Goal: Task Accomplishment & Management: Manage account settings

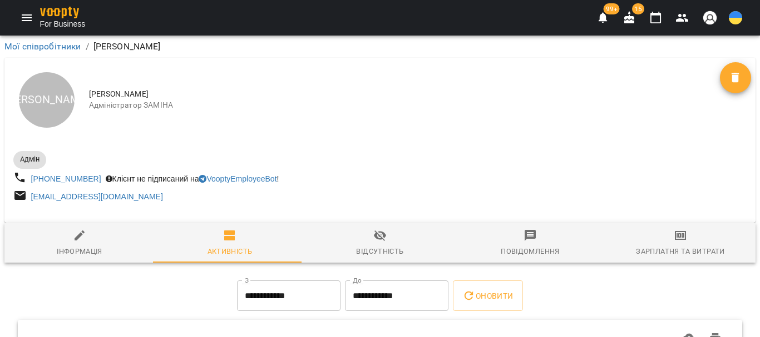
click at [27, 21] on icon "Menu" at bounding box center [27, 17] width 10 height 7
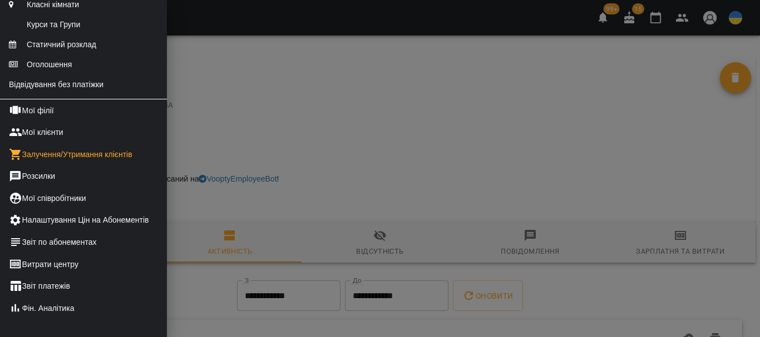
scroll to position [222, 0]
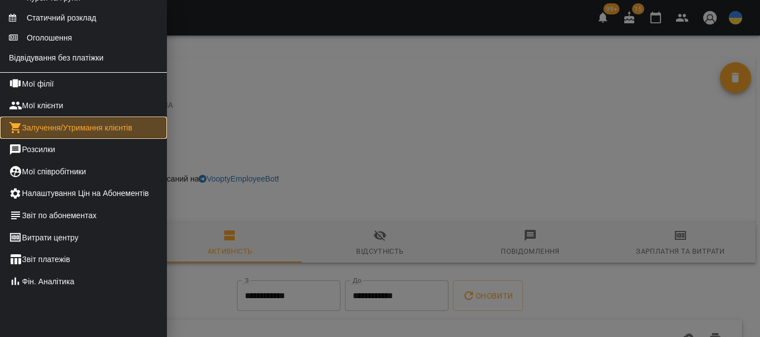
click at [83, 139] on link "Залучення/Утримання клієнтів" at bounding box center [83, 128] width 167 height 22
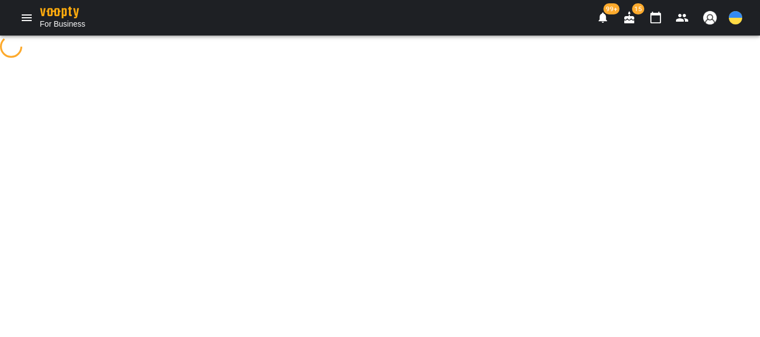
select select "**********"
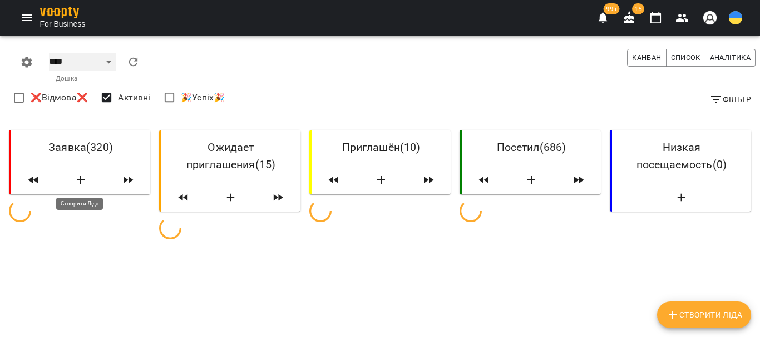
click at [103, 62] on select "**** ****** ******* ******** *****" at bounding box center [82, 62] width 67 height 18
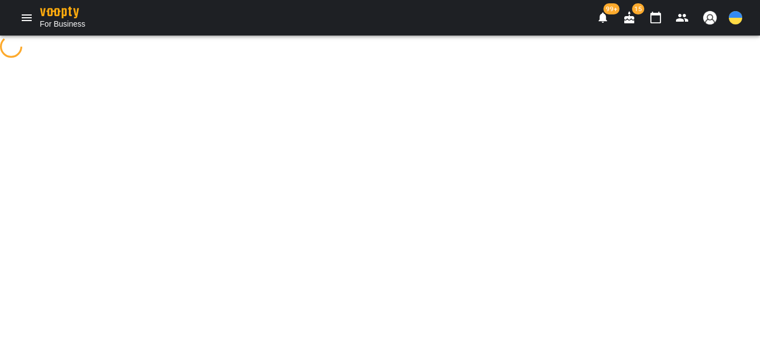
select select "**********"
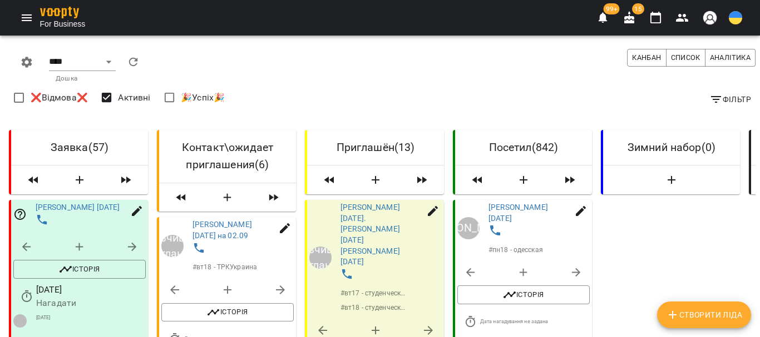
click at [714, 304] on button "Створити Ліда" at bounding box center [704, 315] width 94 height 27
select select "**"
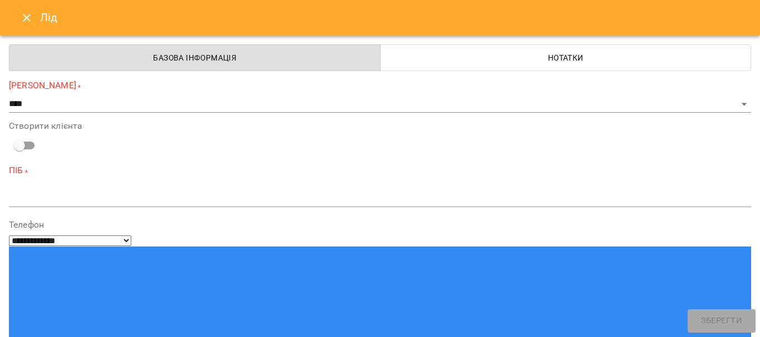
type input "**********"
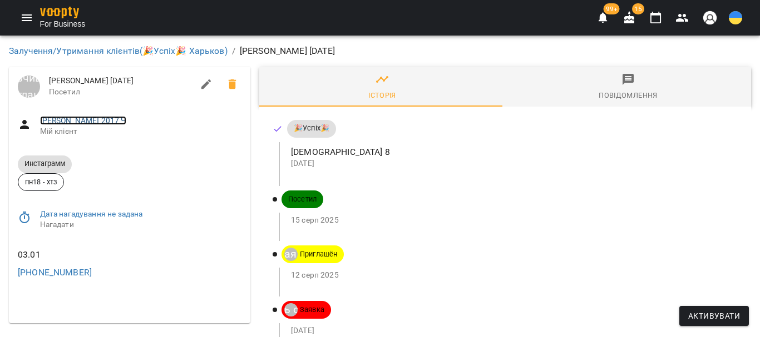
click at [103, 118] on link "Марченко Мария 2017 Ч" at bounding box center [83, 120] width 86 height 9
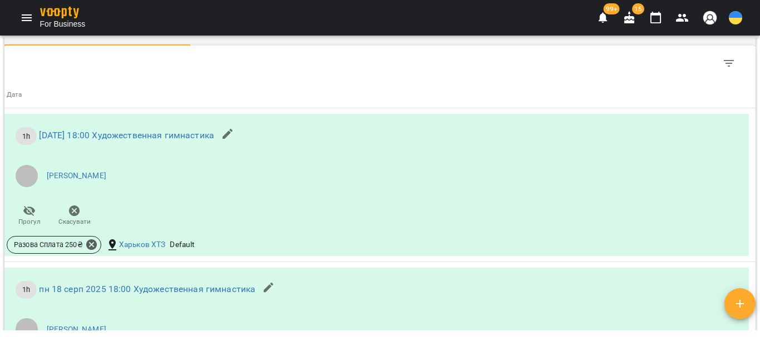
scroll to position [834, 0]
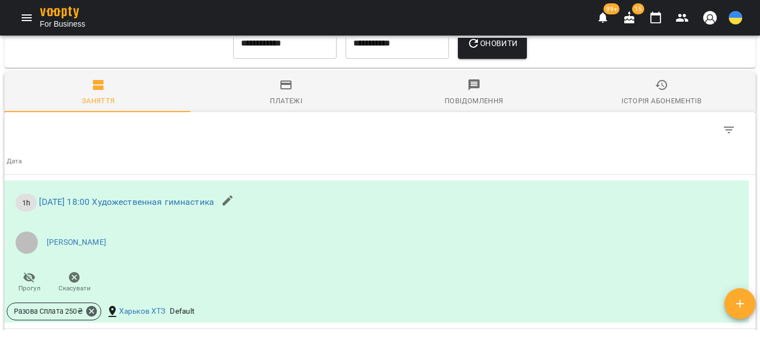
click at [284, 92] on icon "button" at bounding box center [285, 84] width 13 height 13
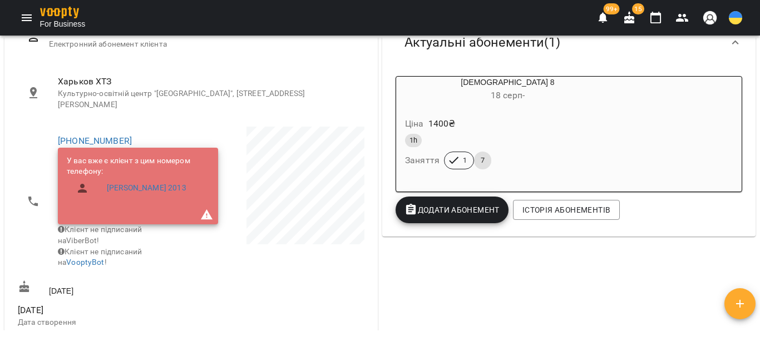
scroll to position [160, 0]
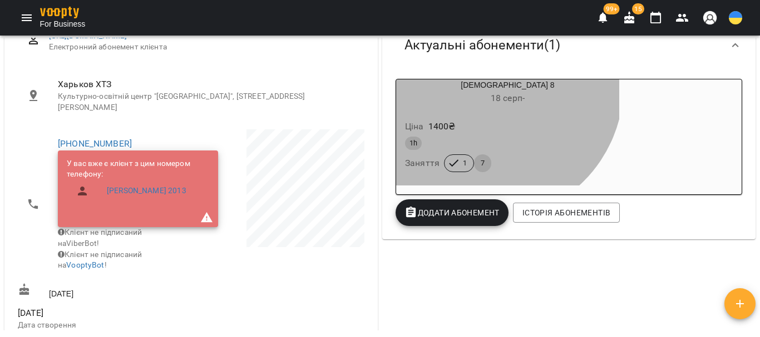
click at [482, 85] on div "Стандарт 8 18 серп -" at bounding box center [507, 93] width 223 height 27
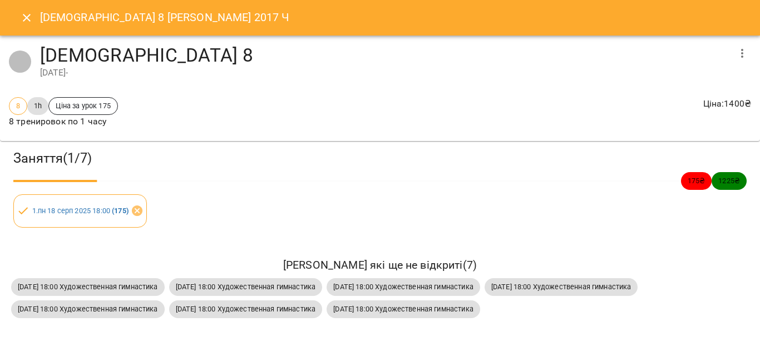
click at [735, 51] on icon "button" at bounding box center [741, 53] width 13 height 13
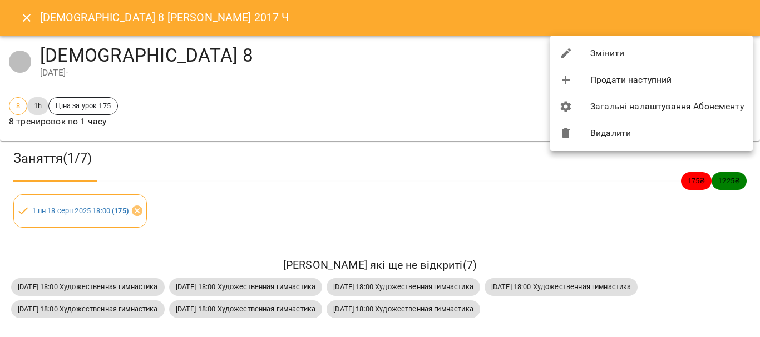
click at [613, 136] on li "Видалити" at bounding box center [651, 133] width 202 height 27
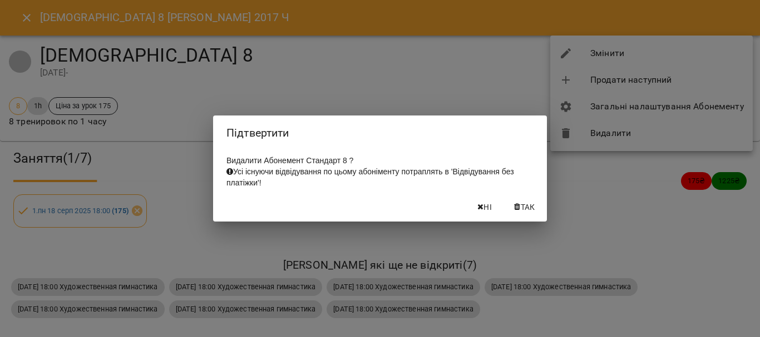
click at [520, 217] on button "Так" at bounding box center [525, 207] width 36 height 20
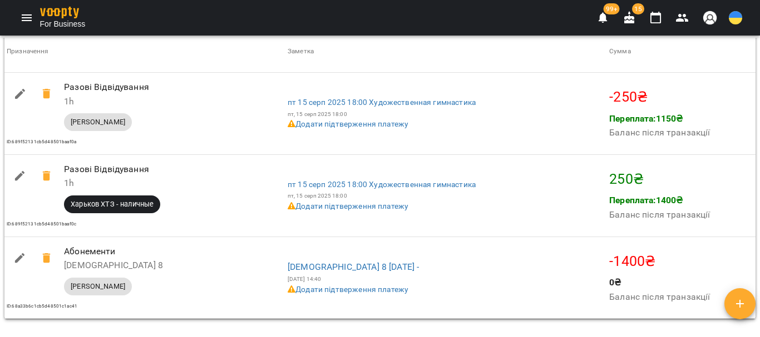
scroll to position [1160, 0]
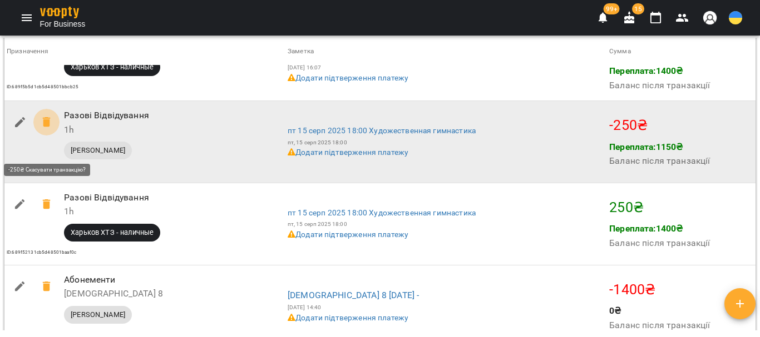
click at [47, 127] on icon at bounding box center [46, 122] width 8 height 10
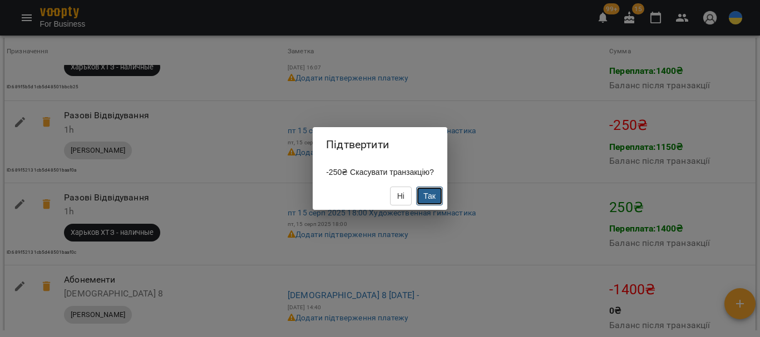
click at [430, 201] on span "Так" at bounding box center [429, 196] width 12 height 9
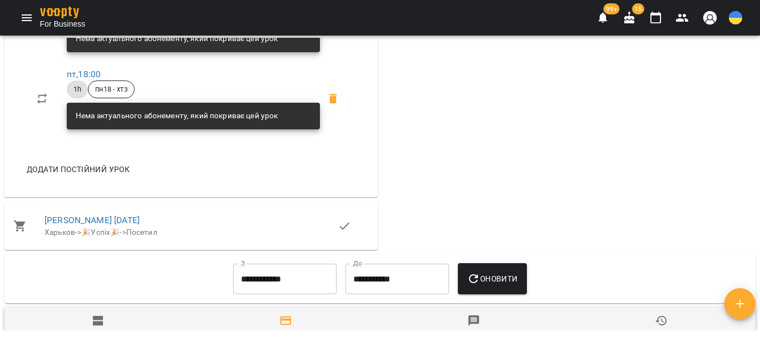
scroll to position [882, 0]
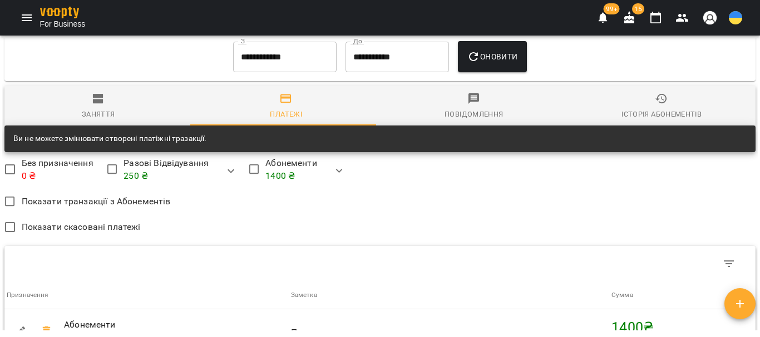
click at [101, 104] on icon "button" at bounding box center [98, 99] width 11 height 10
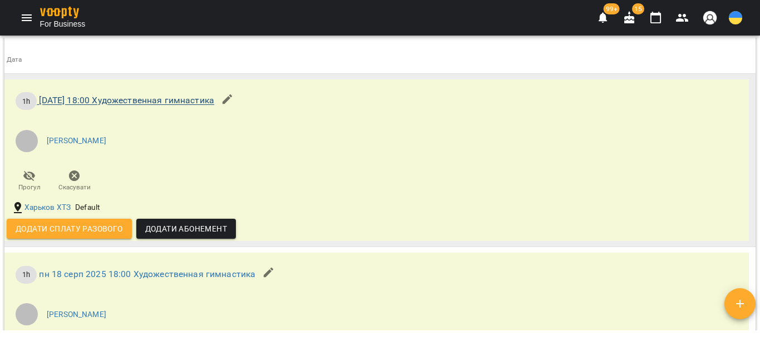
scroll to position [1105, 0]
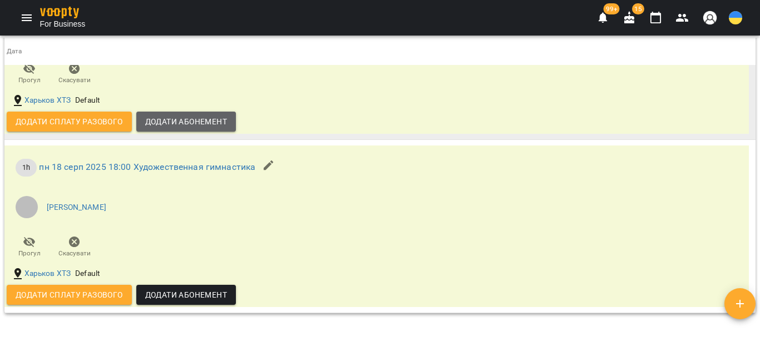
click at [162, 128] on span "Додати Абонемент" at bounding box center [186, 121] width 82 height 13
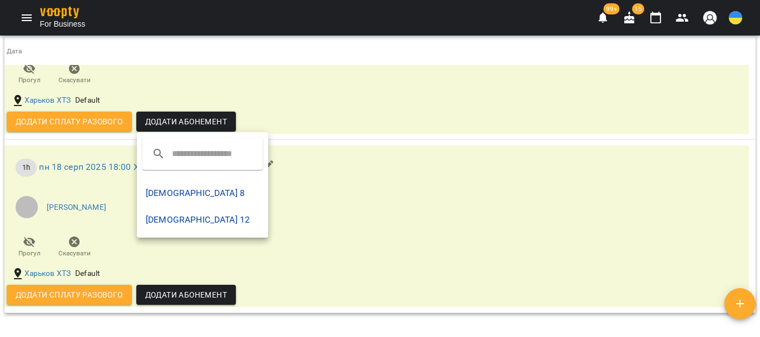
click at [179, 194] on li "[DEMOGRAPHIC_DATA] 8" at bounding box center [202, 193] width 131 height 27
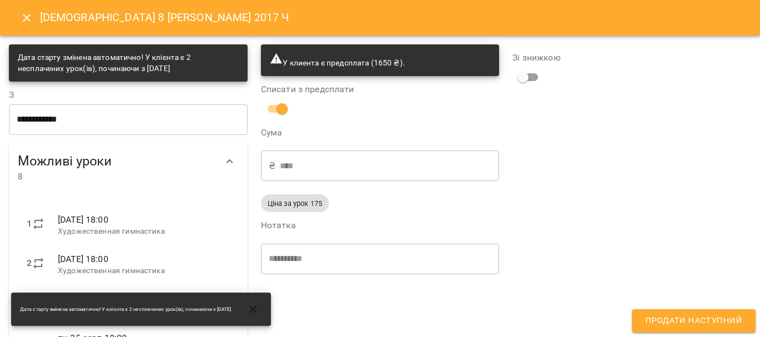
click at [678, 319] on span "Продати наступний" at bounding box center [693, 321] width 97 height 14
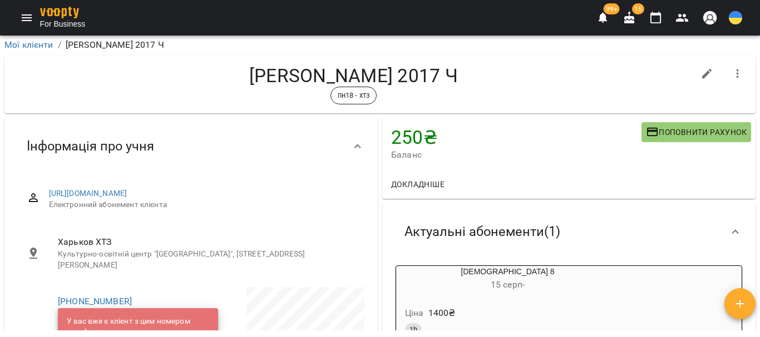
scroll to position [0, 0]
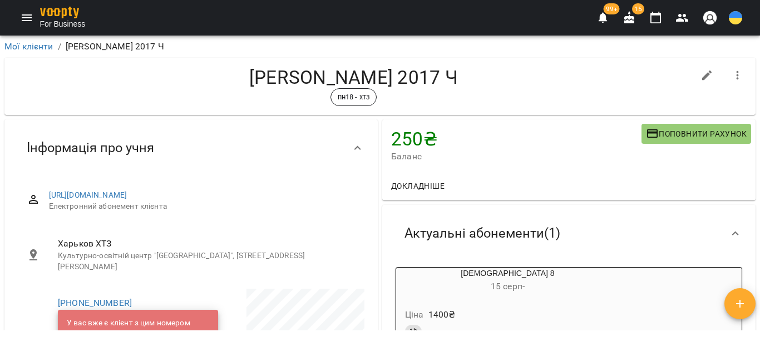
click at [498, 271] on div "Стандарт 8 15 серп -" at bounding box center [507, 281] width 223 height 27
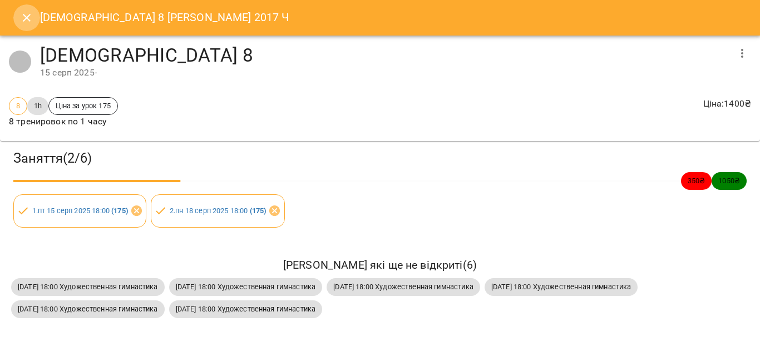
drag, startPoint x: 25, startPoint y: 22, endPoint x: 32, endPoint y: 3, distance: 19.7
click at [25, 21] on icon "Close" at bounding box center [26, 17] width 13 height 13
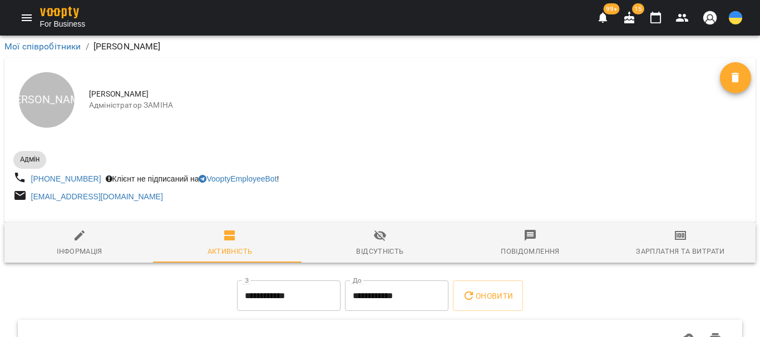
click at [678, 22] on icon "button" at bounding box center [681, 17] width 13 height 13
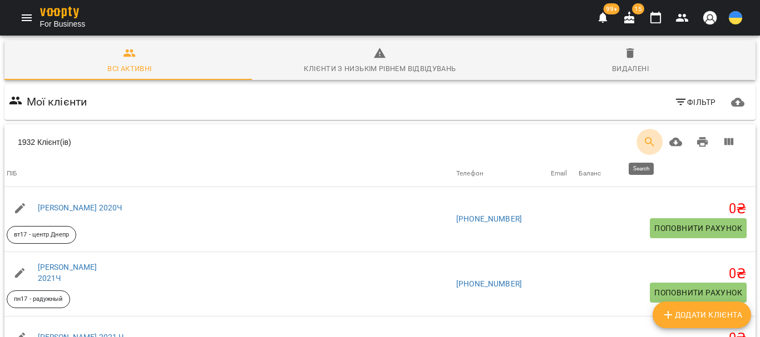
click at [643, 146] on icon "Search" at bounding box center [649, 142] width 13 height 13
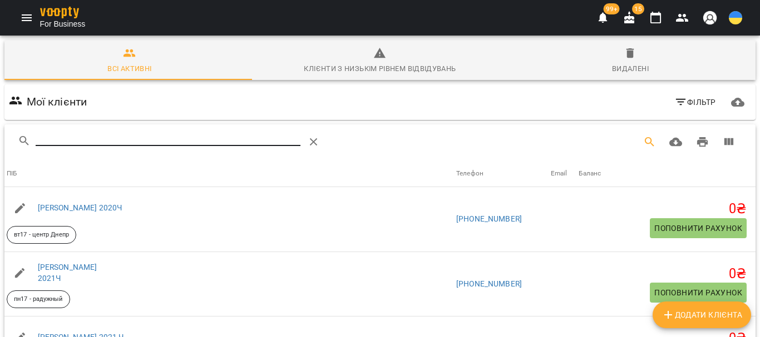
click at [70, 134] on input "Search" at bounding box center [168, 138] width 265 height 18
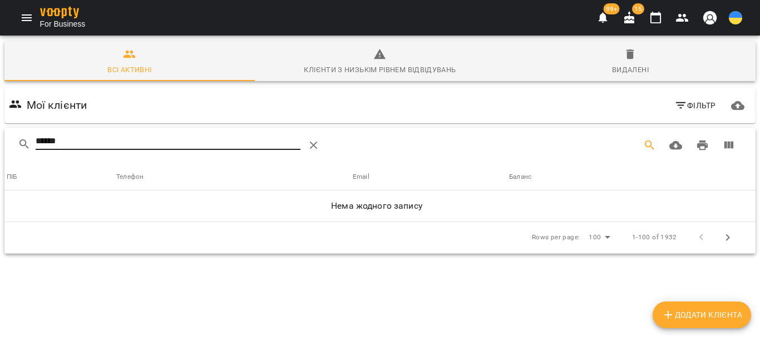
type input "*****"
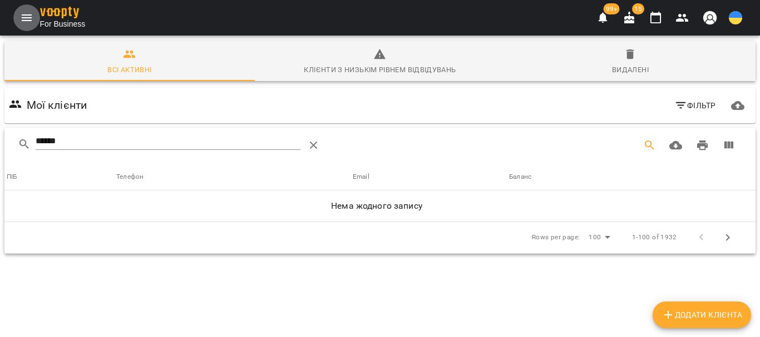
click at [27, 23] on icon "Menu" at bounding box center [26, 17] width 13 height 13
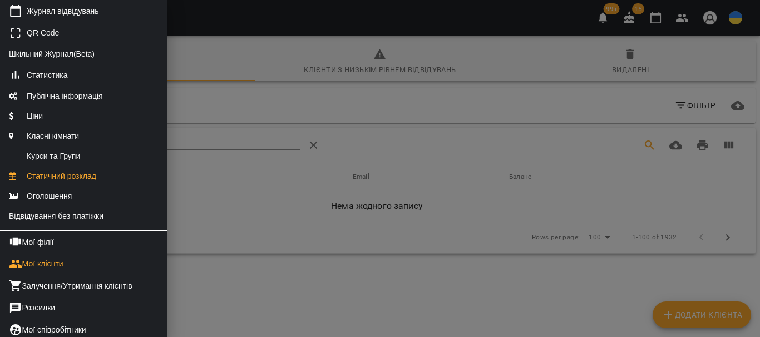
scroll to position [111, 0]
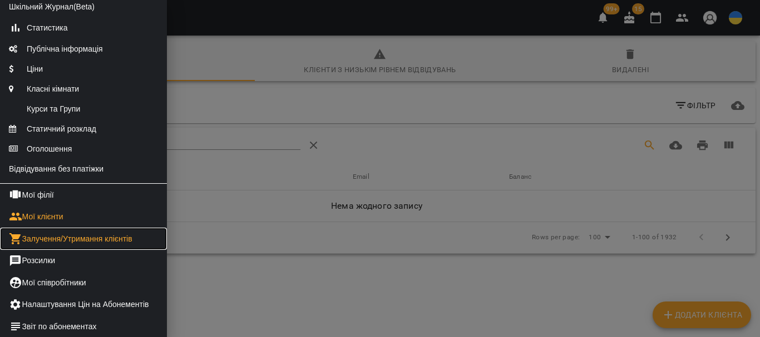
click at [71, 250] on link "Залучення/Утримання клієнтів" at bounding box center [83, 239] width 167 height 22
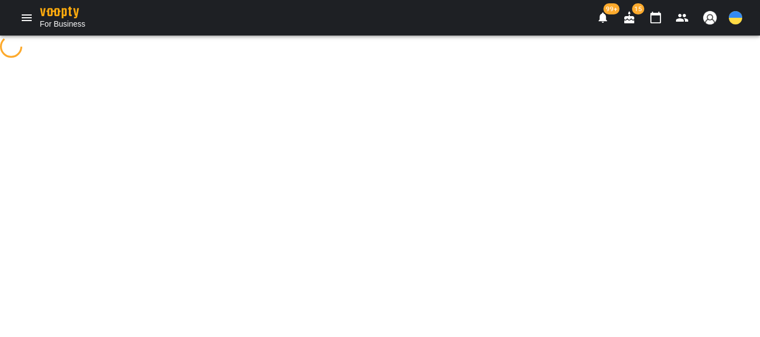
select select "**********"
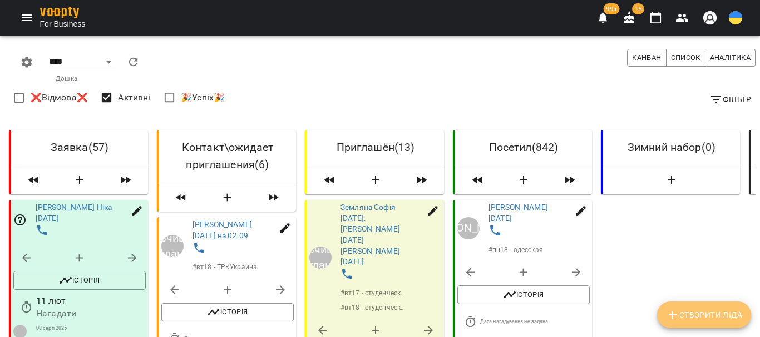
click at [697, 314] on span "Створити Ліда" at bounding box center [704, 315] width 76 height 13
select select "**"
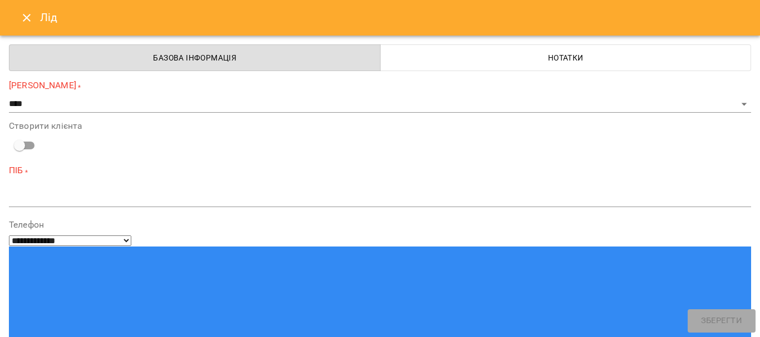
type input "**********"
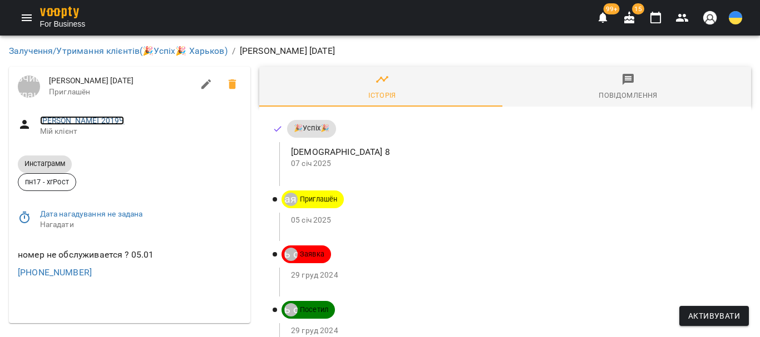
click at [102, 121] on link "Шость Мирослава 2019Ч" at bounding box center [82, 120] width 85 height 9
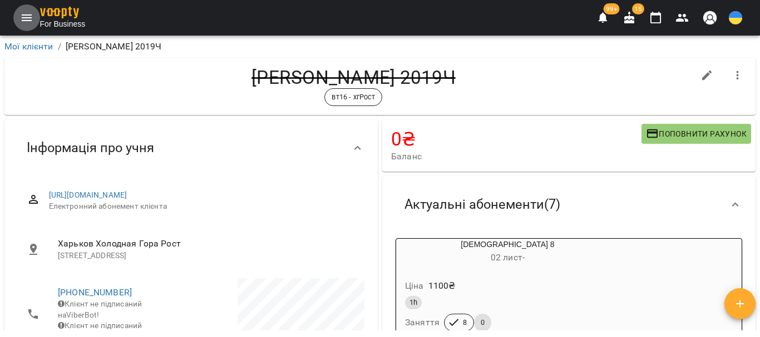
click at [25, 18] on icon "Menu" at bounding box center [26, 17] width 13 height 13
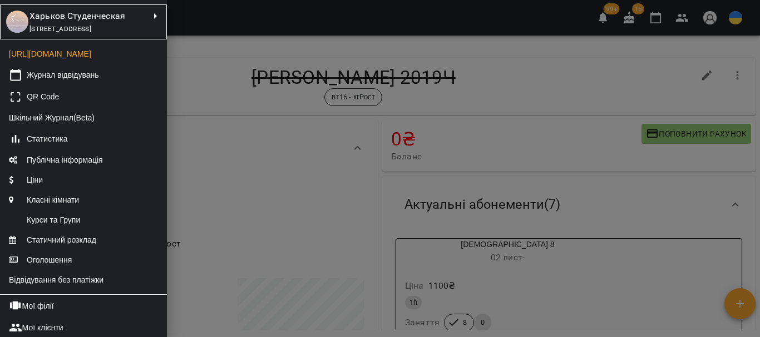
click at [219, 80] on div at bounding box center [380, 168] width 760 height 337
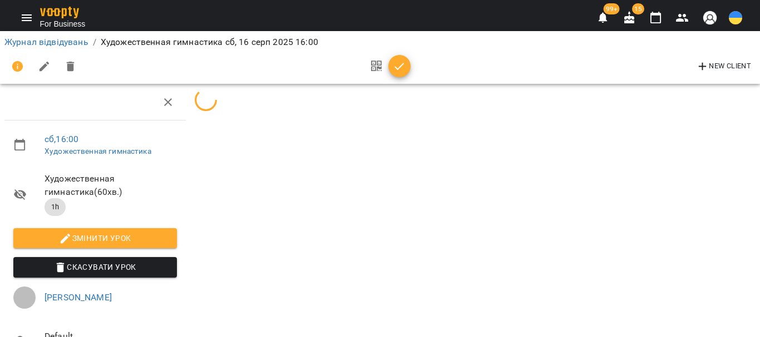
click at [24, 18] on icon "Menu" at bounding box center [26, 17] width 13 height 13
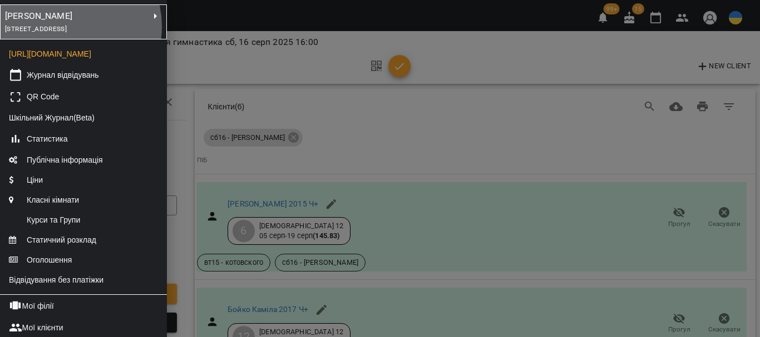
click at [62, 26] on span "[STREET_ADDRESS]" at bounding box center [36, 29] width 62 height 8
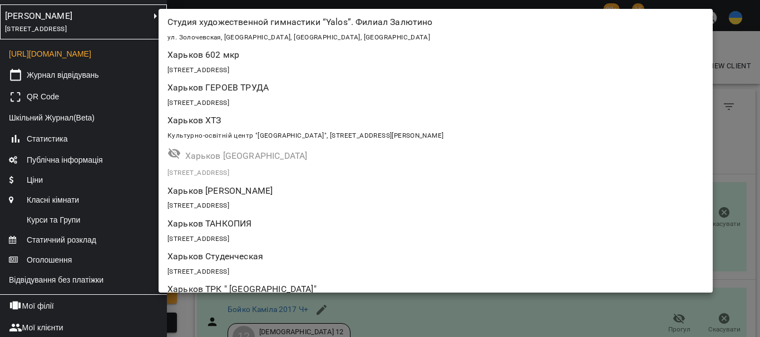
scroll to position [527, 0]
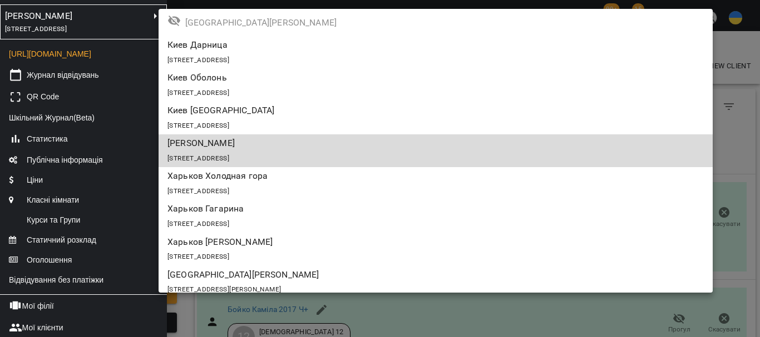
click at [267, 183] on div "[STREET_ADDRESS]" at bounding box center [435, 191] width 536 height 16
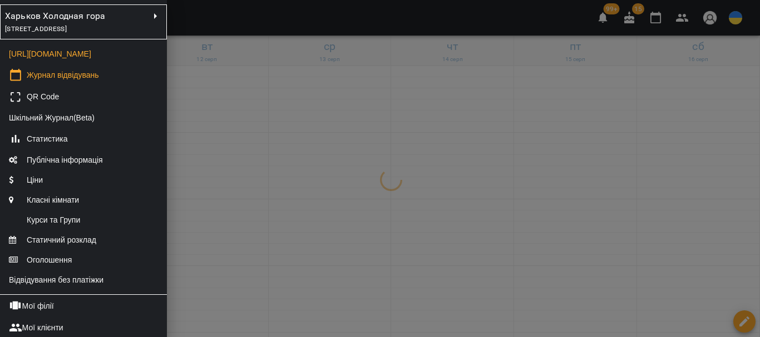
click at [270, 196] on div at bounding box center [380, 168] width 760 height 337
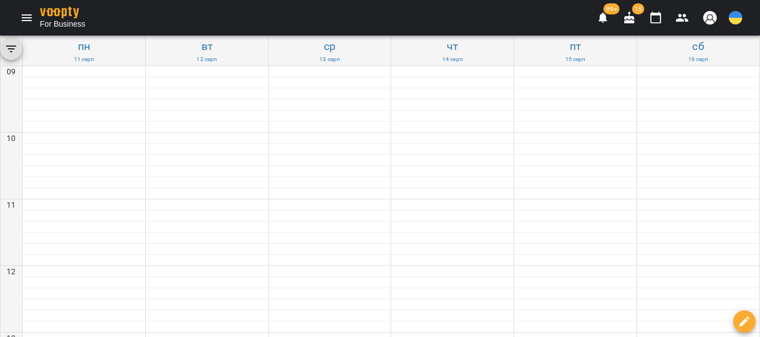
scroll to position [278, 0]
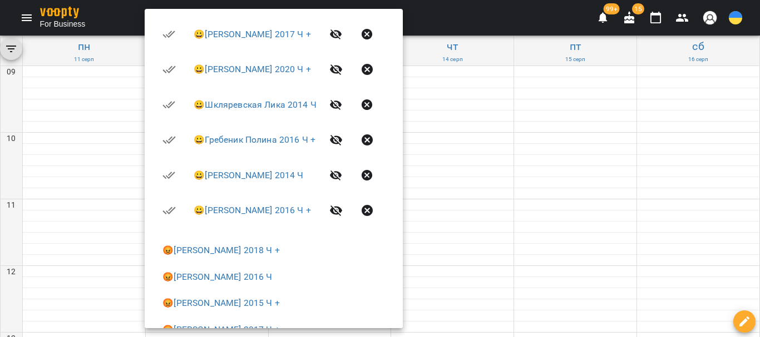
click at [89, 132] on div at bounding box center [380, 168] width 760 height 337
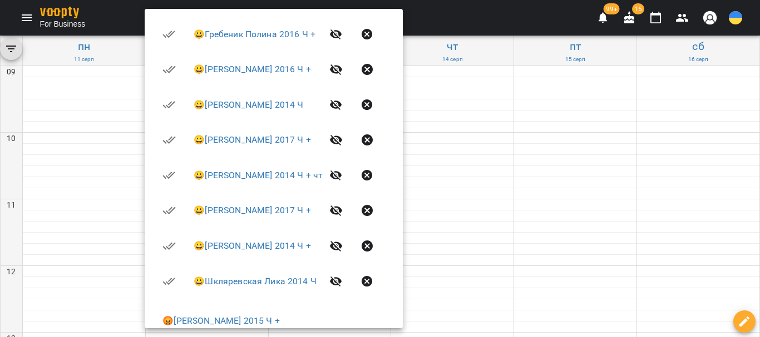
click at [88, 141] on div at bounding box center [380, 168] width 760 height 337
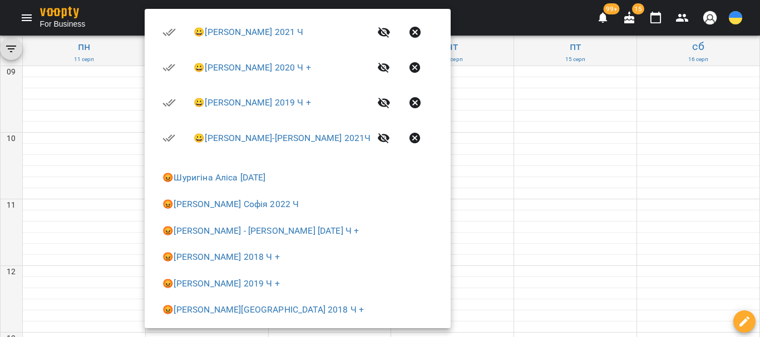
scroll to position [334, 0]
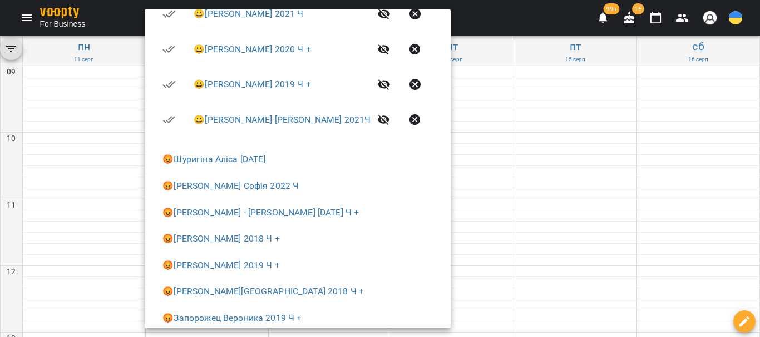
click at [72, 131] on div at bounding box center [380, 168] width 760 height 337
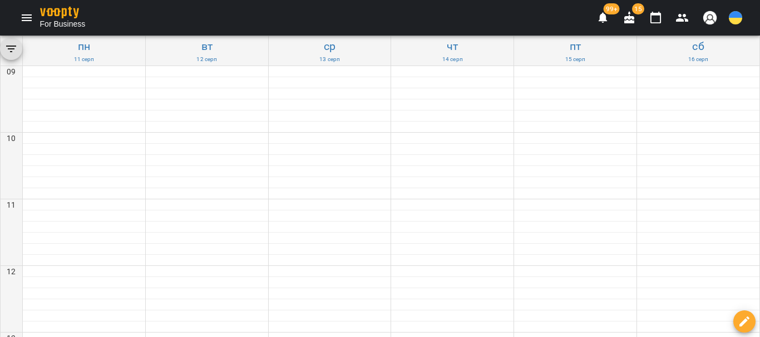
scroll to position [389, 0]
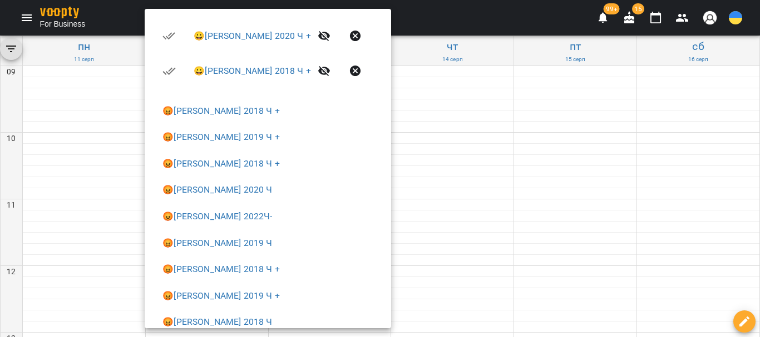
scroll to position [278, 0]
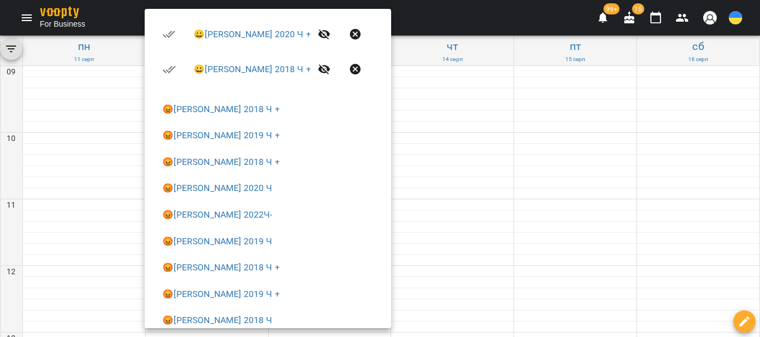
click at [108, 315] on div at bounding box center [380, 168] width 760 height 337
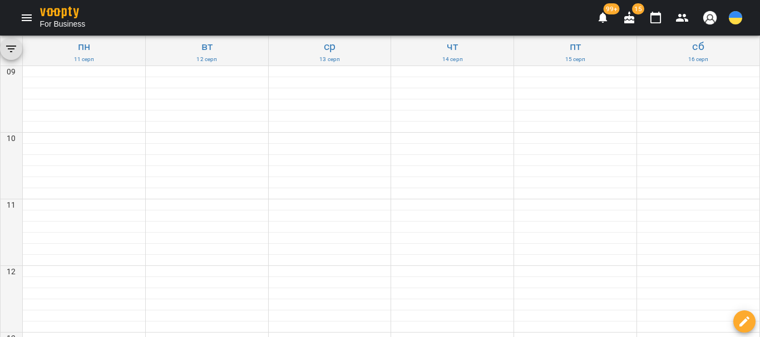
scroll to position [500, 0]
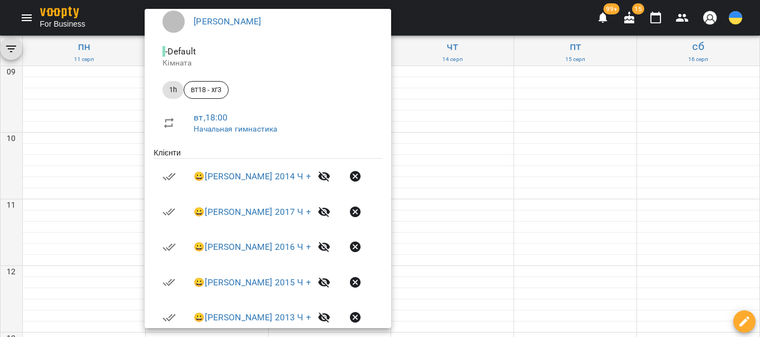
scroll to position [167, 0]
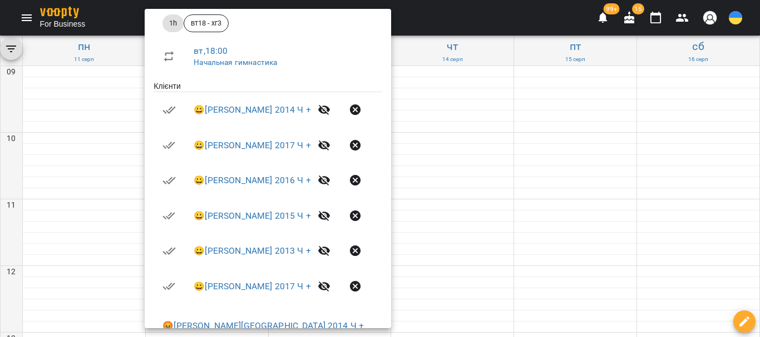
click at [114, 312] on div at bounding box center [380, 168] width 760 height 337
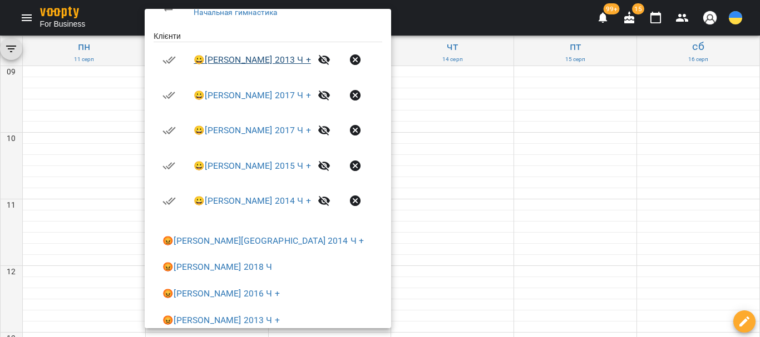
scroll to position [222, 0]
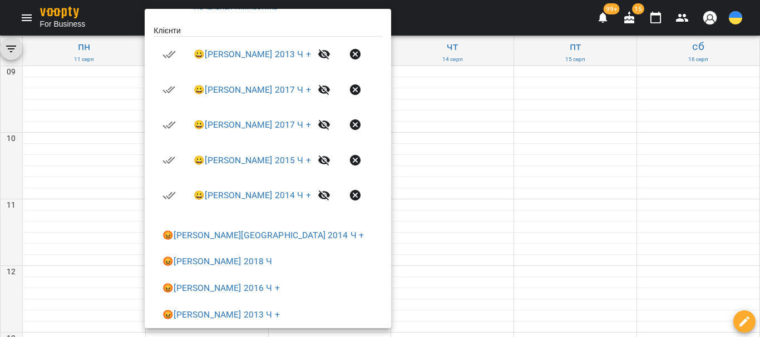
click at [100, 310] on div at bounding box center [380, 168] width 760 height 337
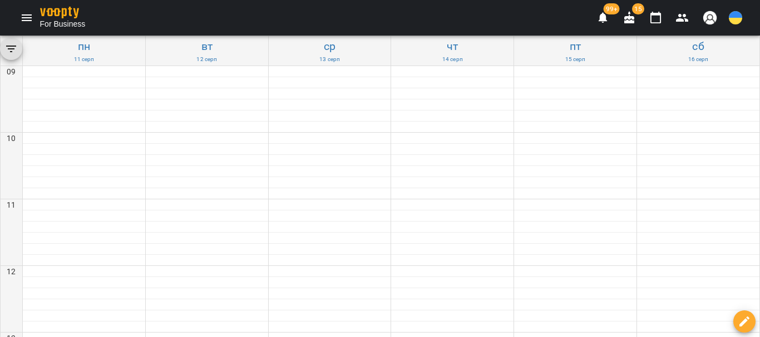
scroll to position [334, 0]
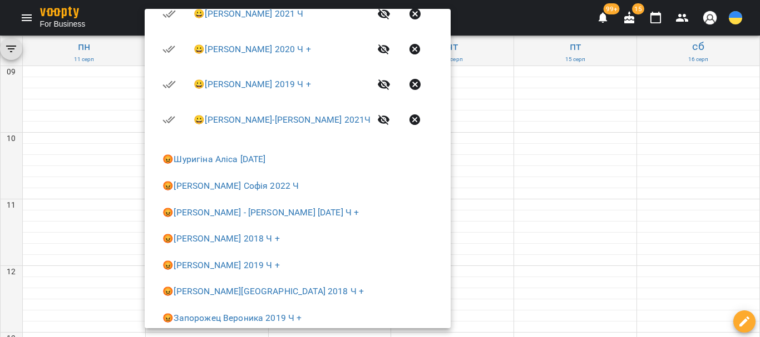
click at [96, 115] on div at bounding box center [380, 168] width 760 height 337
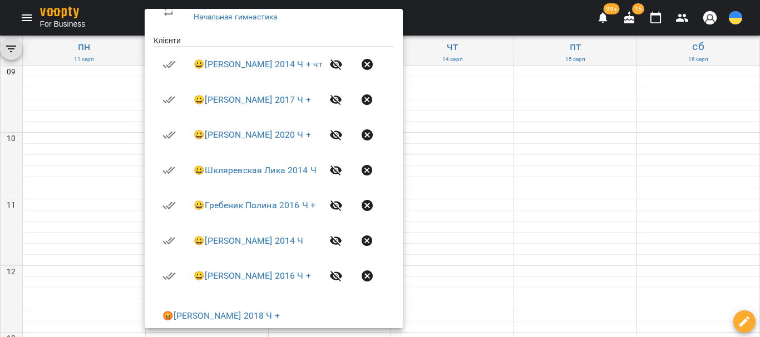
scroll to position [222, 0]
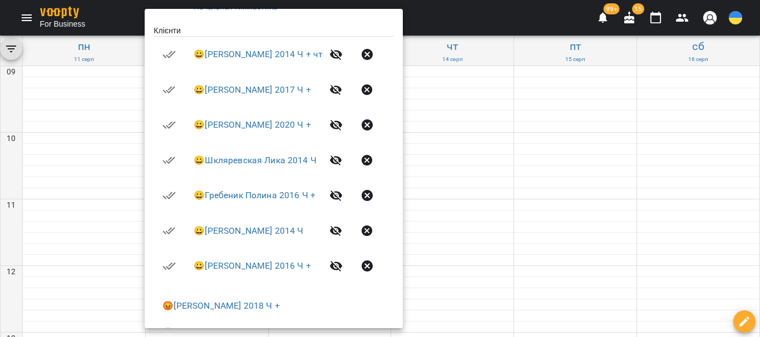
click at [132, 109] on div at bounding box center [380, 168] width 760 height 337
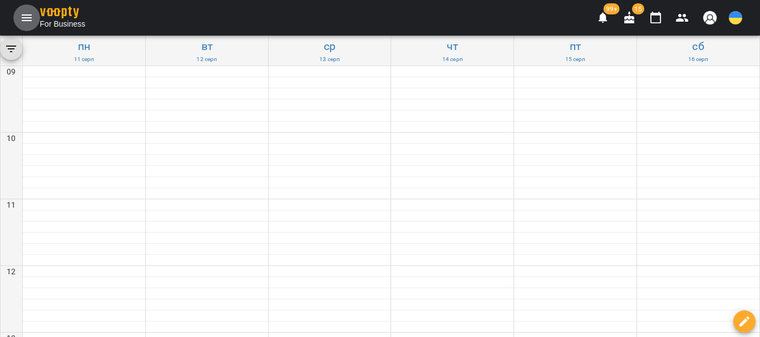
click at [30, 18] on icon "Menu" at bounding box center [27, 17] width 10 height 7
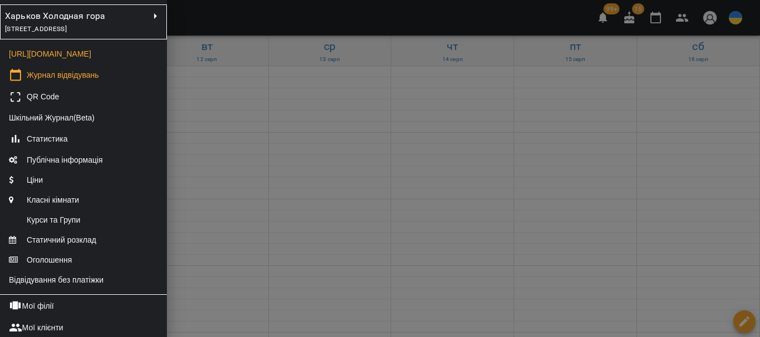
click at [118, 35] on div "[STREET_ADDRESS]" at bounding box center [76, 29] width 143 height 12
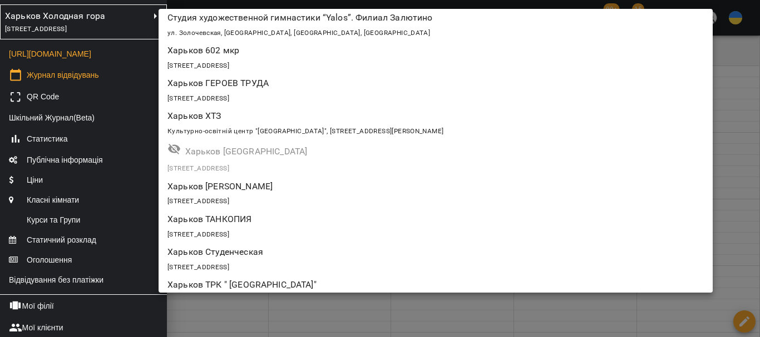
scroll to position [0, 0]
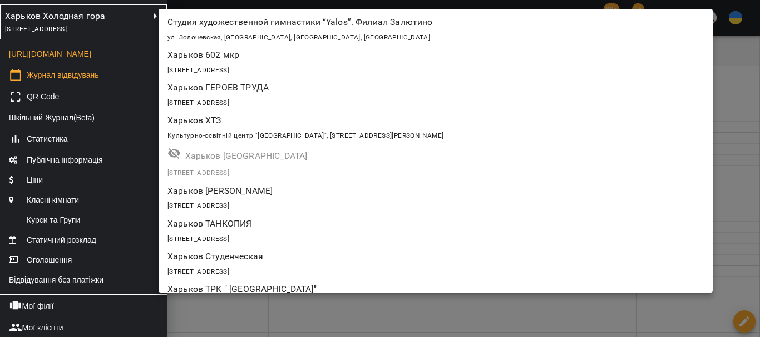
click at [250, 231] on div "[STREET_ADDRESS]" at bounding box center [435, 239] width 536 height 16
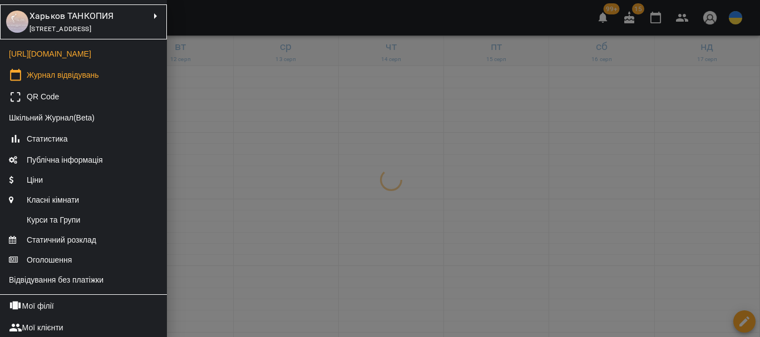
click at [272, 247] on div at bounding box center [380, 168] width 760 height 337
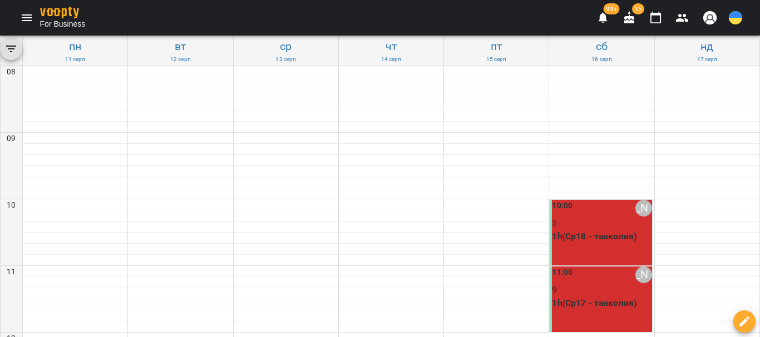
scroll to position [556, 0]
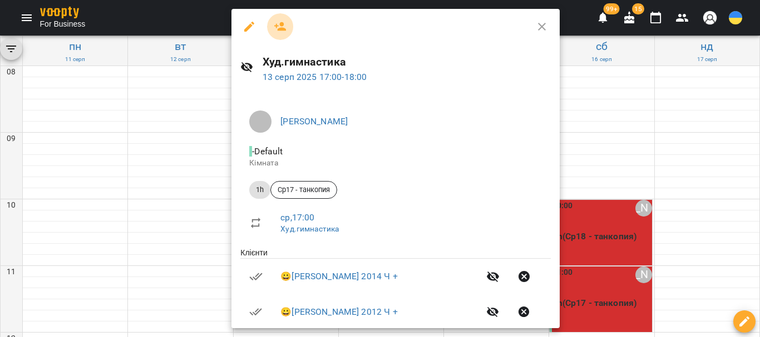
click at [274, 28] on icon "button" at bounding box center [280, 26] width 13 height 13
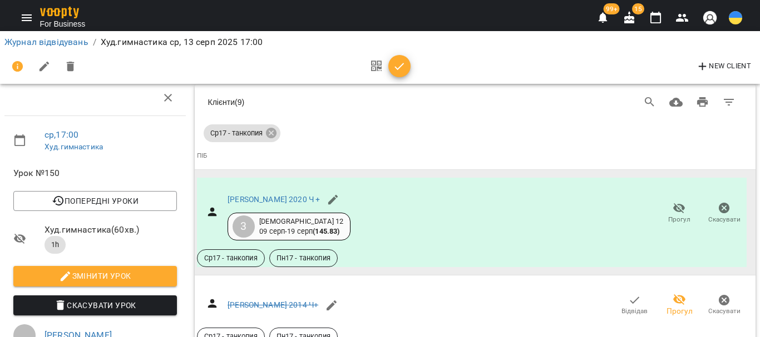
scroll to position [1767, 0]
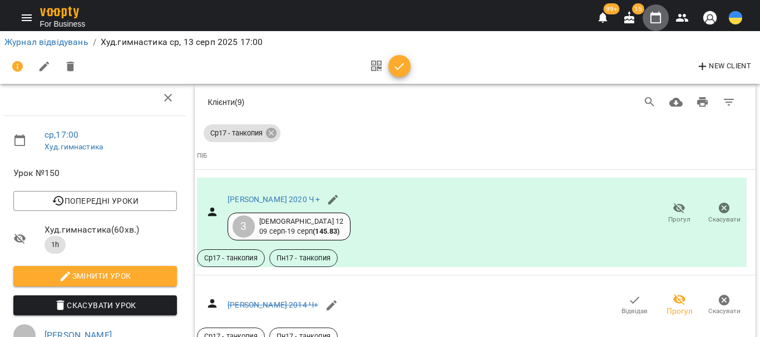
click at [654, 19] on icon "button" at bounding box center [655, 17] width 13 height 13
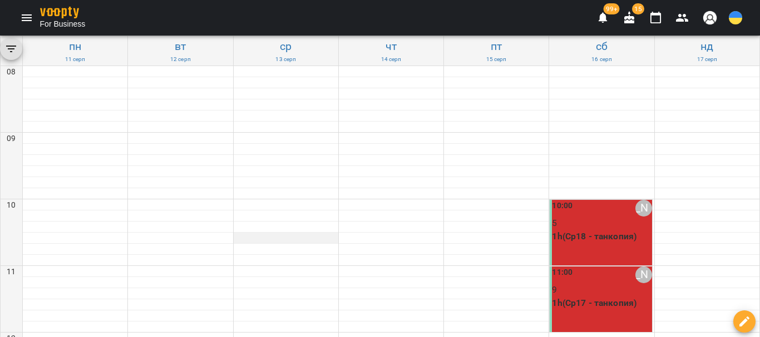
scroll to position [562, 0]
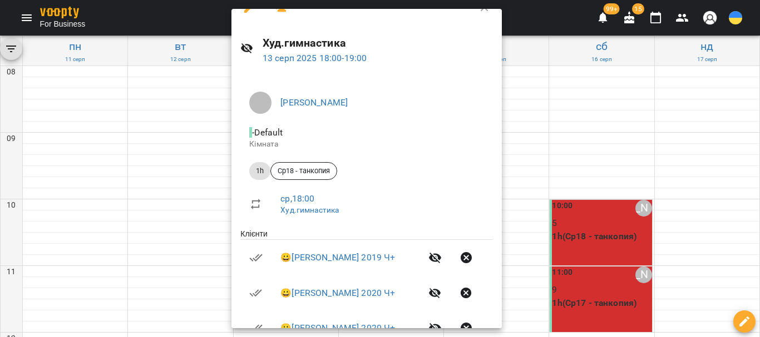
scroll to position [0, 0]
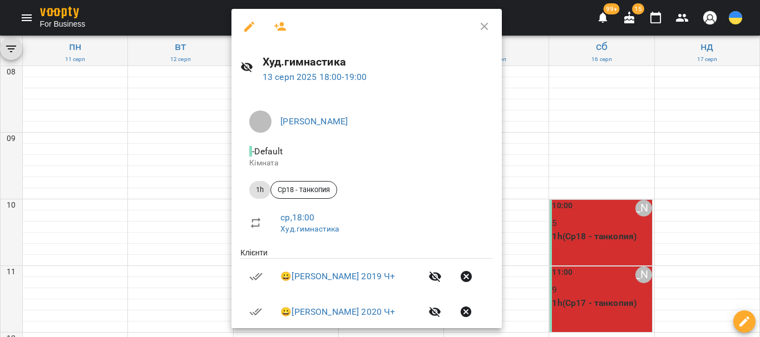
drag, startPoint x: 276, startPoint y: 20, endPoint x: 275, endPoint y: 93, distance: 73.4
click at [276, 21] on icon "button" at bounding box center [280, 26] width 13 height 13
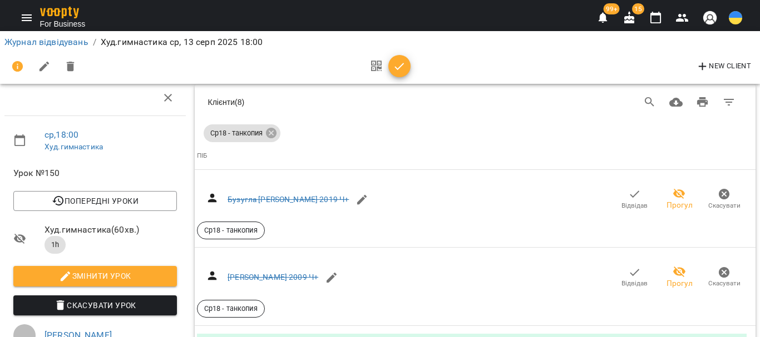
scroll to position [1583, 0]
click at [653, 19] on icon "button" at bounding box center [655, 17] width 13 height 13
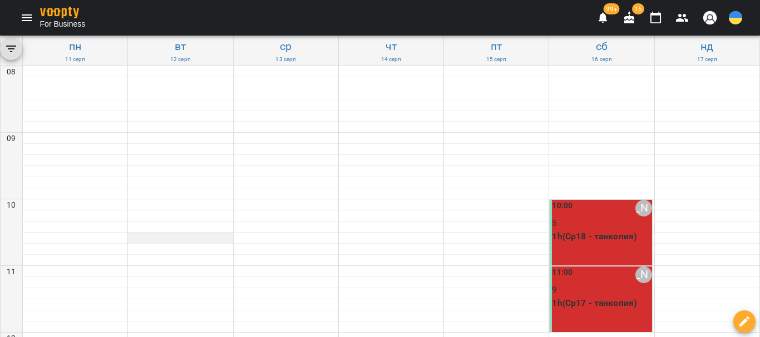
scroll to position [556, 0]
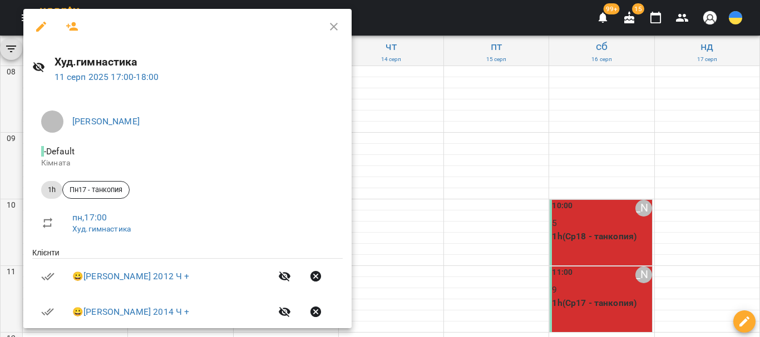
click at [70, 29] on icon "button" at bounding box center [72, 26] width 12 height 9
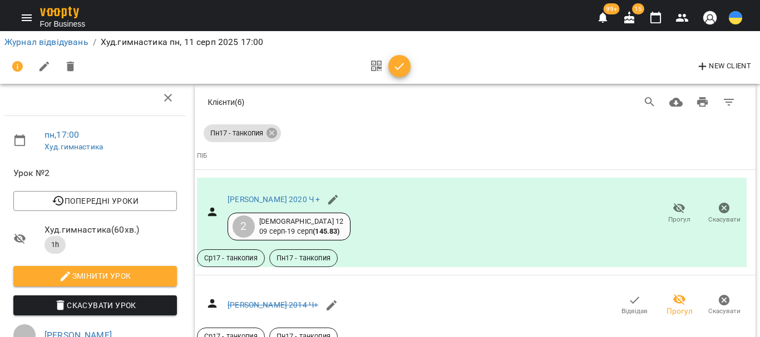
scroll to position [784, 0]
click at [651, 16] on icon "button" at bounding box center [655, 18] width 11 height 12
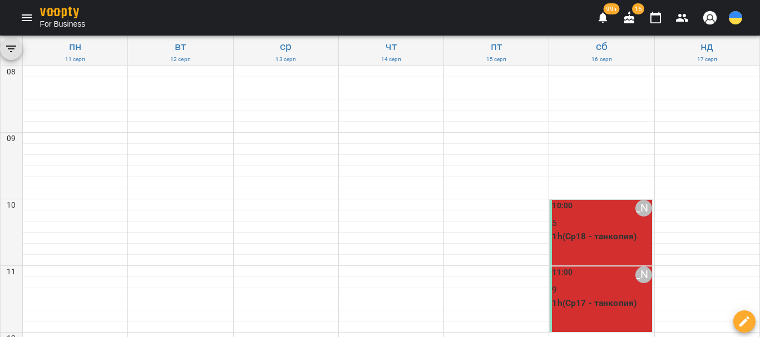
type input "**********"
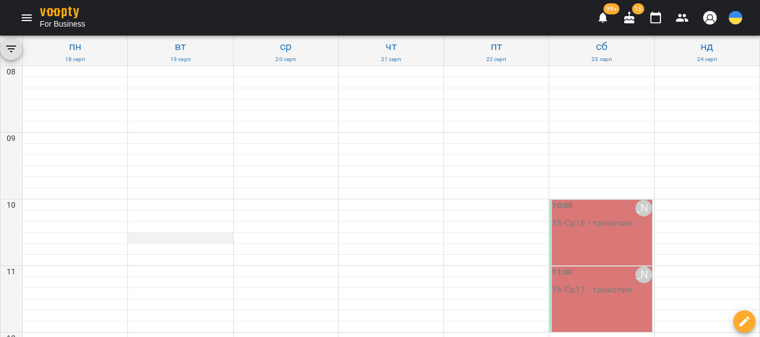
scroll to position [562, 0]
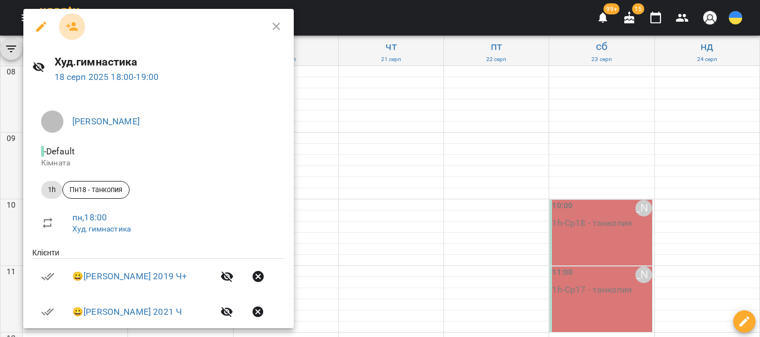
click at [71, 28] on icon "button" at bounding box center [72, 26] width 12 height 9
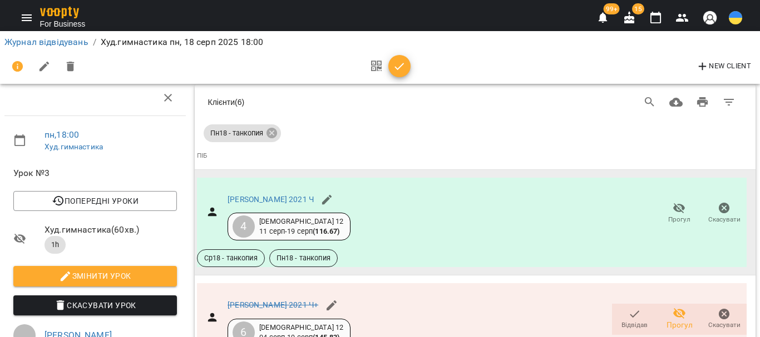
scroll to position [696, 0]
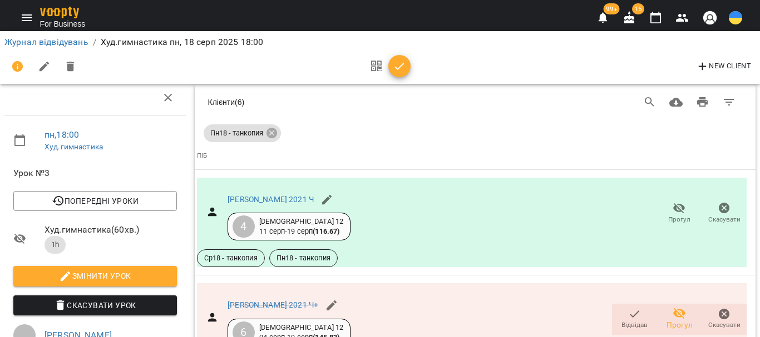
click at [21, 15] on icon "Menu" at bounding box center [26, 17] width 13 height 13
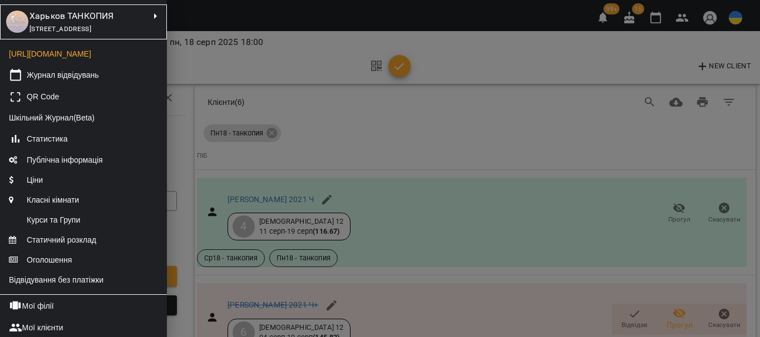
click at [91, 33] on span "[STREET_ADDRESS]" at bounding box center [60, 29] width 62 height 8
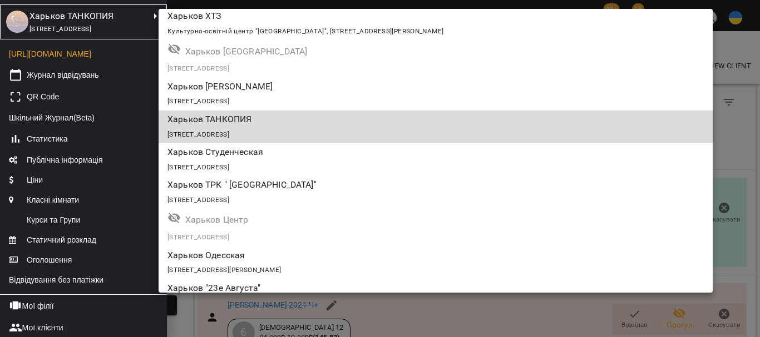
scroll to position [167, 0]
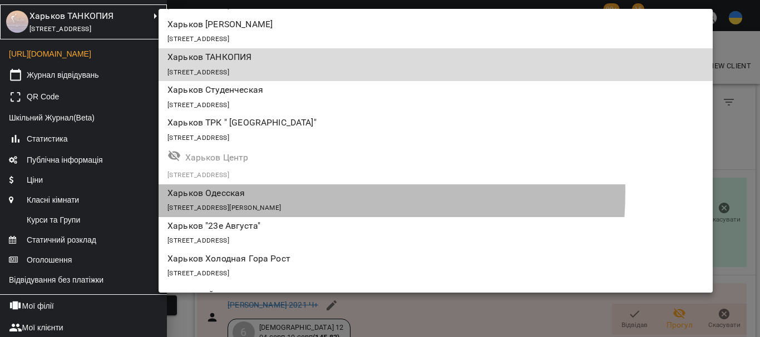
click at [275, 192] on p "Харьков Одесская" at bounding box center [390, 193] width 446 height 13
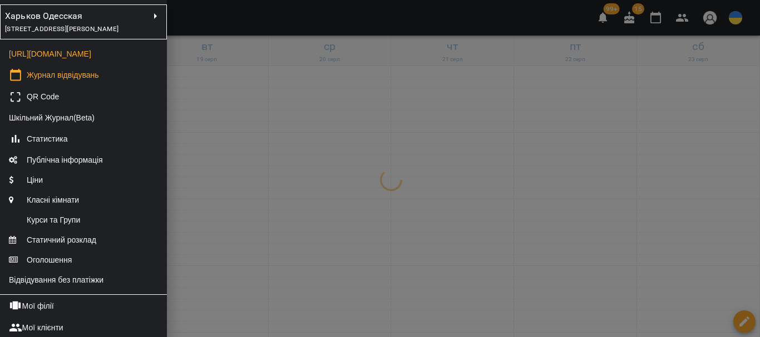
click at [262, 211] on div at bounding box center [380, 168] width 760 height 337
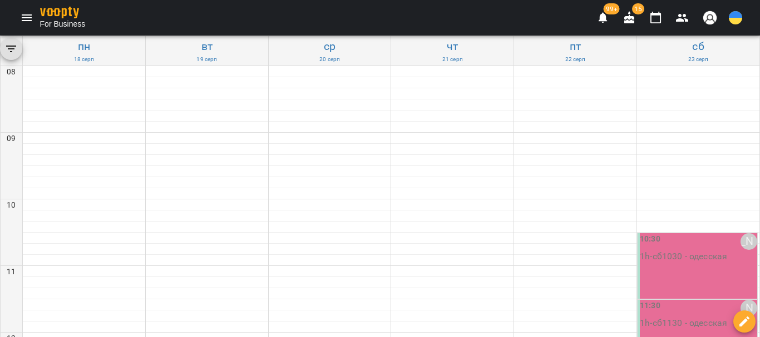
scroll to position [612, 0]
type input "**********"
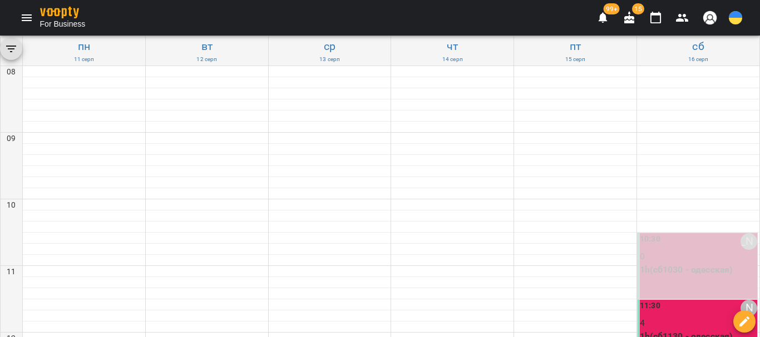
scroll to position [445, 0]
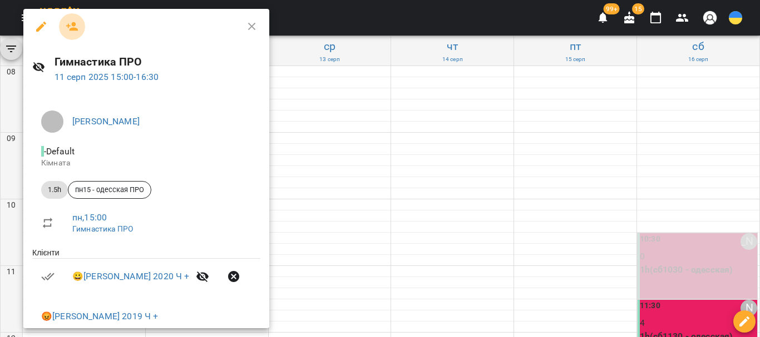
click at [66, 30] on icon "button" at bounding box center [72, 26] width 13 height 13
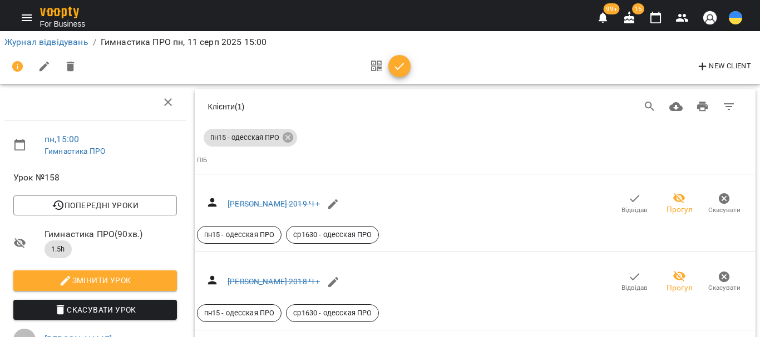
click at [656, 21] on icon "button" at bounding box center [655, 17] width 13 height 13
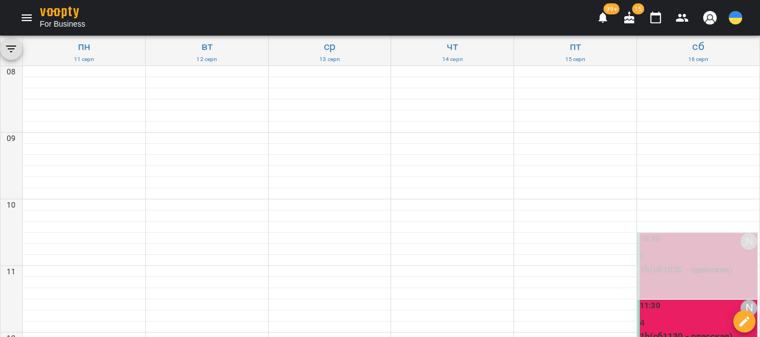
scroll to position [500, 0]
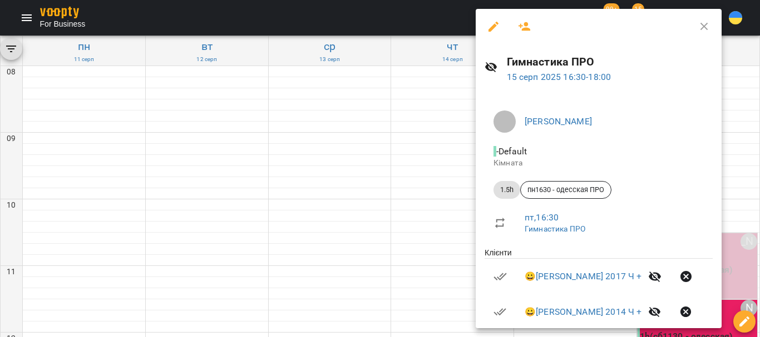
click at [521, 29] on icon "button" at bounding box center [524, 26] width 13 height 13
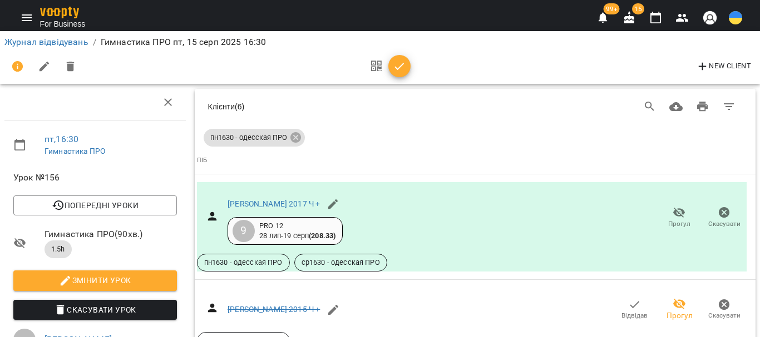
click at [653, 13] on icon "button" at bounding box center [655, 18] width 11 height 12
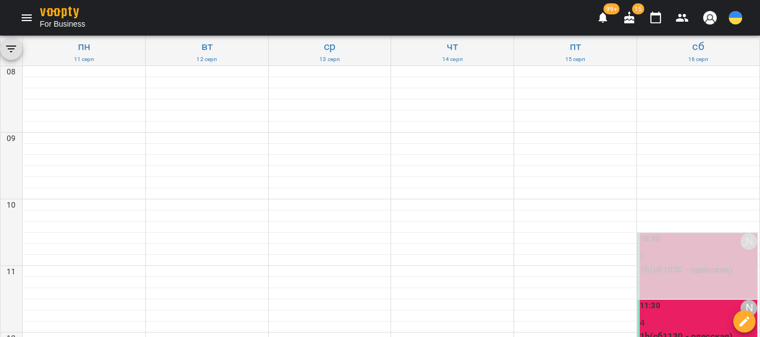
scroll to position [445, 0]
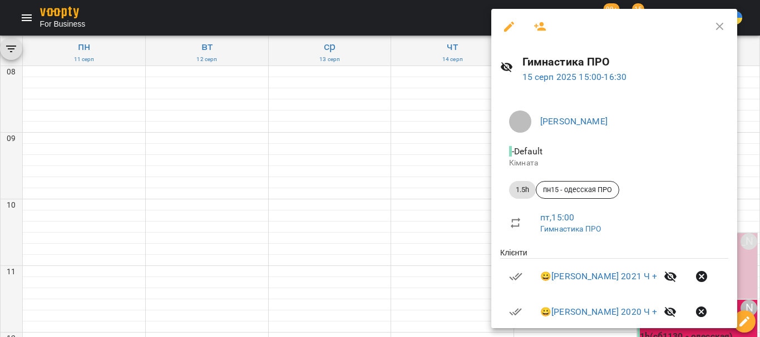
click at [542, 25] on icon "button" at bounding box center [540, 26] width 12 height 9
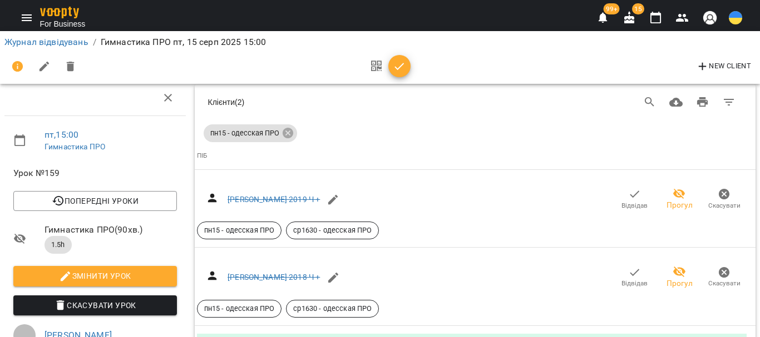
scroll to position [234, 0]
click at [660, 21] on icon "button" at bounding box center [655, 18] width 11 height 12
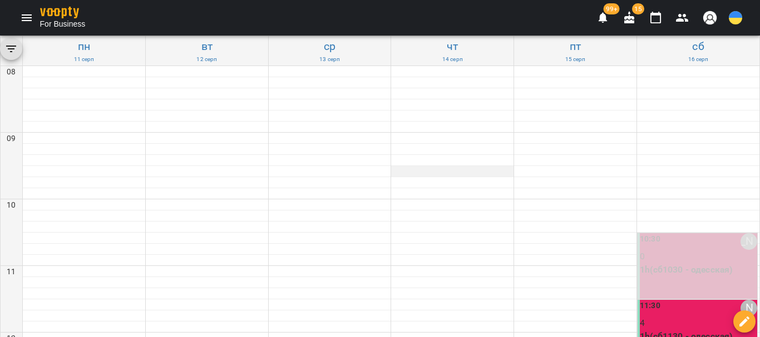
scroll to position [445, 0]
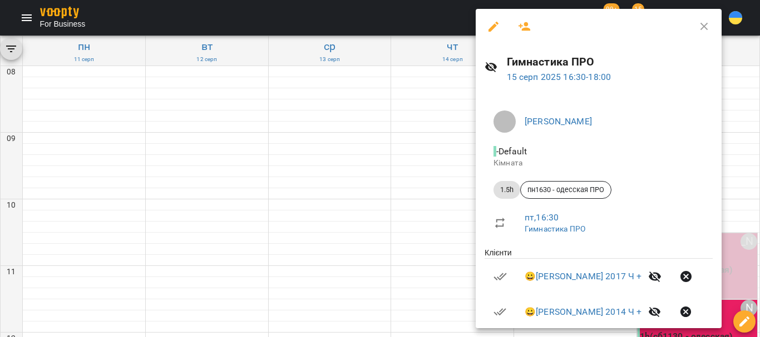
click at [528, 30] on icon "button" at bounding box center [524, 26] width 12 height 9
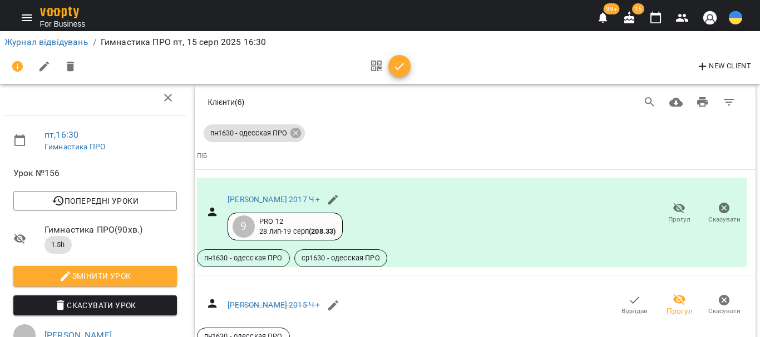
scroll to position [1124, 0]
click at [652, 17] on icon "button" at bounding box center [655, 17] width 13 height 13
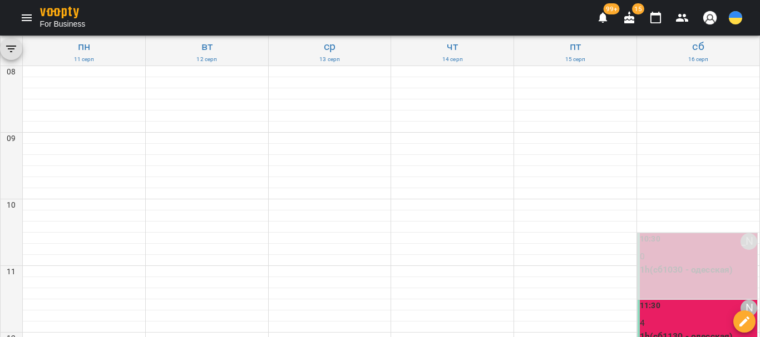
scroll to position [500, 0]
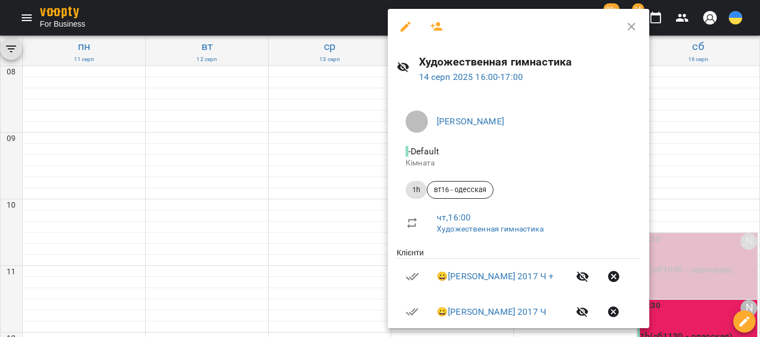
click at [439, 26] on icon "button" at bounding box center [436, 26] width 12 height 9
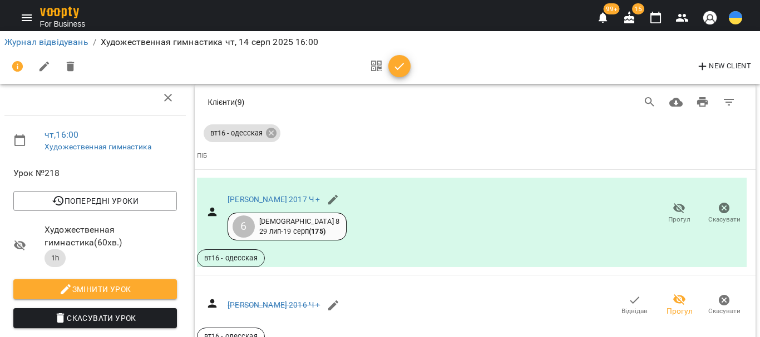
scroll to position [1777, 0]
click at [657, 19] on icon "button" at bounding box center [655, 17] width 13 height 13
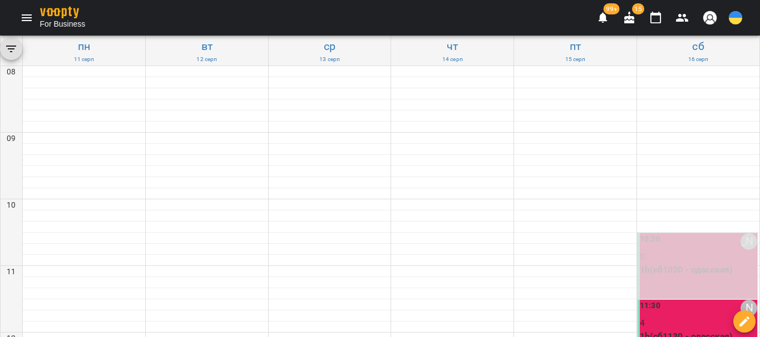
scroll to position [556, 0]
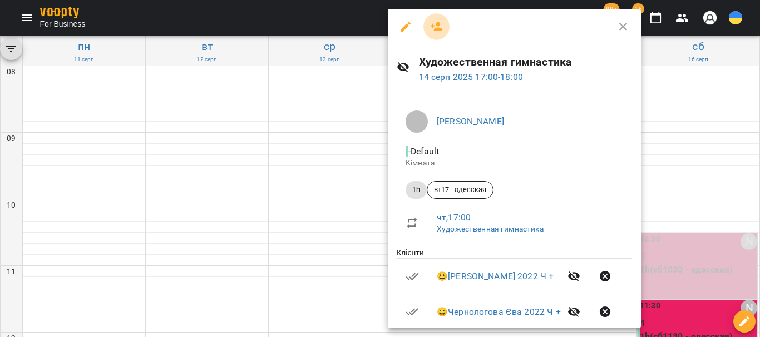
click at [438, 19] on button "button" at bounding box center [436, 26] width 27 height 27
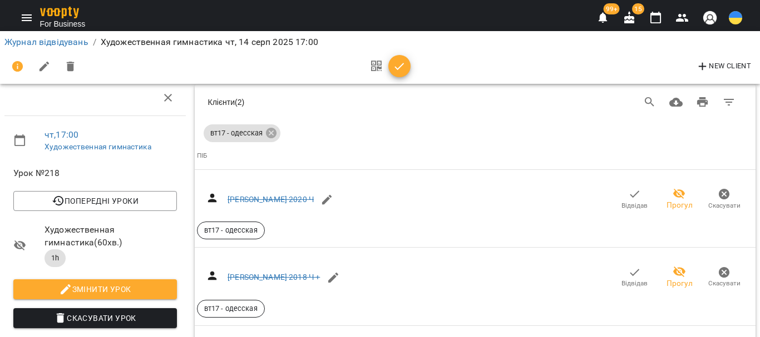
scroll to position [1505, 0]
click at [658, 22] on icon "button" at bounding box center [655, 17] width 13 height 13
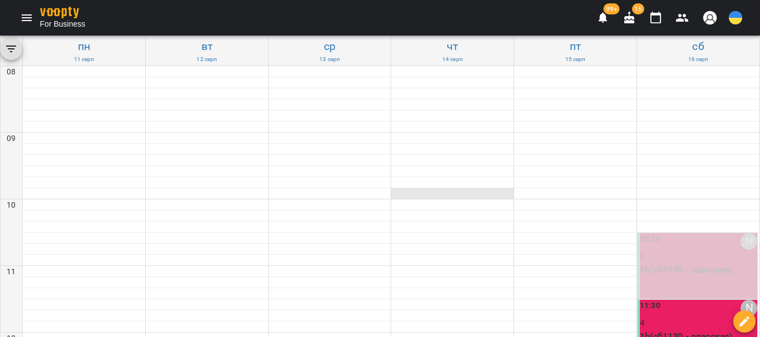
scroll to position [556, 0]
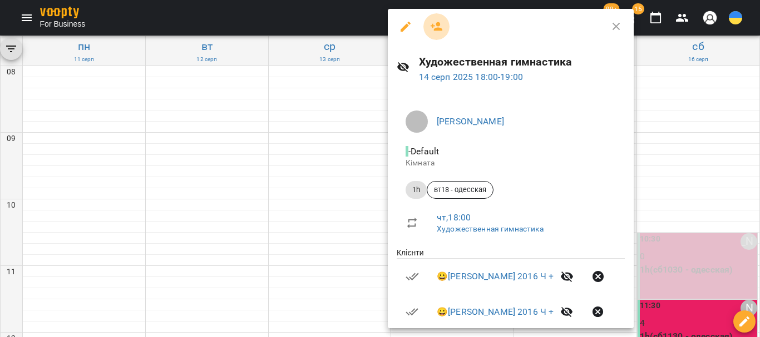
click at [441, 28] on icon "button" at bounding box center [436, 26] width 13 height 13
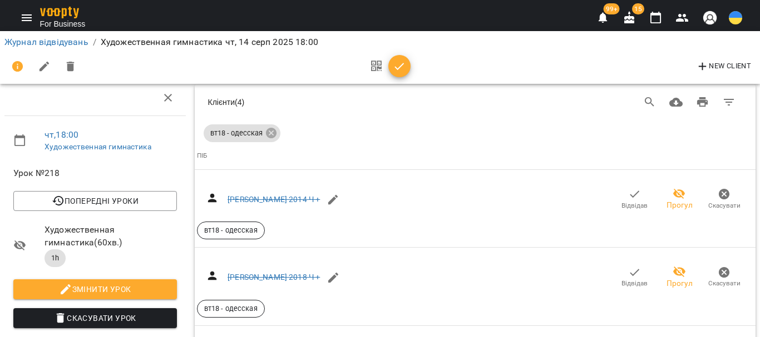
scroll to position [1099, 0]
click at [653, 18] on icon "button" at bounding box center [655, 17] width 13 height 13
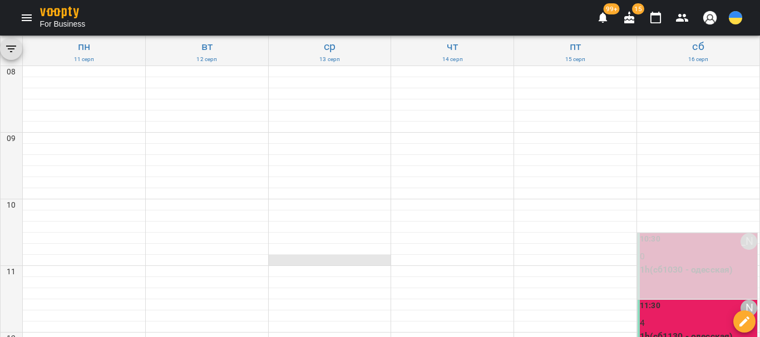
scroll to position [612, 0]
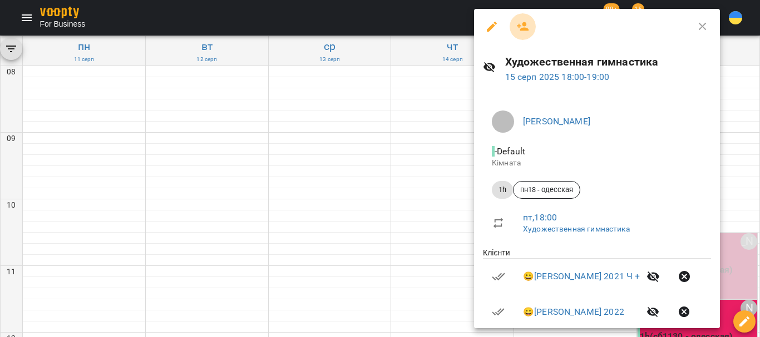
click at [524, 31] on icon "button" at bounding box center [523, 26] width 12 height 9
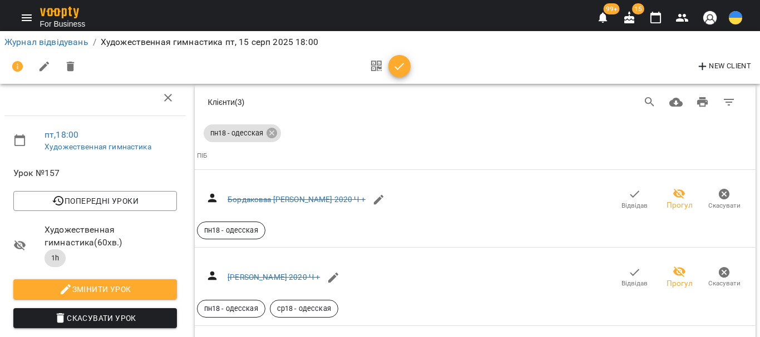
scroll to position [28, 0]
click at [648, 21] on button "button" at bounding box center [655, 17] width 27 height 27
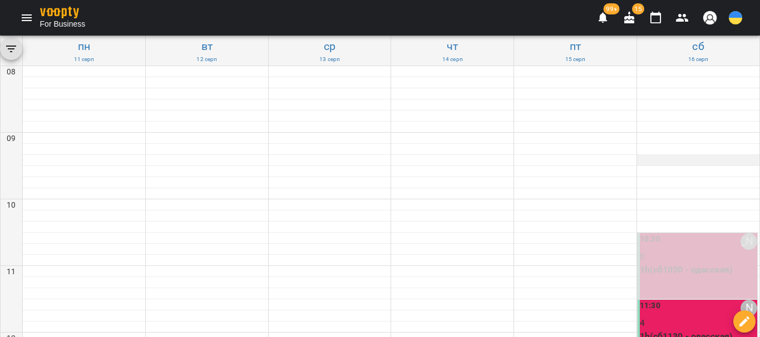
scroll to position [111, 0]
click at [674, 330] on p "1h(сб1130 - одесская)" at bounding box center [697, 336] width 117 height 13
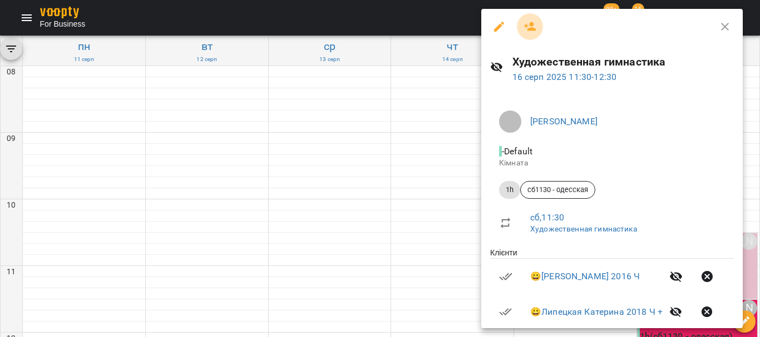
click at [532, 29] on icon "button" at bounding box center [530, 26] width 12 height 9
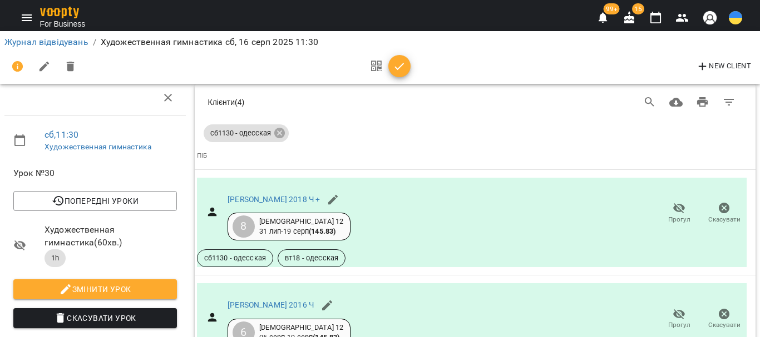
scroll to position [650, 0]
click at [32, 18] on icon "Menu" at bounding box center [26, 17] width 13 height 13
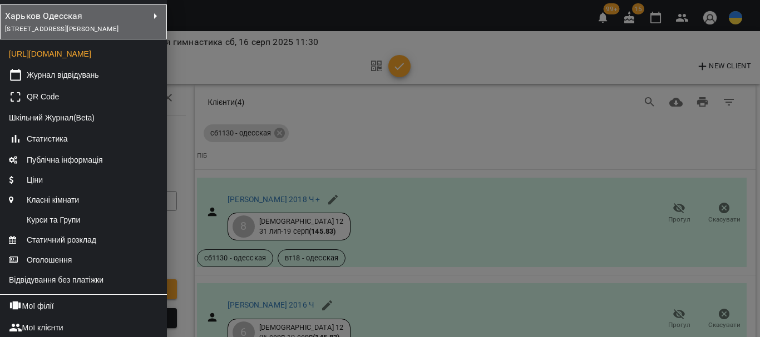
click at [92, 33] on span "[STREET_ADDRESS][PERSON_NAME]" at bounding box center [61, 29] width 113 height 8
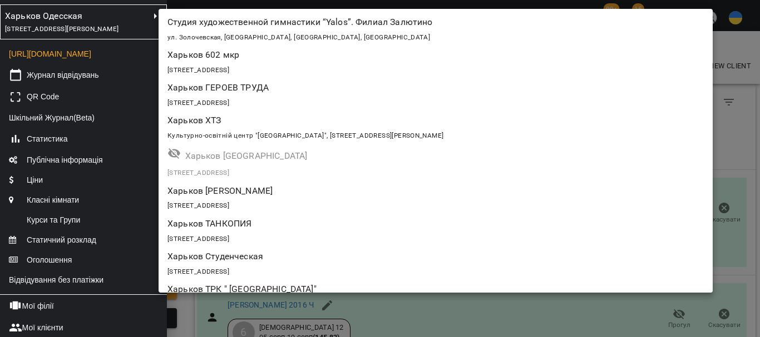
scroll to position [217, 0]
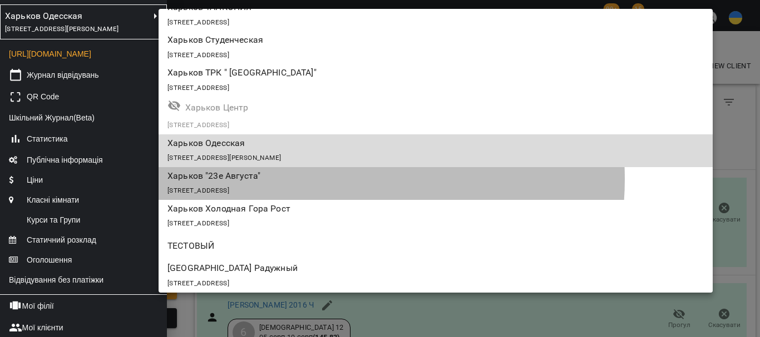
click at [332, 180] on p "Харьков "23е Августа"" at bounding box center [390, 176] width 446 height 13
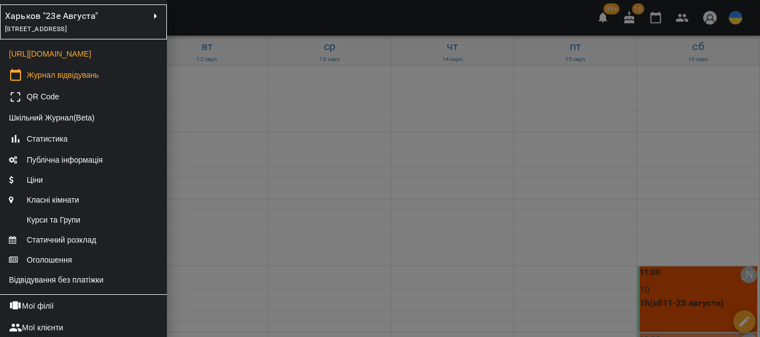
click at [290, 185] on div at bounding box center [380, 168] width 760 height 337
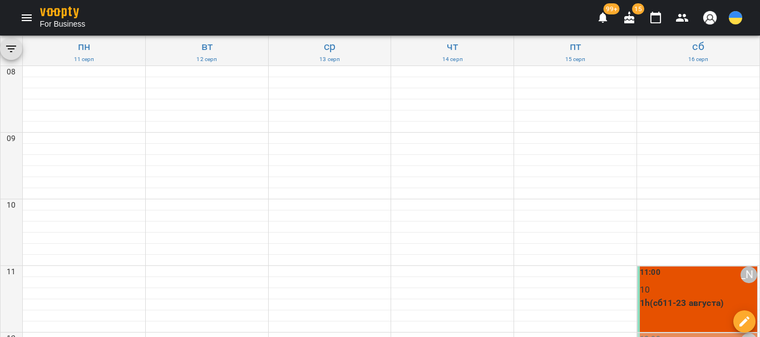
scroll to position [445, 0]
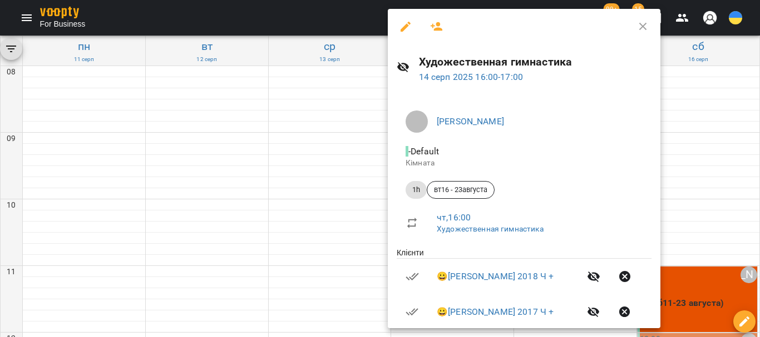
click at [431, 30] on icon "button" at bounding box center [436, 26] width 13 height 13
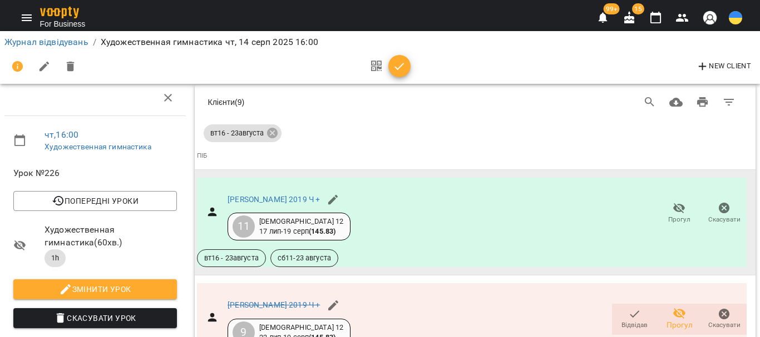
scroll to position [1336, 0]
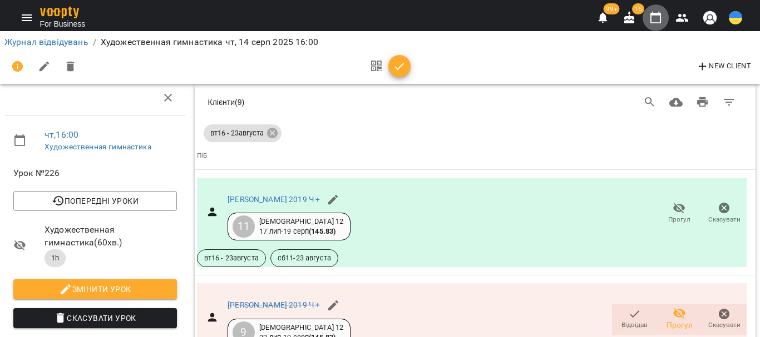
click at [654, 18] on icon "button" at bounding box center [655, 17] width 13 height 13
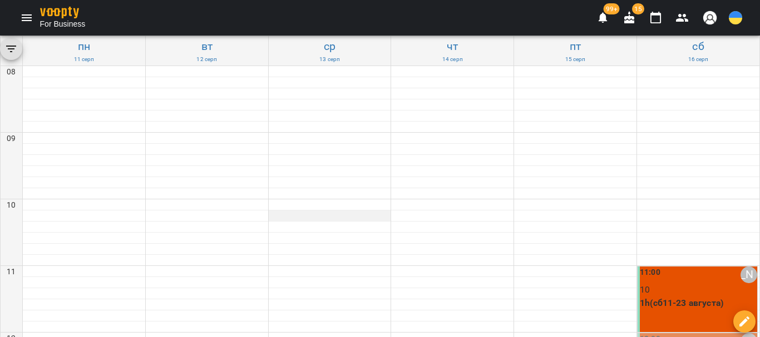
scroll to position [562, 0]
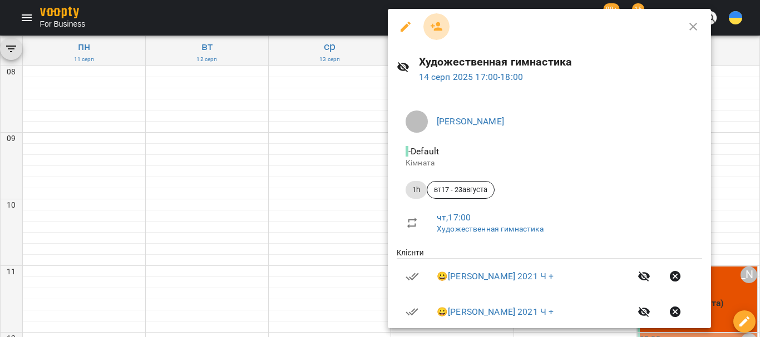
click at [433, 22] on icon "button" at bounding box center [436, 26] width 13 height 13
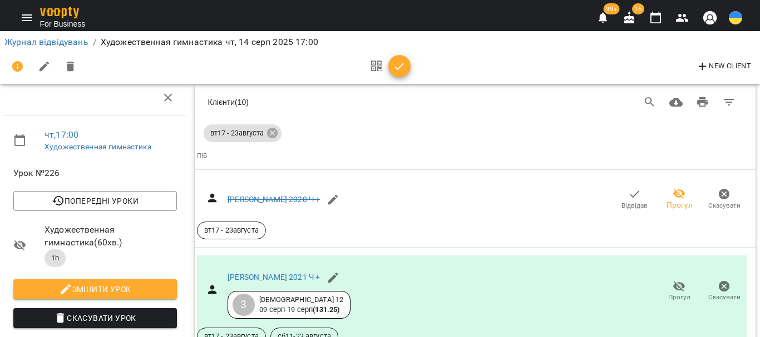
scroll to position [1828, 0]
click at [658, 16] on icon "button" at bounding box center [655, 18] width 11 height 12
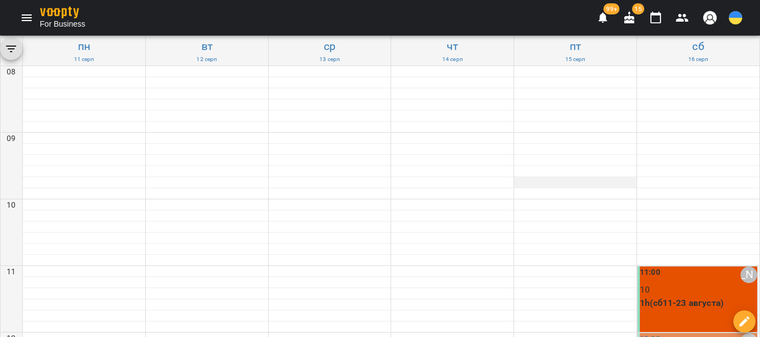
scroll to position [222, 0]
click at [680, 297] on p "1h(сб11-23 августа)" at bounding box center [697, 303] width 117 height 13
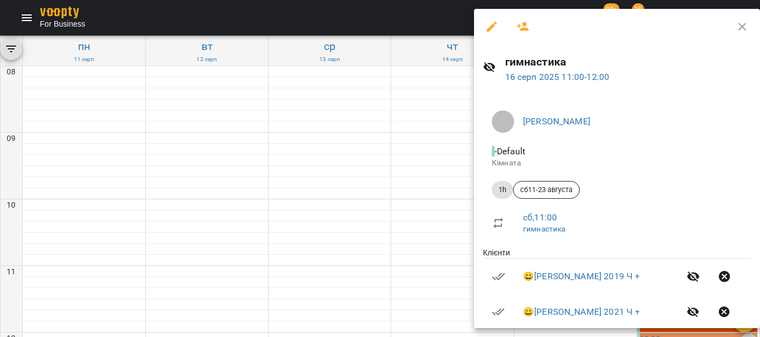
click at [522, 27] on icon "button" at bounding box center [522, 26] width 13 height 13
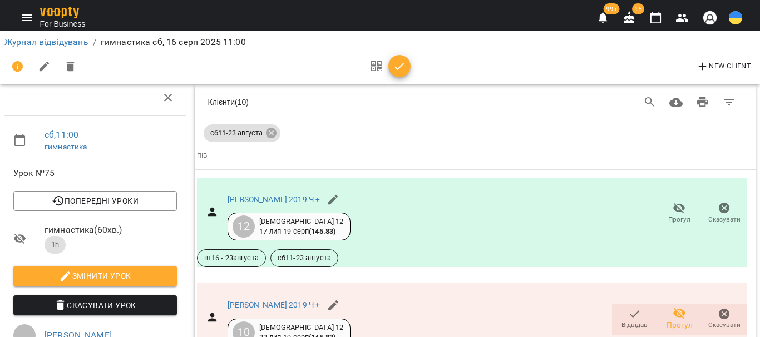
scroll to position [1132, 0]
click at [23, 23] on icon "Menu" at bounding box center [26, 17] width 13 height 13
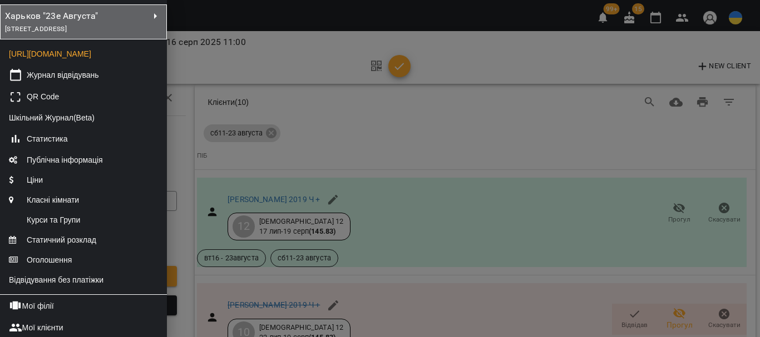
click at [67, 25] on span "[STREET_ADDRESS]" at bounding box center [36, 29] width 62 height 8
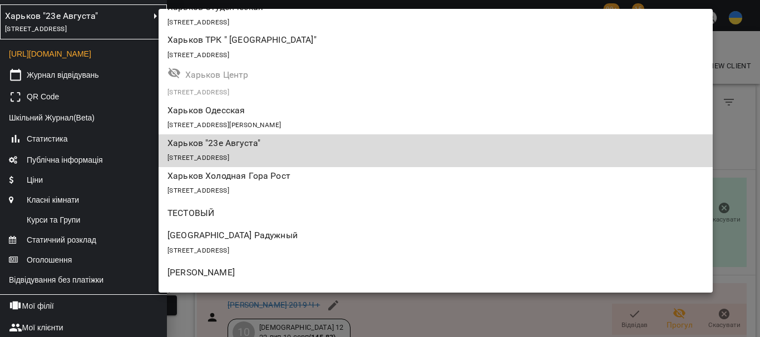
scroll to position [0, 0]
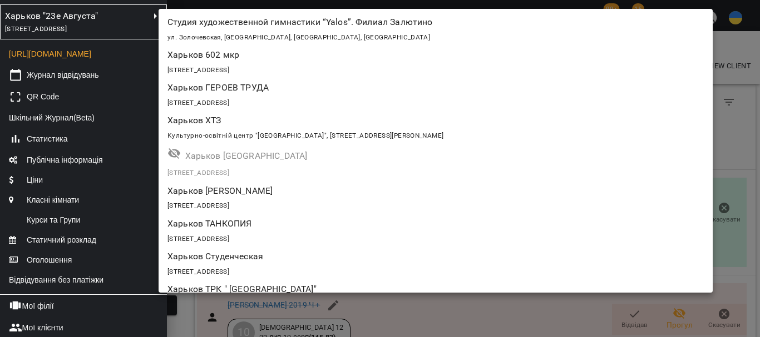
click at [275, 56] on p "Харьков 602 мкр" at bounding box center [390, 54] width 446 height 13
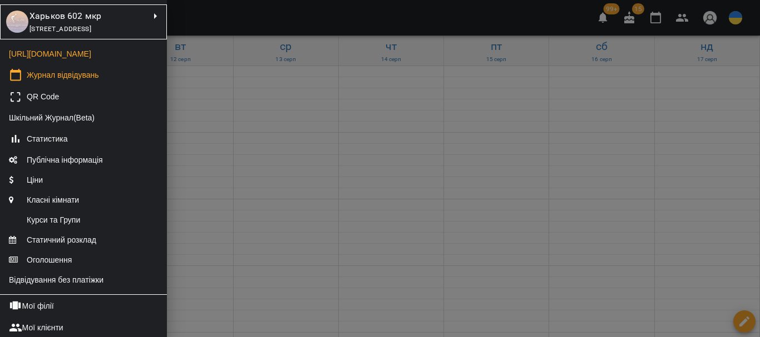
click at [319, 149] on div at bounding box center [380, 168] width 760 height 337
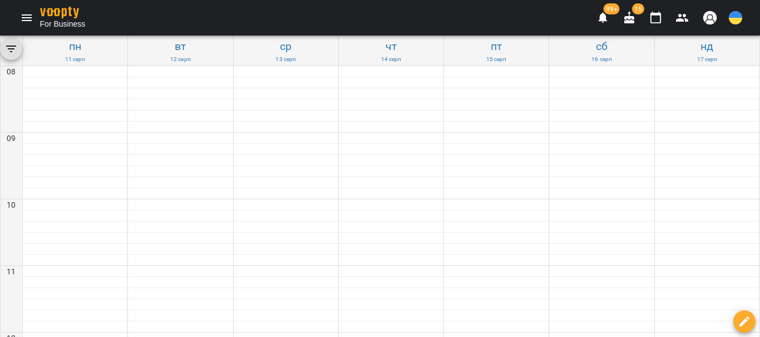
scroll to position [445, 0]
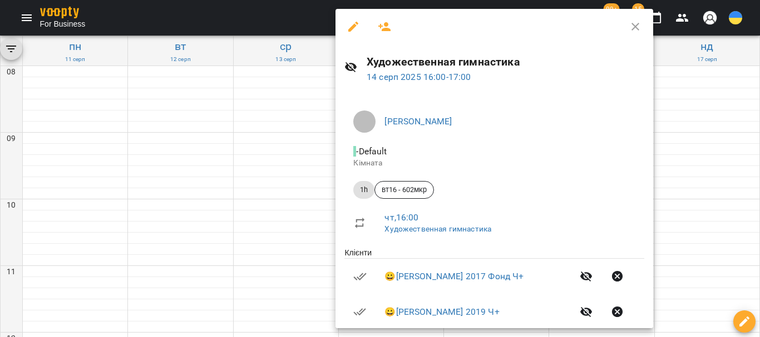
click at [390, 26] on icon "button" at bounding box center [384, 26] width 13 height 13
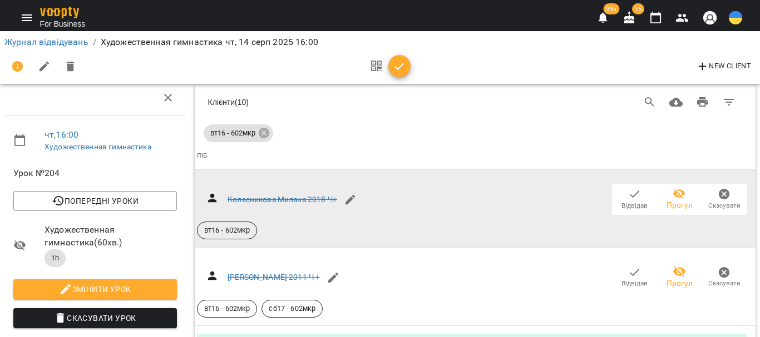
scroll to position [1606, 0]
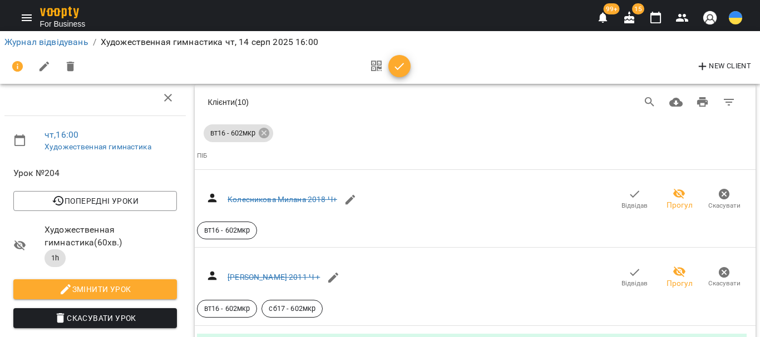
click at [653, 19] on icon "button" at bounding box center [655, 17] width 13 height 13
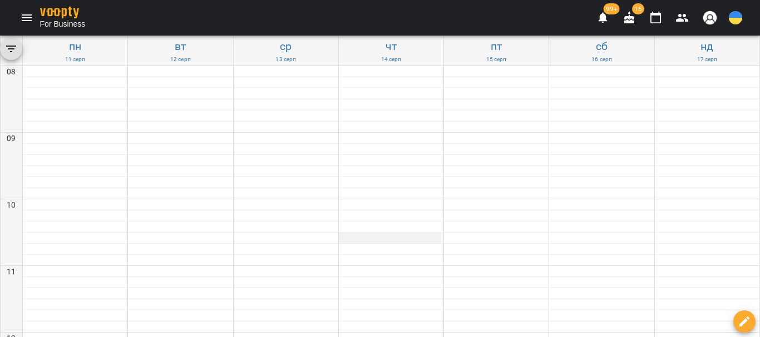
scroll to position [500, 0]
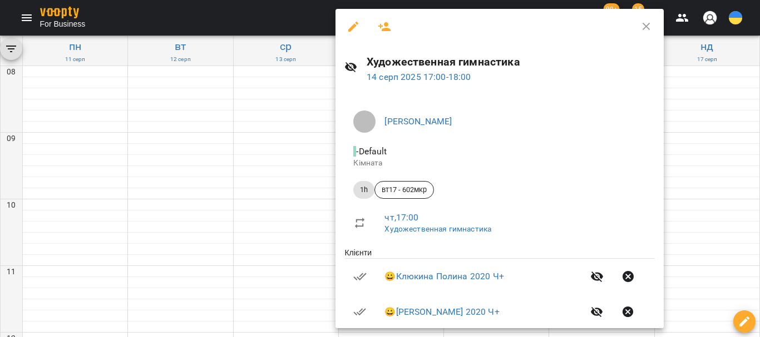
click at [383, 32] on icon "button" at bounding box center [384, 26] width 13 height 13
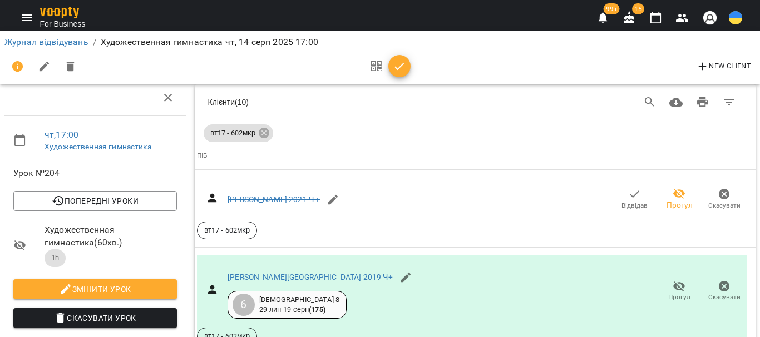
scroll to position [167, 0]
click at [650, 16] on icon "button" at bounding box center [655, 18] width 11 height 12
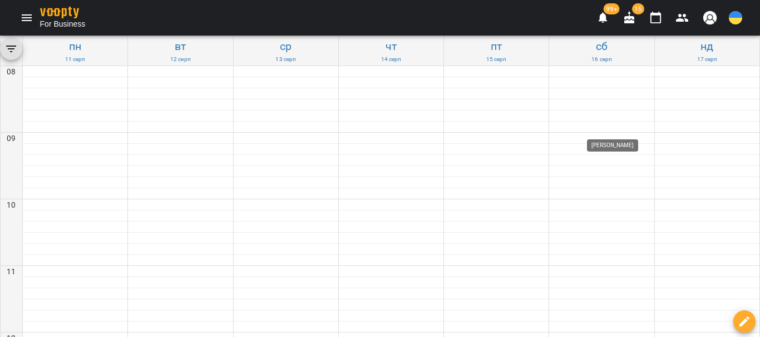
scroll to position [556, 0]
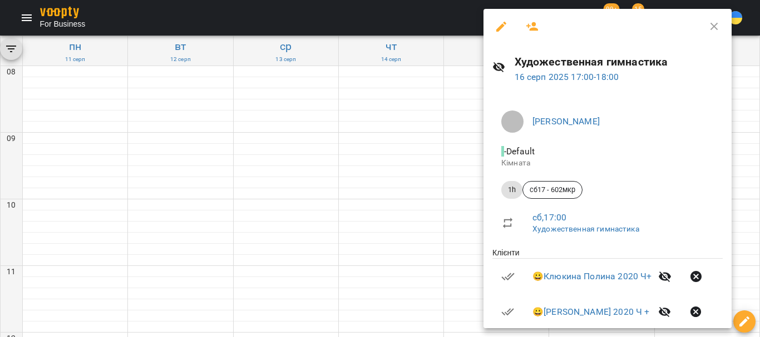
click at [530, 32] on icon "button" at bounding box center [531, 26] width 13 height 13
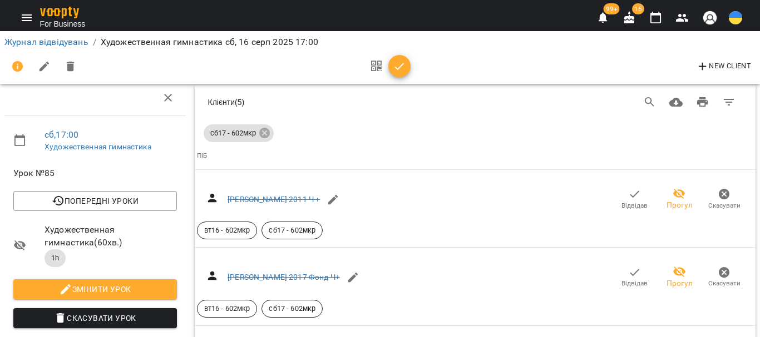
scroll to position [796, 0]
click at [658, 19] on icon "button" at bounding box center [655, 17] width 13 height 13
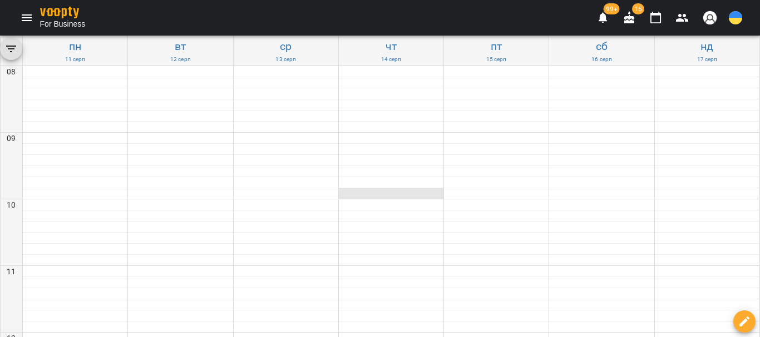
scroll to position [500, 0]
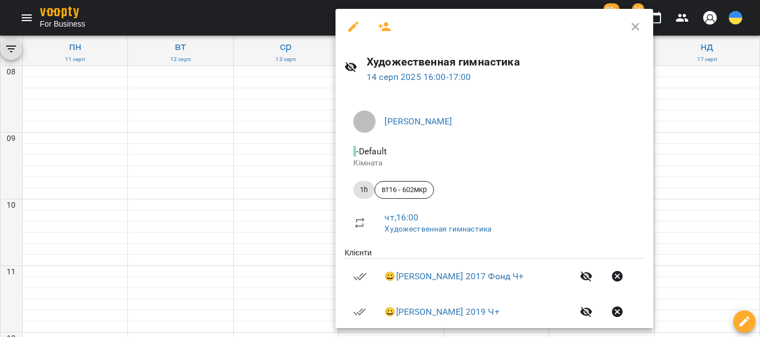
click at [386, 25] on icon "button" at bounding box center [384, 26] width 12 height 9
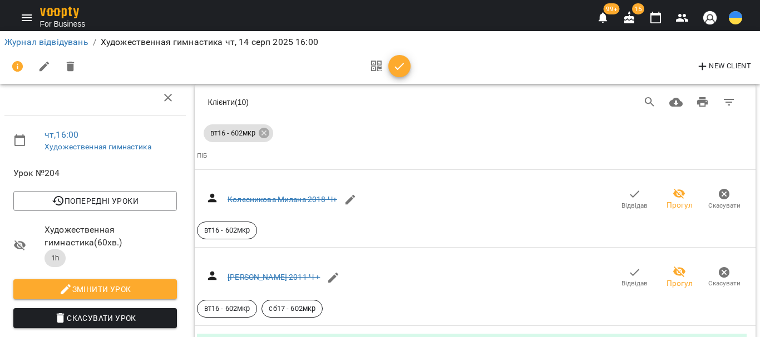
scroll to position [1606, 0]
click at [656, 22] on icon "button" at bounding box center [655, 17] width 13 height 13
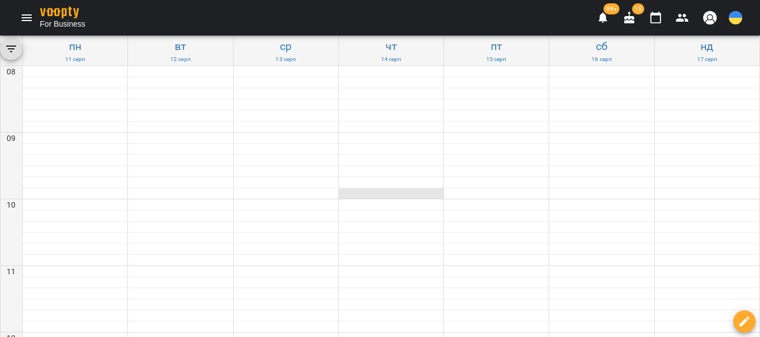
scroll to position [562, 0]
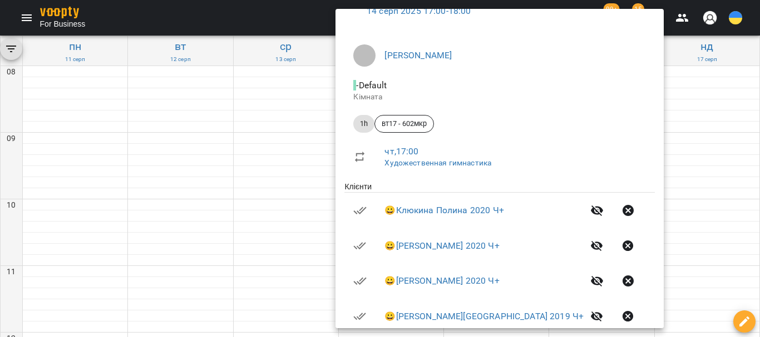
scroll to position [0, 0]
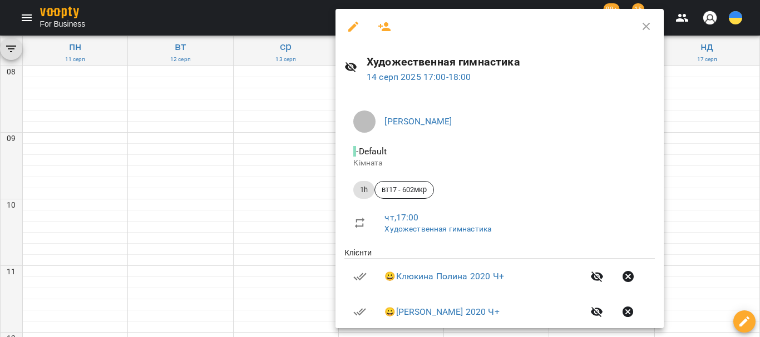
click at [381, 34] on button "button" at bounding box center [384, 26] width 27 height 27
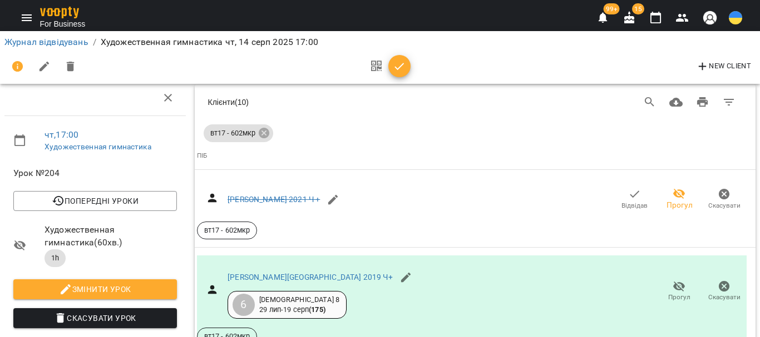
scroll to position [1707, 0]
click at [56, 13] on img at bounding box center [59, 13] width 39 height 12
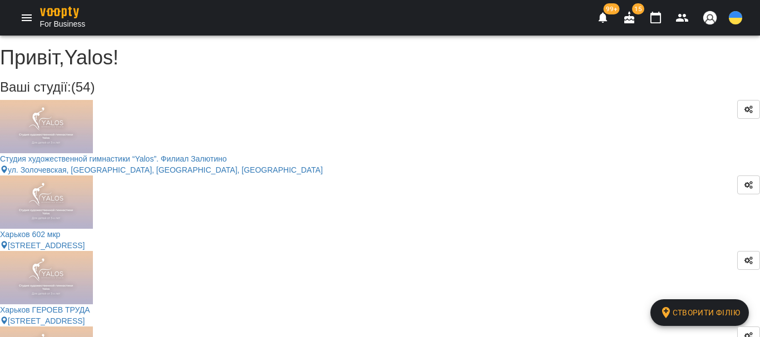
click at [30, 19] on icon "Menu" at bounding box center [26, 17] width 13 height 13
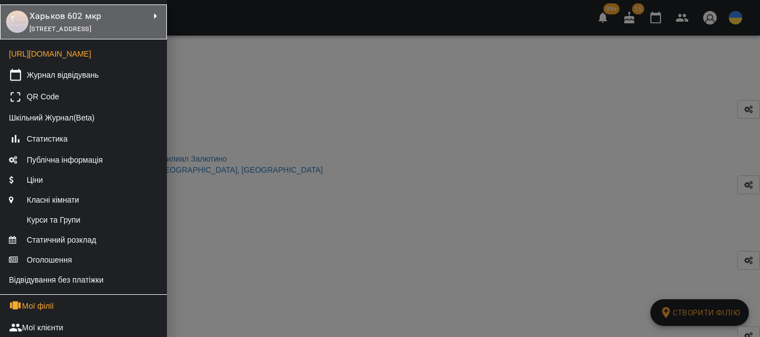
click at [84, 33] on span "[STREET_ADDRESS]" at bounding box center [60, 29] width 62 height 8
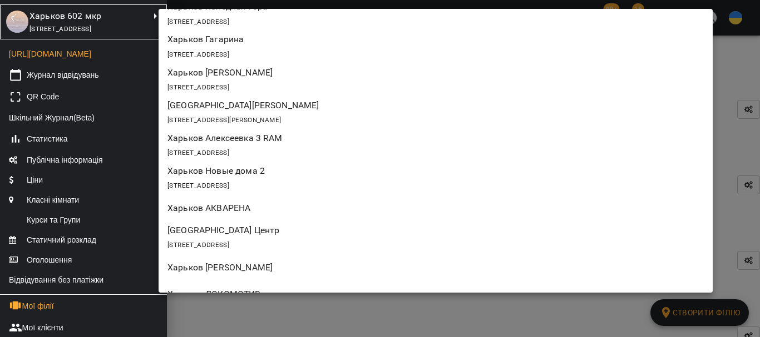
scroll to position [778, 0]
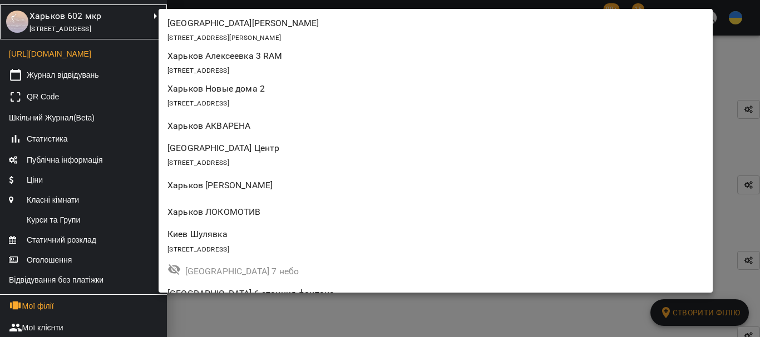
click at [260, 126] on p "Харьков АКВАРЕНА" at bounding box center [390, 126] width 446 height 13
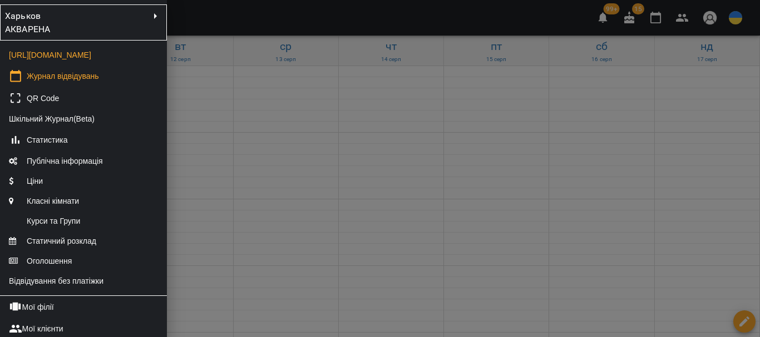
click at [263, 134] on div at bounding box center [380, 168] width 760 height 337
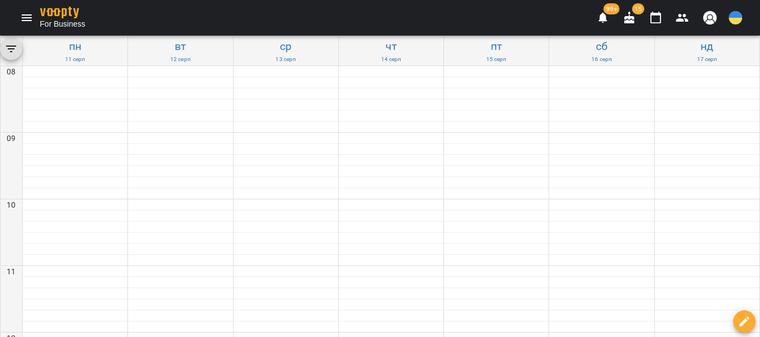
scroll to position [556, 0]
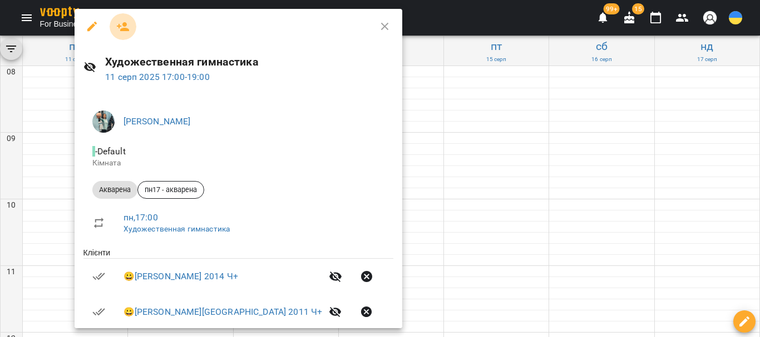
click at [126, 20] on icon "button" at bounding box center [122, 26] width 13 height 13
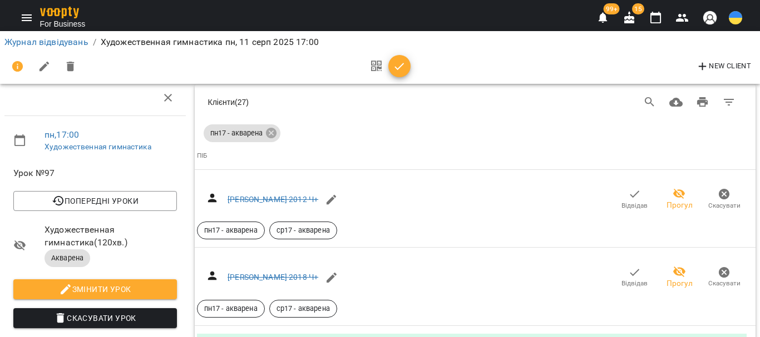
scroll to position [222, 0]
click at [654, 20] on icon "button" at bounding box center [655, 17] width 13 height 13
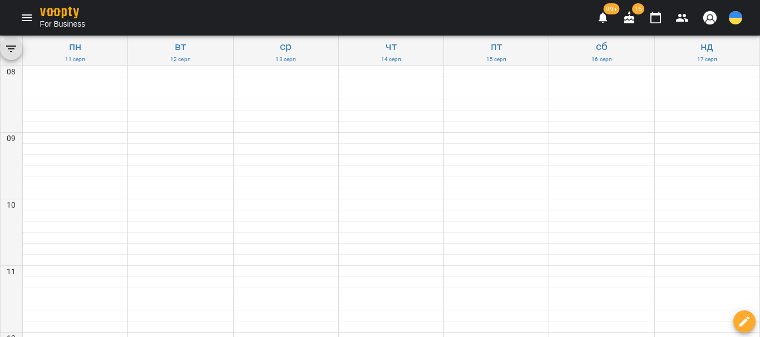
scroll to position [556, 0]
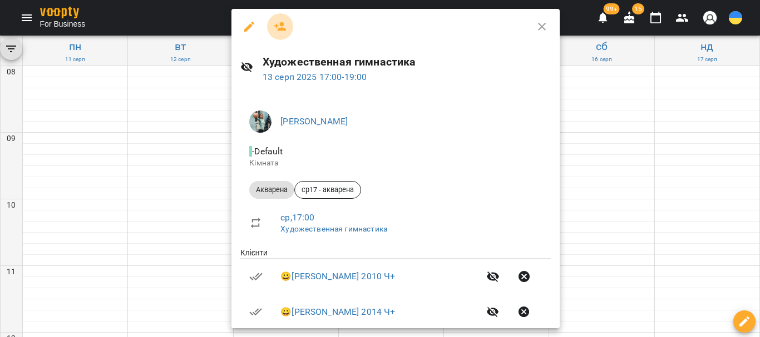
click at [284, 28] on icon "button" at bounding box center [280, 26] width 12 height 9
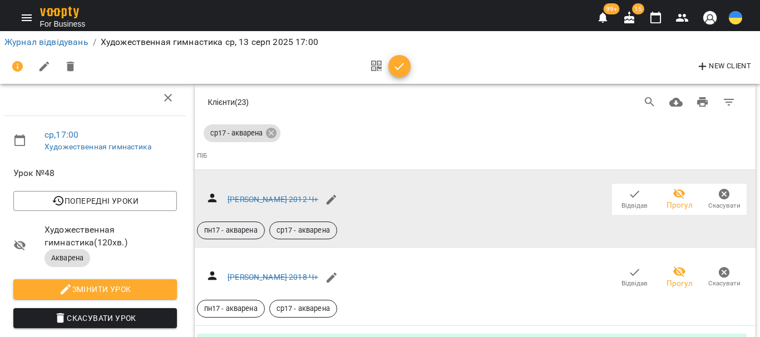
scroll to position [3640, 0]
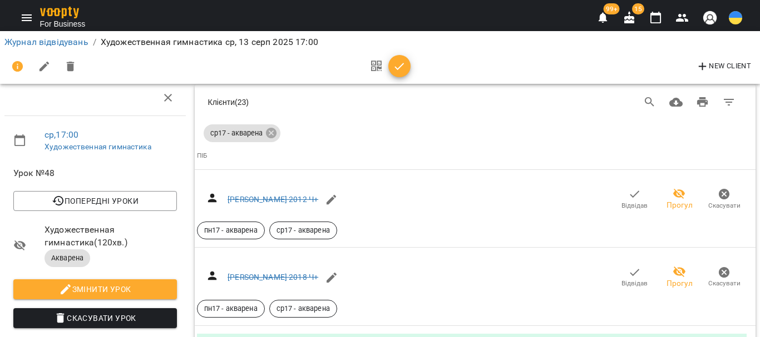
click at [27, 21] on icon "Menu" at bounding box center [26, 17] width 13 height 13
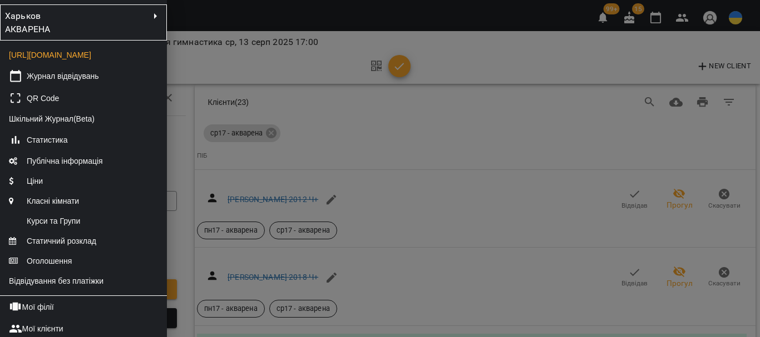
click at [96, 25] on div "Харьков АКВАРЕНА" at bounding box center [83, 22] width 157 height 26
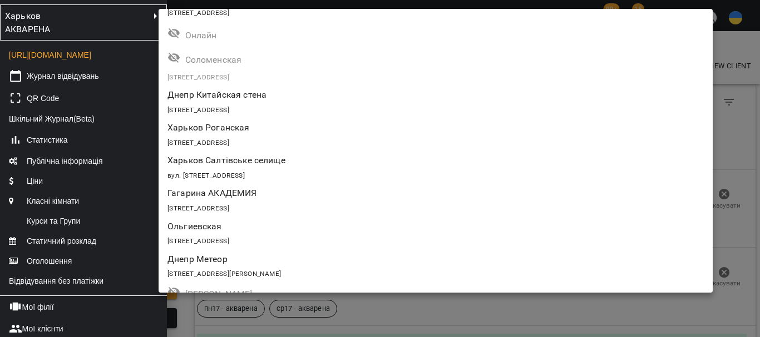
scroll to position [1365, 0]
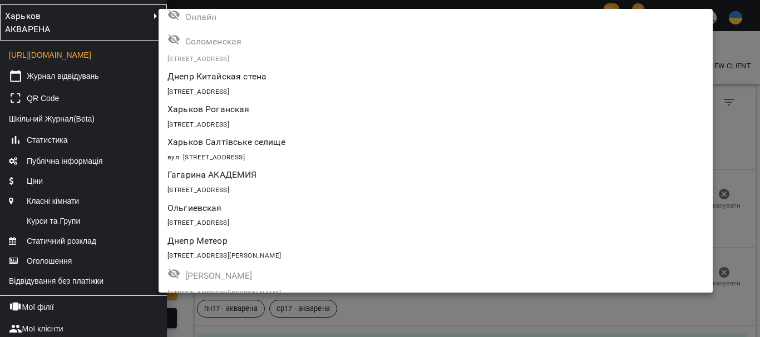
click at [304, 178] on p "Гагарина АКАДЕМИЯ" at bounding box center [390, 174] width 446 height 13
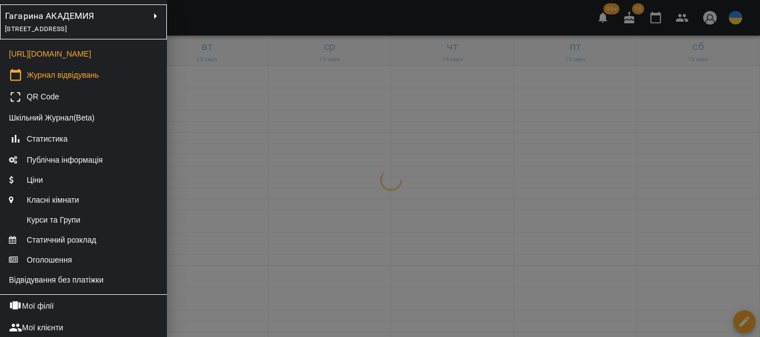
click at [304, 178] on div at bounding box center [380, 168] width 760 height 337
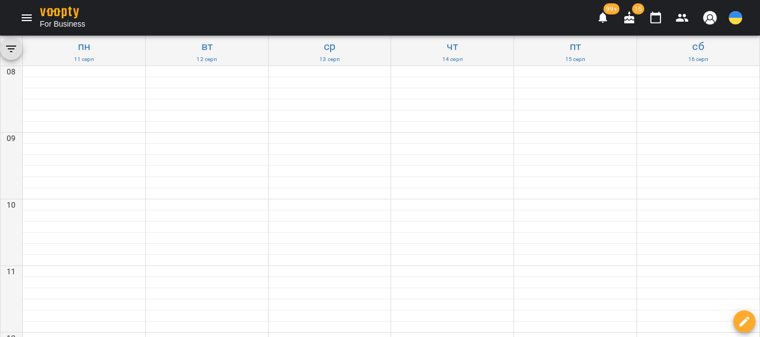
scroll to position [445, 0]
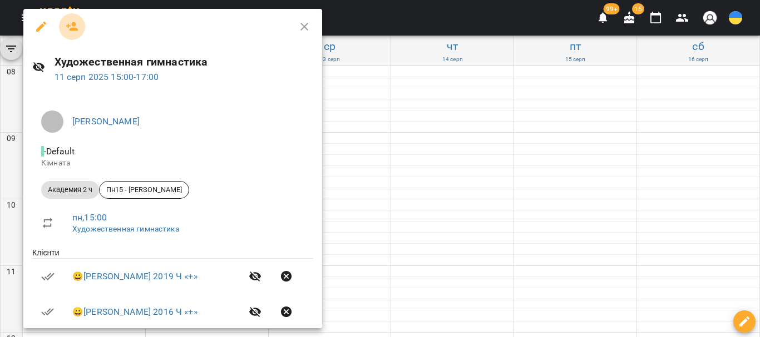
click at [73, 28] on icon "button" at bounding box center [72, 26] width 12 height 9
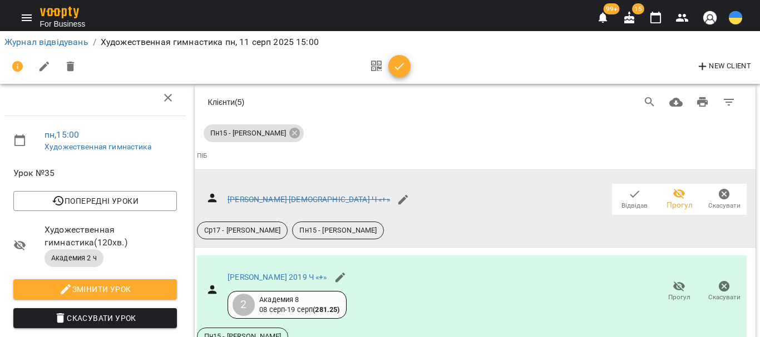
scroll to position [701, 0]
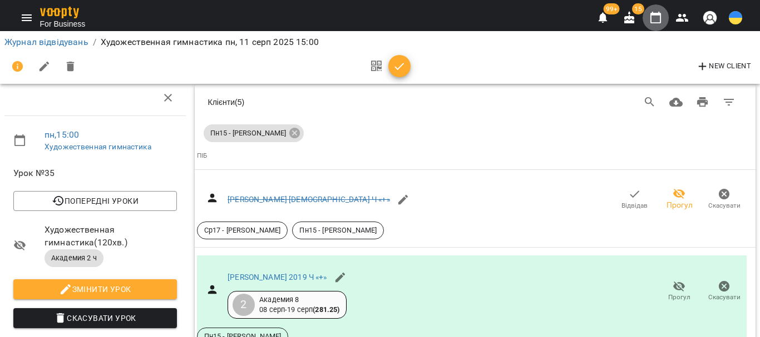
click at [654, 19] on icon "button" at bounding box center [655, 17] width 13 height 13
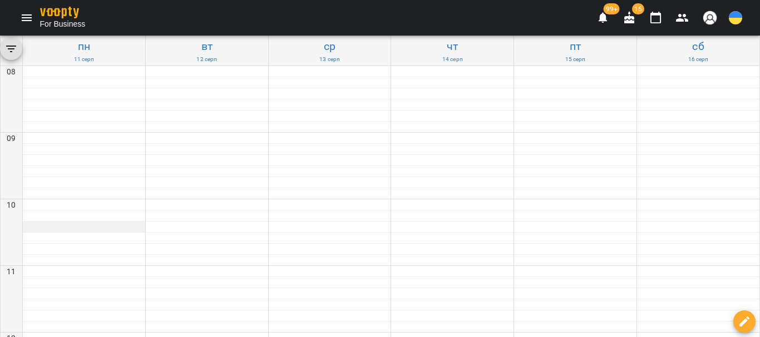
scroll to position [500, 0]
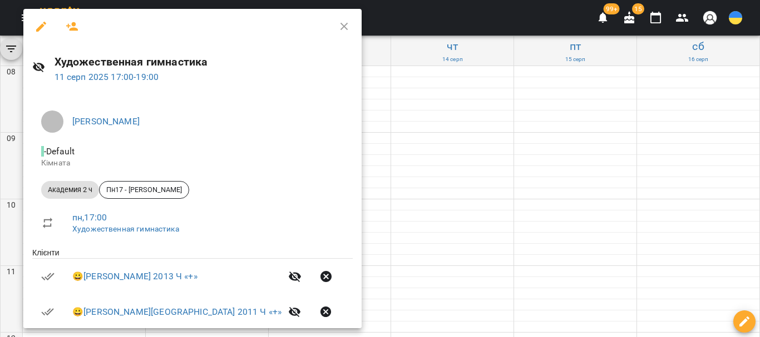
click at [68, 29] on icon "button" at bounding box center [72, 26] width 13 height 13
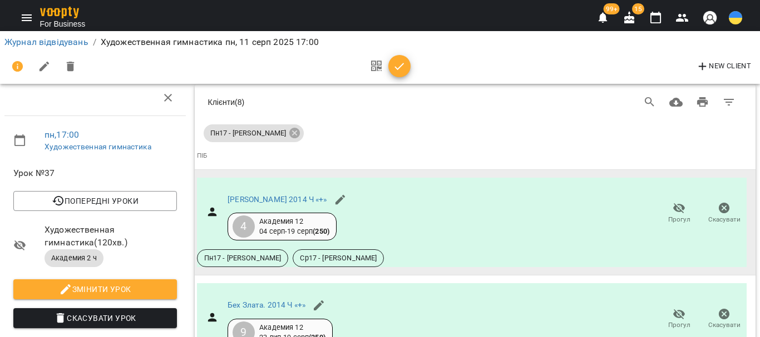
scroll to position [1482, 0]
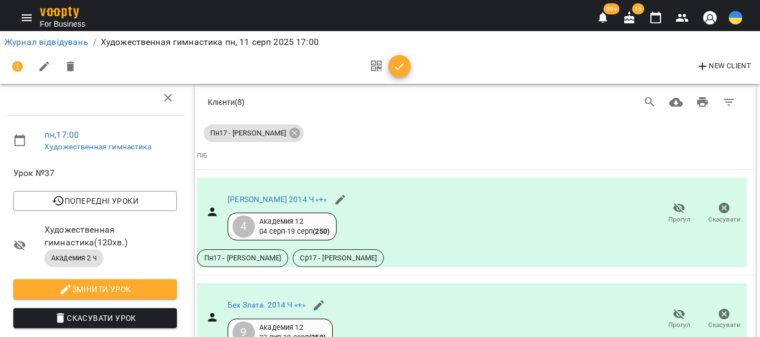
click at [656, 19] on icon "button" at bounding box center [655, 17] width 13 height 13
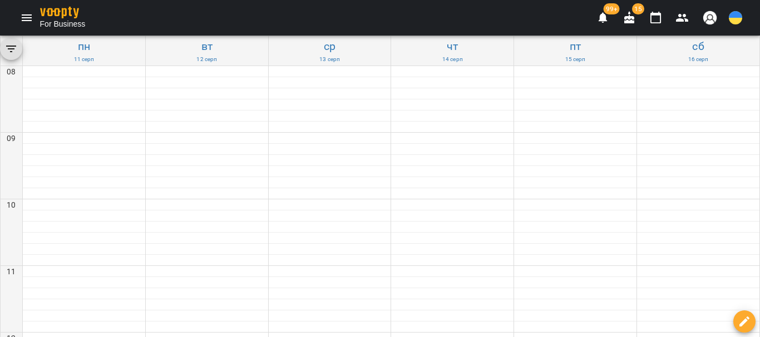
scroll to position [500, 0]
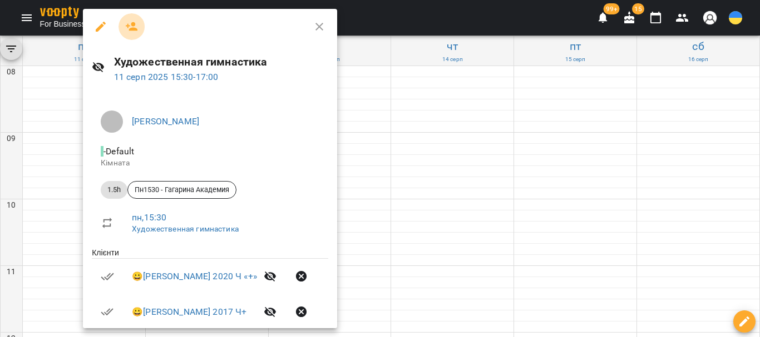
click at [129, 27] on icon "button" at bounding box center [131, 26] width 13 height 13
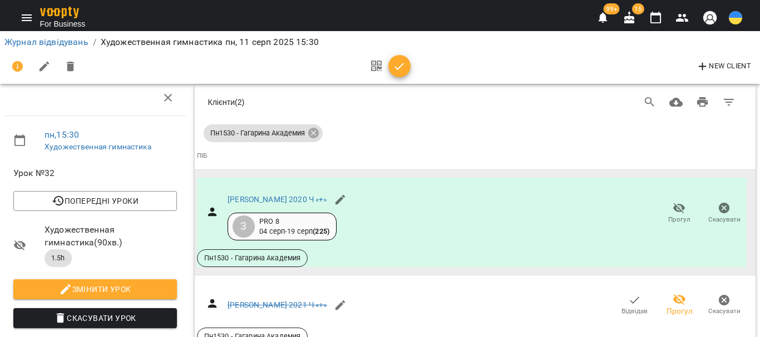
scroll to position [645, 0]
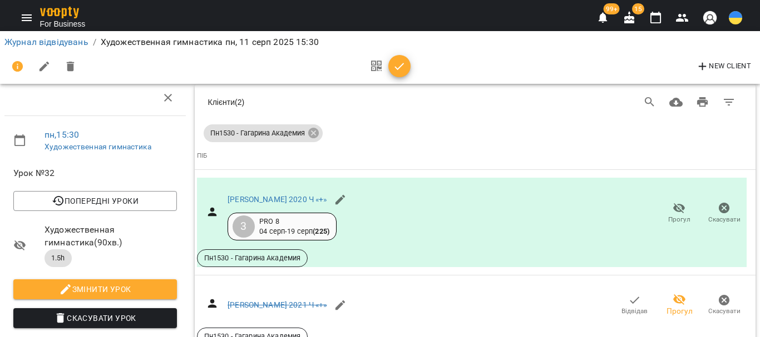
click at [655, 18] on icon "button" at bounding box center [655, 17] width 13 height 13
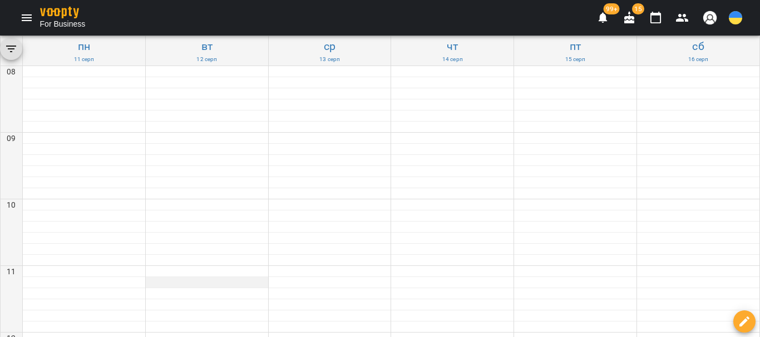
scroll to position [500, 0]
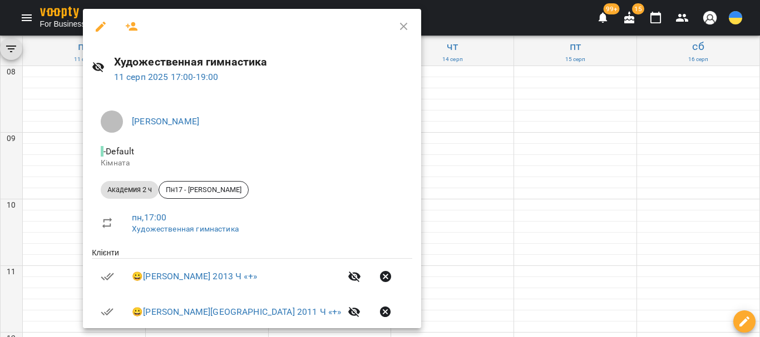
click at [133, 26] on icon "button" at bounding box center [132, 26] width 12 height 9
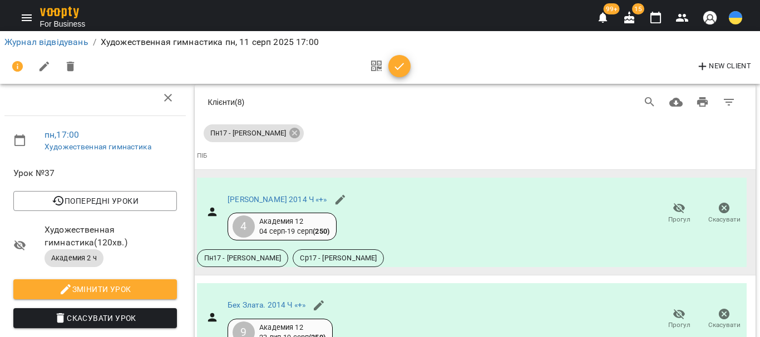
scroll to position [945, 0]
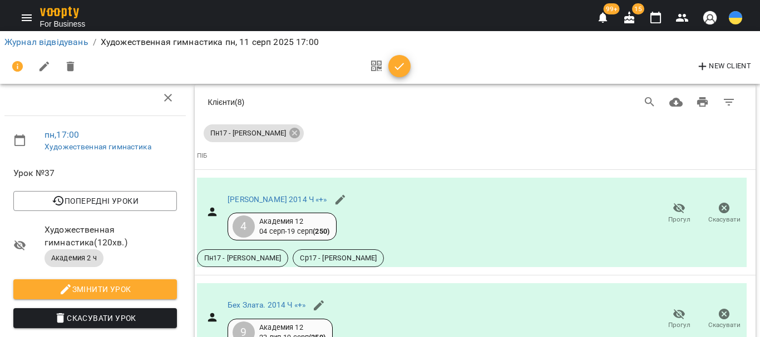
click at [649, 16] on icon "button" at bounding box center [655, 17] width 13 height 13
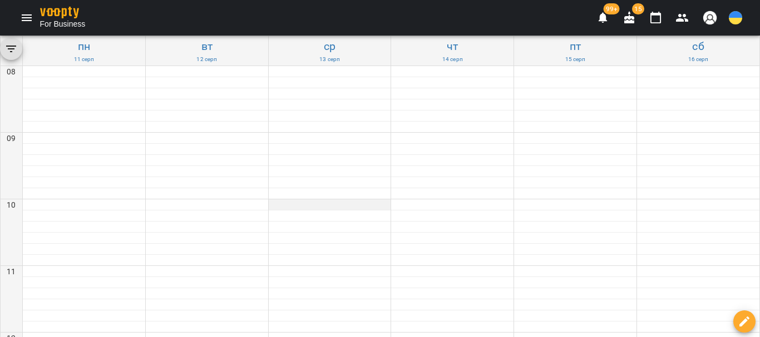
scroll to position [556, 0]
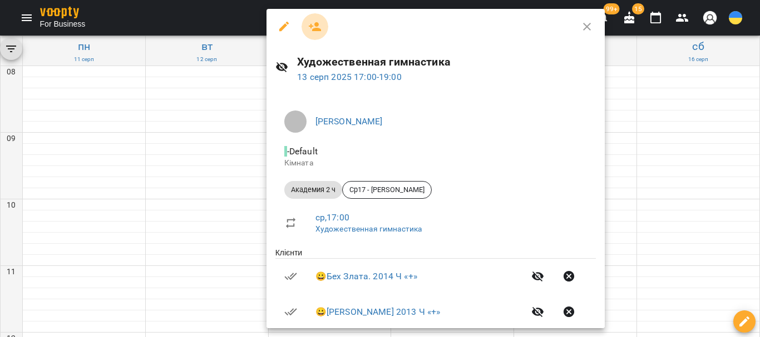
click at [312, 28] on icon "button" at bounding box center [314, 26] width 13 height 13
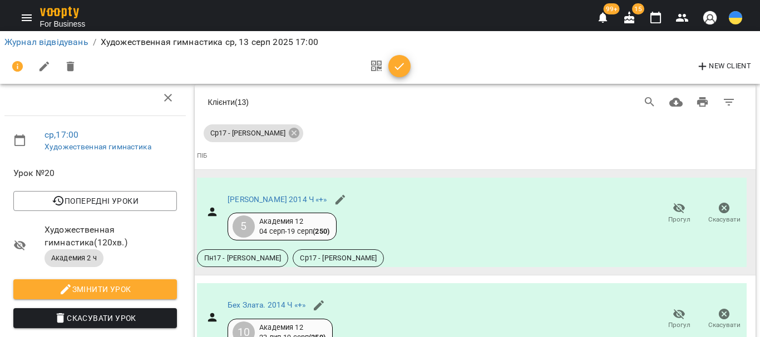
scroll to position [1917, 0]
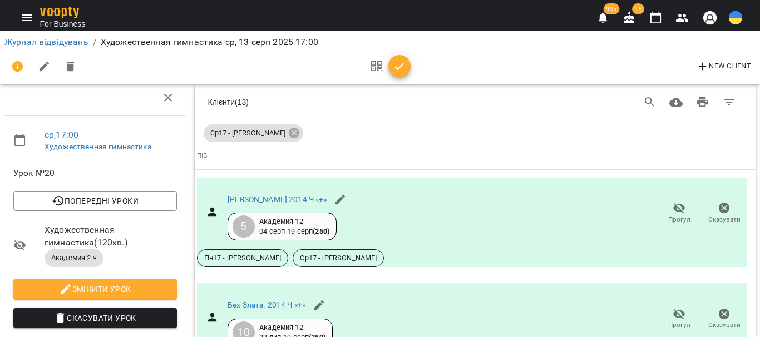
click at [29, 21] on icon "Menu" at bounding box center [27, 17] width 10 height 7
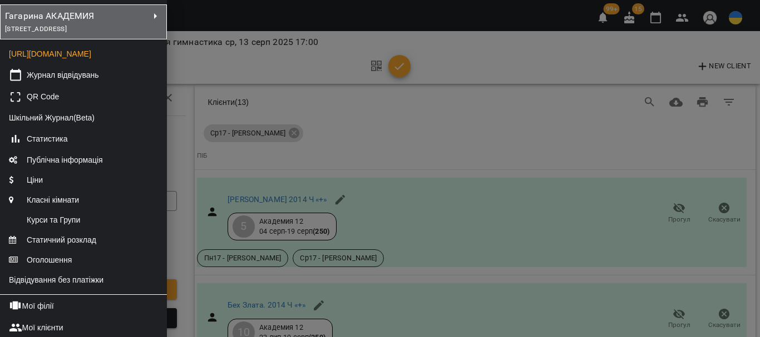
click at [103, 35] on div "[STREET_ADDRESS]" at bounding box center [76, 29] width 143 height 12
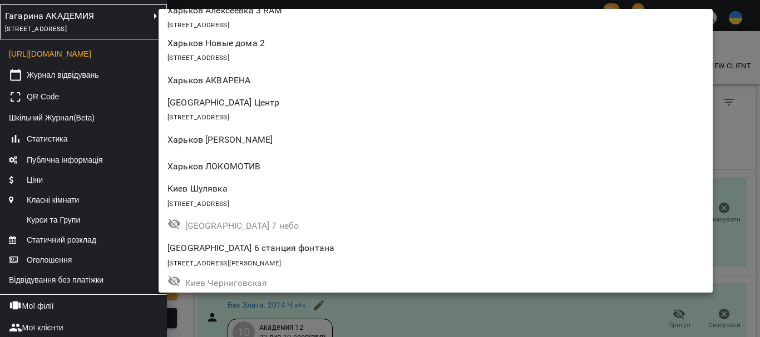
scroll to position [841, 0]
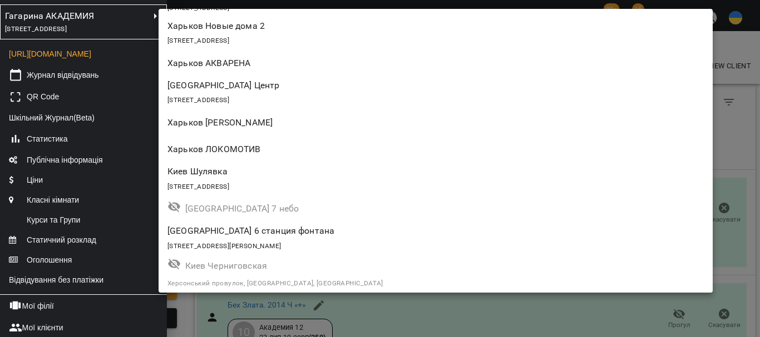
click at [314, 31] on p "Харьков Новые дома 2" at bounding box center [390, 25] width 446 height 13
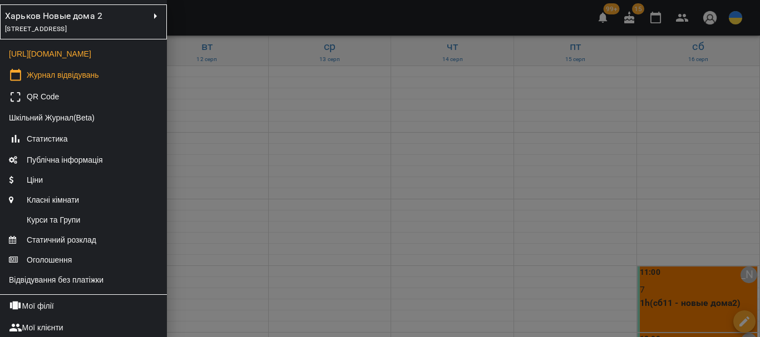
click at [376, 218] on div at bounding box center [380, 168] width 760 height 337
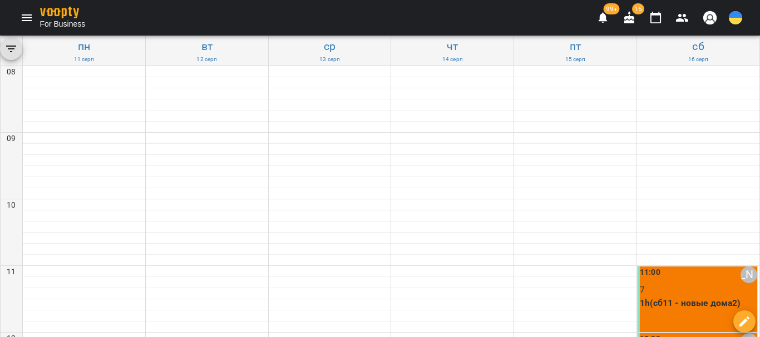
scroll to position [445, 0]
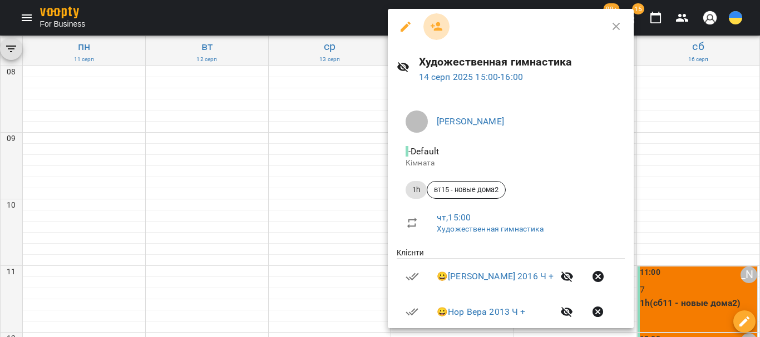
click at [430, 26] on icon "button" at bounding box center [436, 26] width 13 height 13
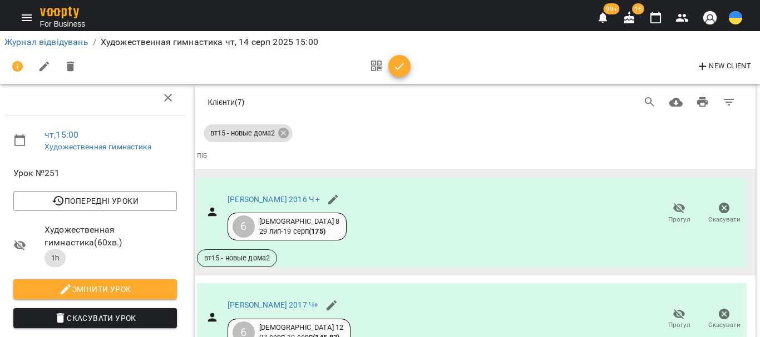
scroll to position [696, 0]
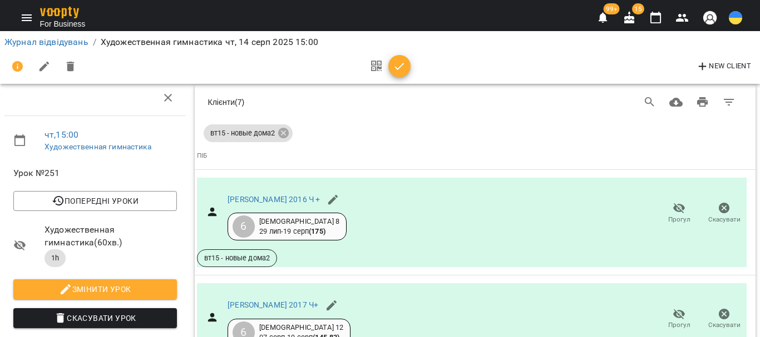
click at [647, 21] on button "button" at bounding box center [655, 17] width 27 height 27
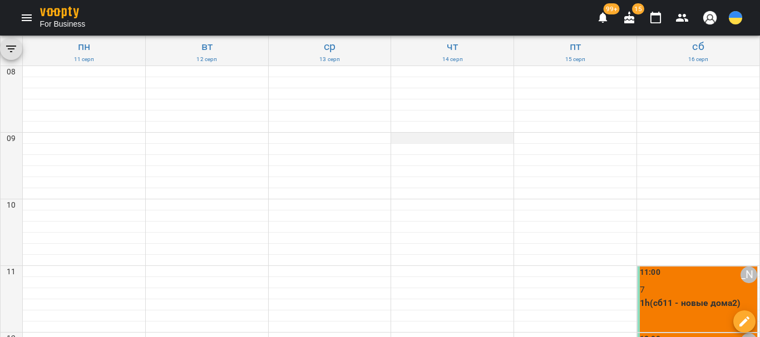
scroll to position [500, 0]
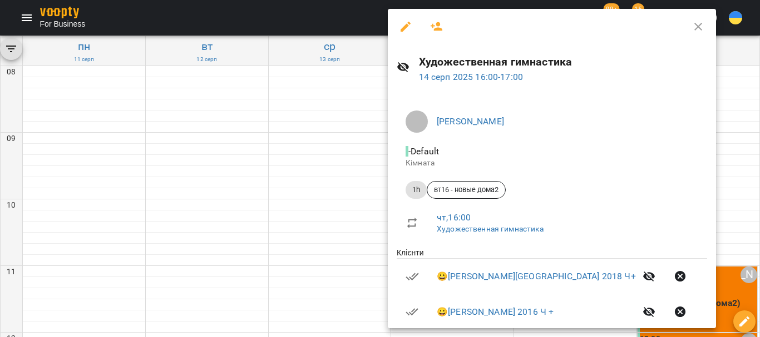
click at [438, 27] on icon "button" at bounding box center [436, 26] width 13 height 13
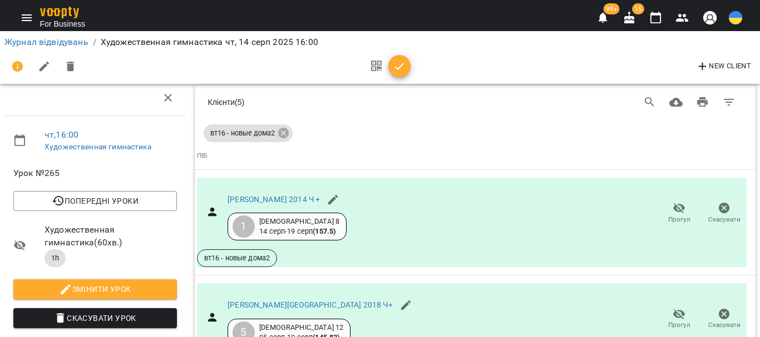
scroll to position [728, 0]
click at [654, 19] on icon "button" at bounding box center [655, 17] width 13 height 13
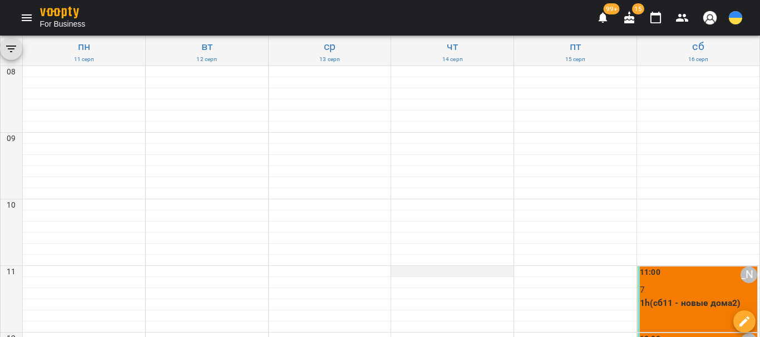
scroll to position [445, 0]
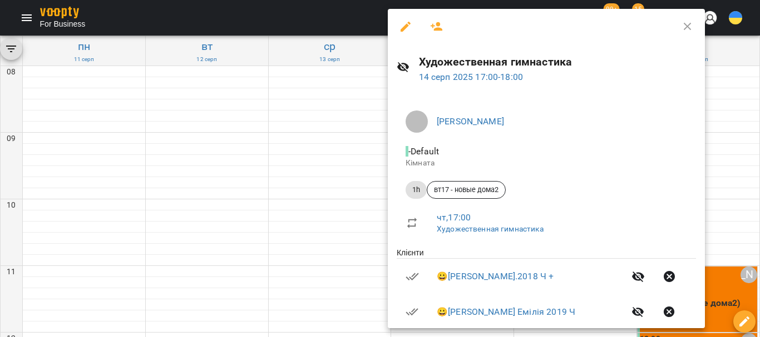
click at [444, 26] on button "button" at bounding box center [436, 26] width 27 height 27
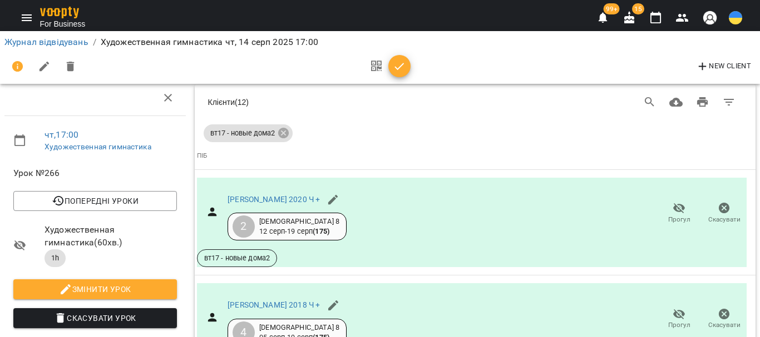
scroll to position [1292, 0]
click at [659, 16] on icon "button" at bounding box center [655, 17] width 13 height 13
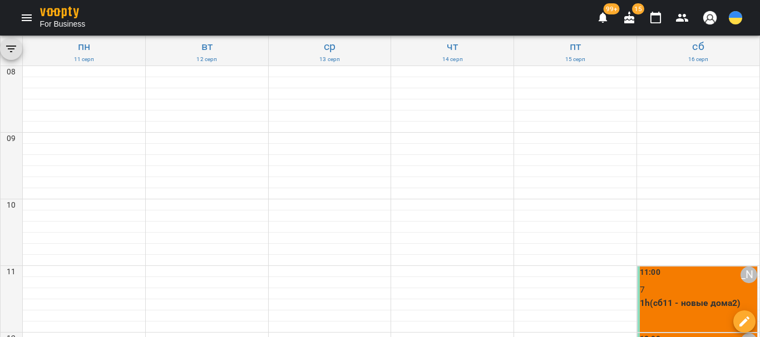
scroll to position [562, 0]
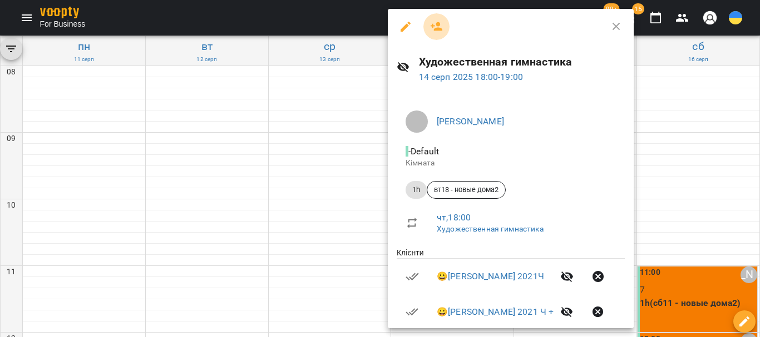
click at [438, 26] on icon "button" at bounding box center [436, 26] width 12 height 9
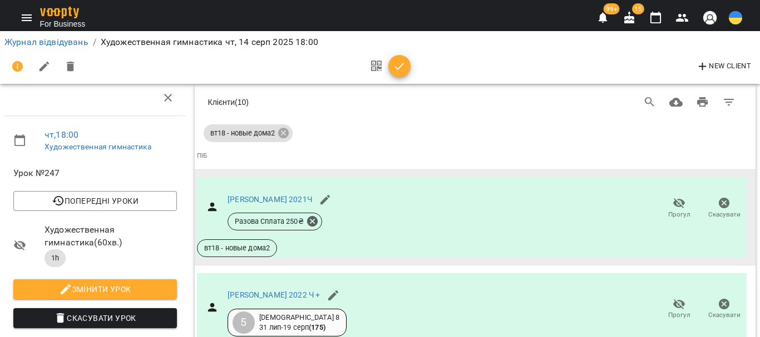
scroll to position [1246, 0]
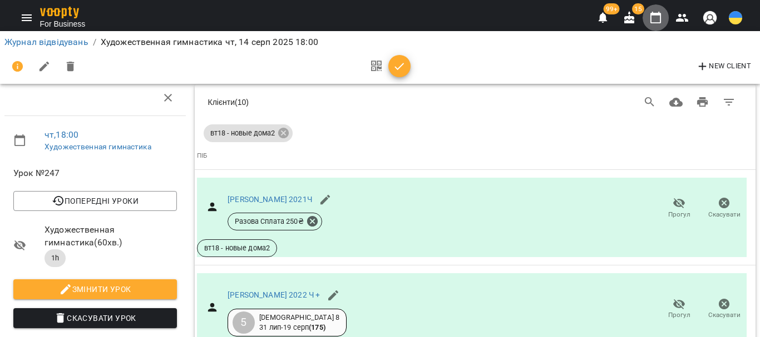
drag, startPoint x: 653, startPoint y: 19, endPoint x: 645, endPoint y: 27, distance: 11.4
click at [653, 19] on icon "button" at bounding box center [655, 17] width 13 height 13
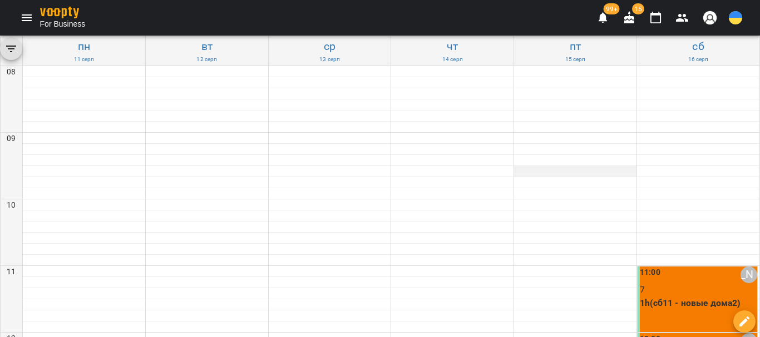
scroll to position [167, 0]
click at [660, 297] on p "1h(сб11 - новые дома2)" at bounding box center [697, 303] width 117 height 13
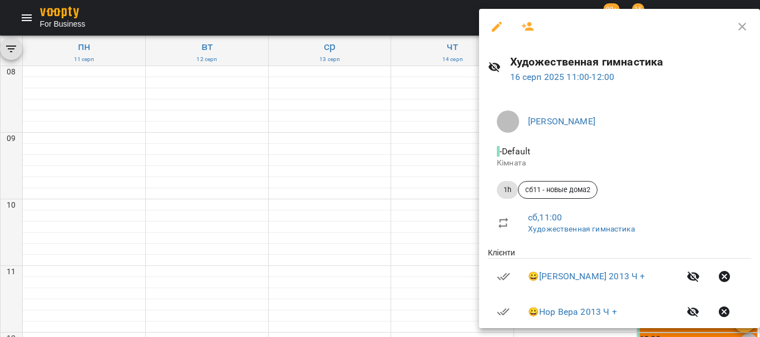
click at [532, 28] on icon "button" at bounding box center [527, 26] width 13 height 13
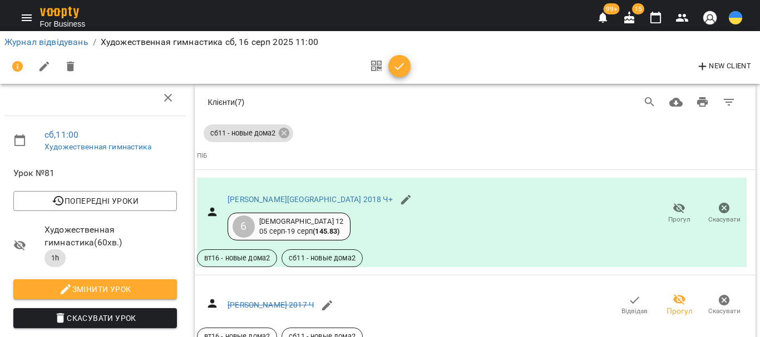
scroll to position [696, 0]
click at [656, 19] on icon "button" at bounding box center [655, 17] width 13 height 13
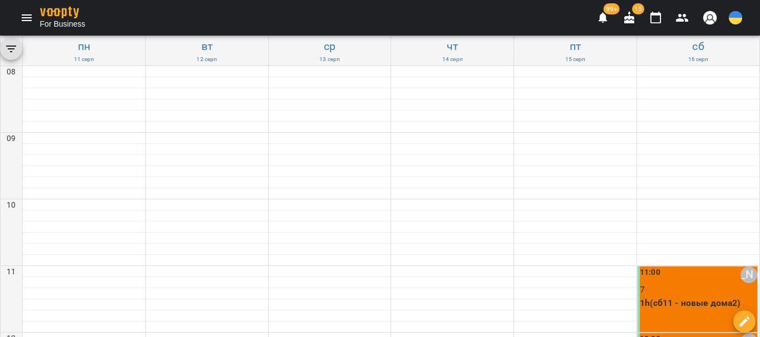
scroll to position [167, 0]
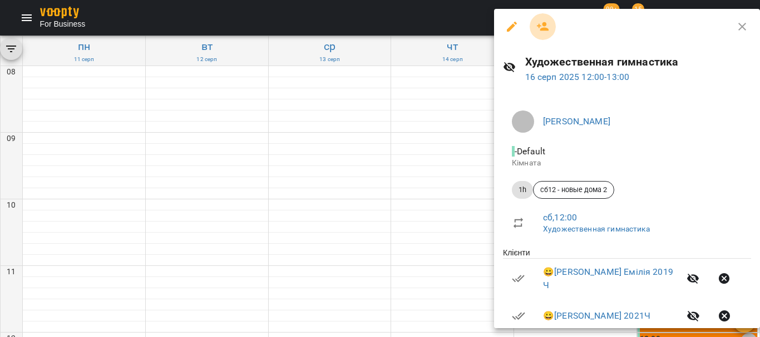
click at [545, 23] on icon "button" at bounding box center [543, 26] width 12 height 9
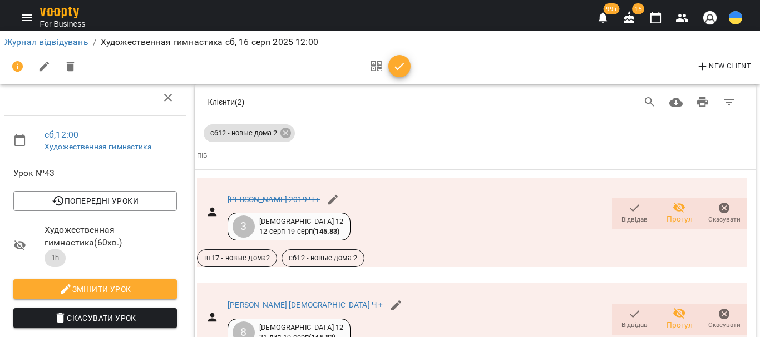
scroll to position [191, 0]
click at [28, 13] on icon "Menu" at bounding box center [26, 17] width 13 height 13
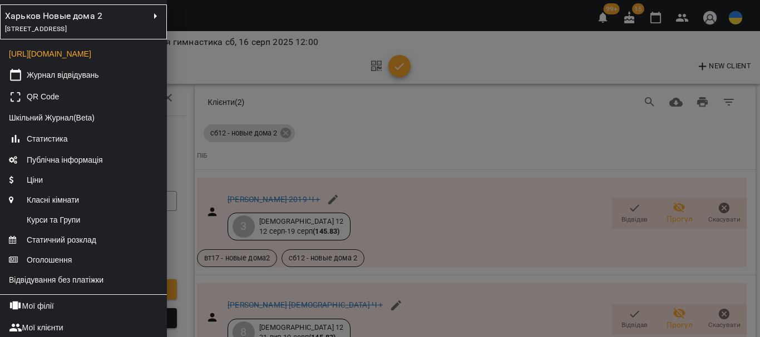
click at [67, 27] on span "[STREET_ADDRESS]" at bounding box center [36, 29] width 62 height 8
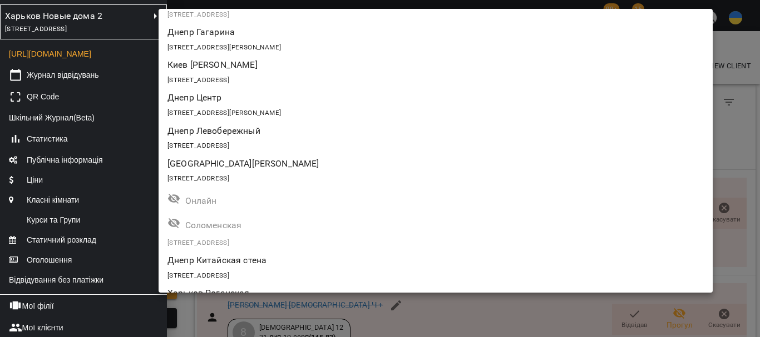
scroll to position [1153, 0]
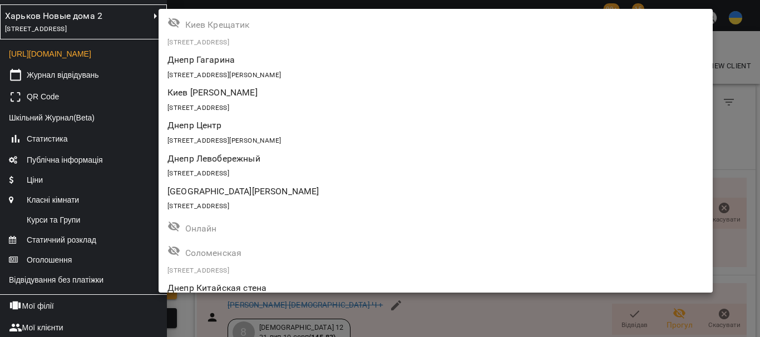
click at [286, 57] on p "Днепр Гагарина" at bounding box center [390, 59] width 446 height 13
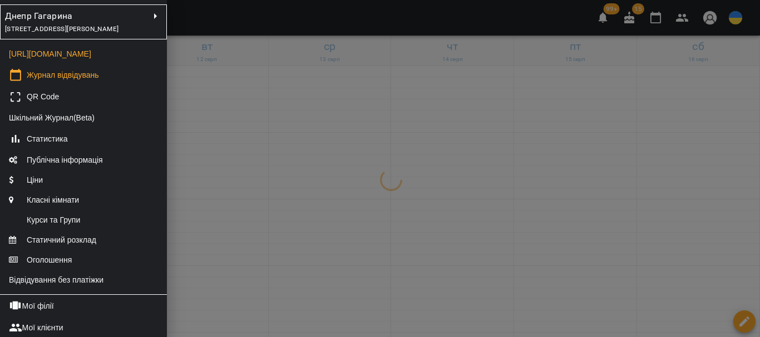
click at [334, 183] on div at bounding box center [380, 168] width 760 height 337
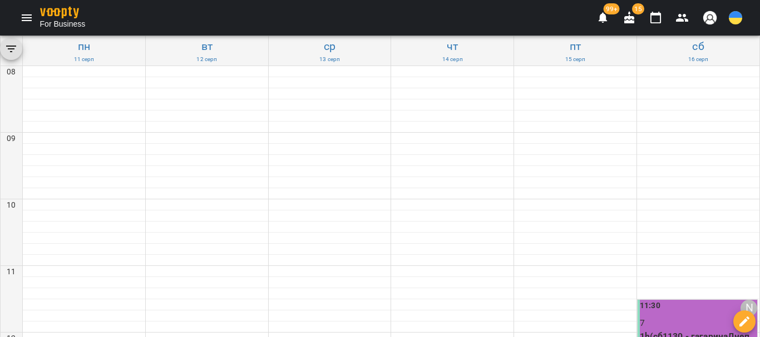
scroll to position [556, 0]
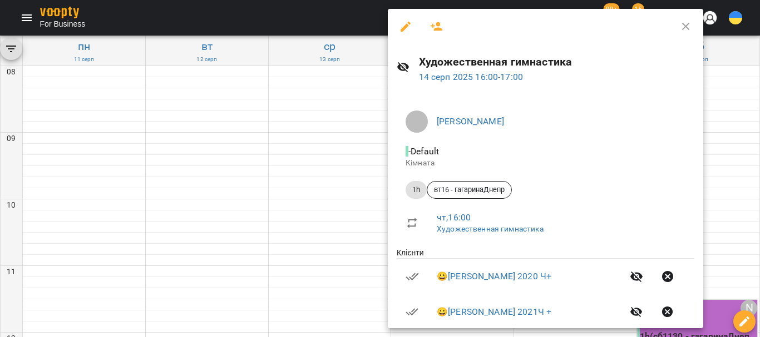
click at [438, 23] on icon "button" at bounding box center [436, 26] width 12 height 9
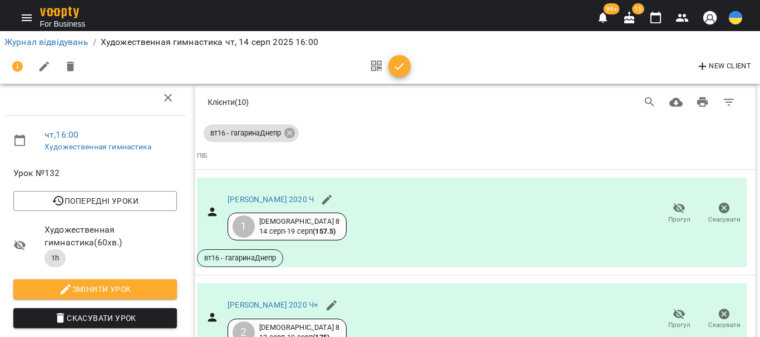
scroll to position [1462, 0]
click at [656, 18] on icon "button" at bounding box center [655, 17] width 13 height 13
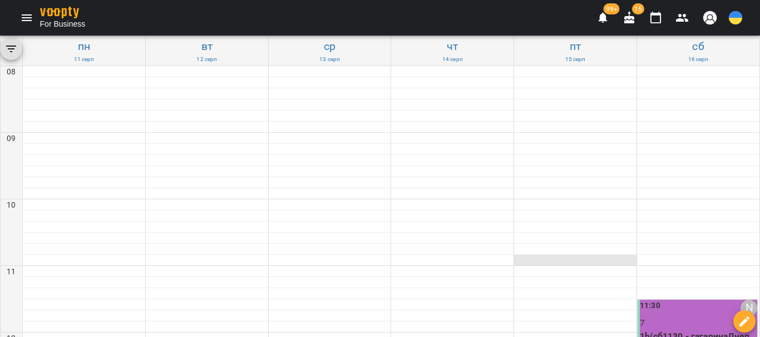
scroll to position [500, 0]
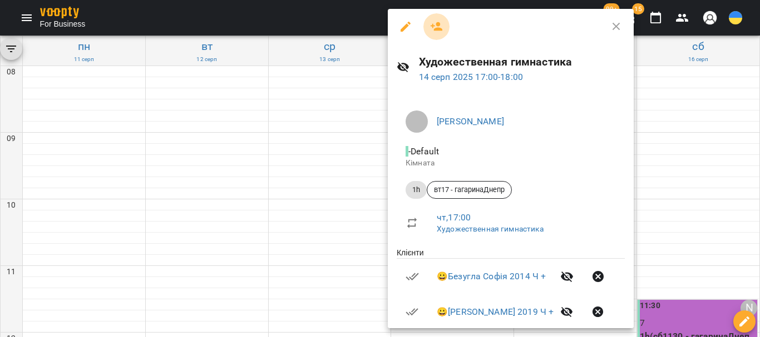
click at [435, 24] on icon "button" at bounding box center [436, 26] width 13 height 13
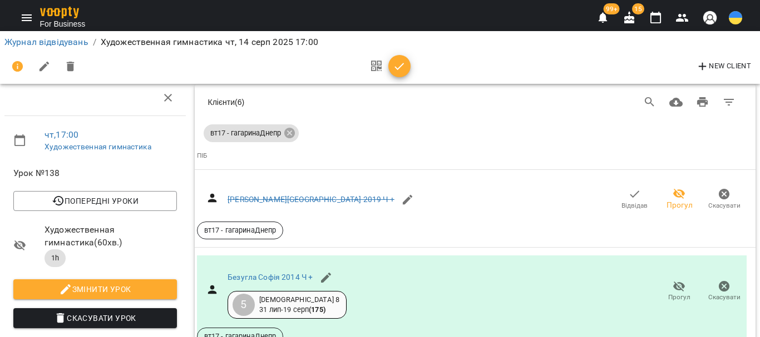
scroll to position [1359, 0]
click at [648, 18] on button "button" at bounding box center [655, 17] width 27 height 27
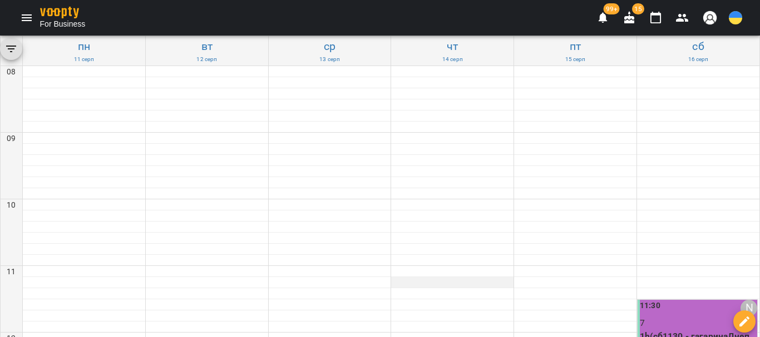
scroll to position [562, 0]
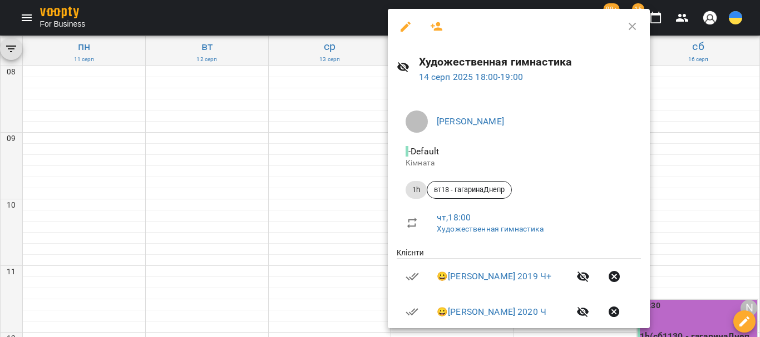
click at [436, 22] on icon "button" at bounding box center [436, 26] width 13 height 13
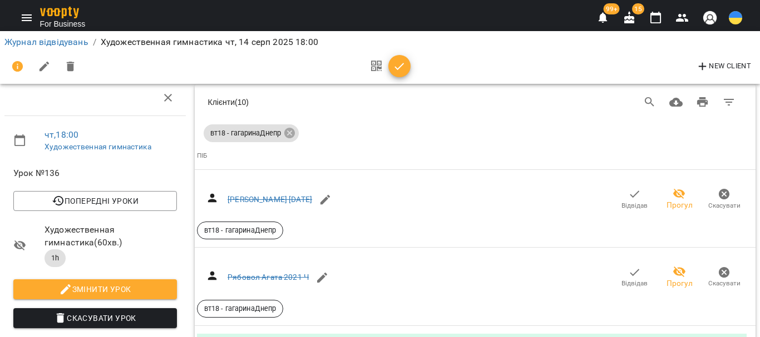
scroll to position [1697, 0]
click at [653, 21] on icon "button" at bounding box center [655, 17] width 13 height 13
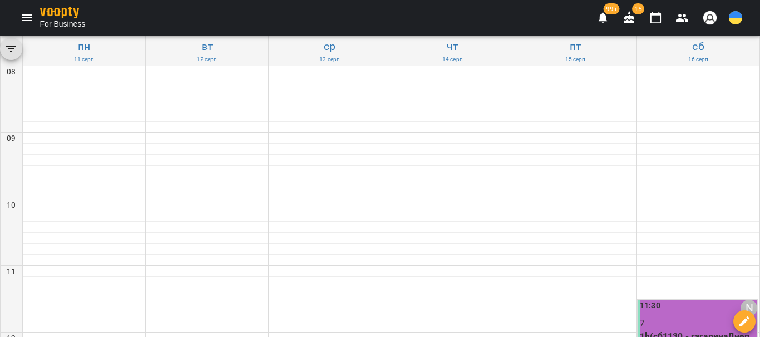
scroll to position [562, 0]
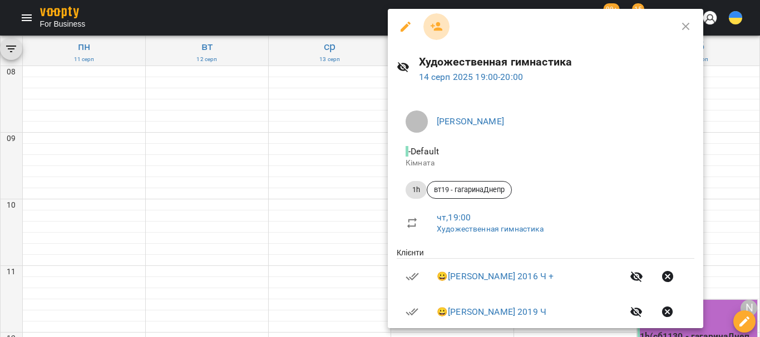
click at [431, 24] on icon "button" at bounding box center [436, 26] width 13 height 13
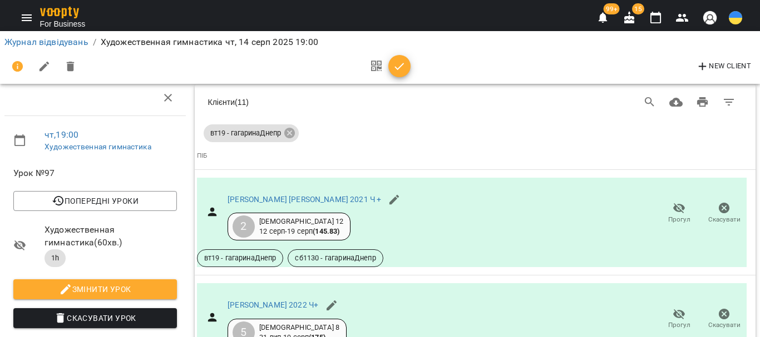
scroll to position [1775, 0]
click at [656, 13] on icon "button" at bounding box center [655, 18] width 11 height 12
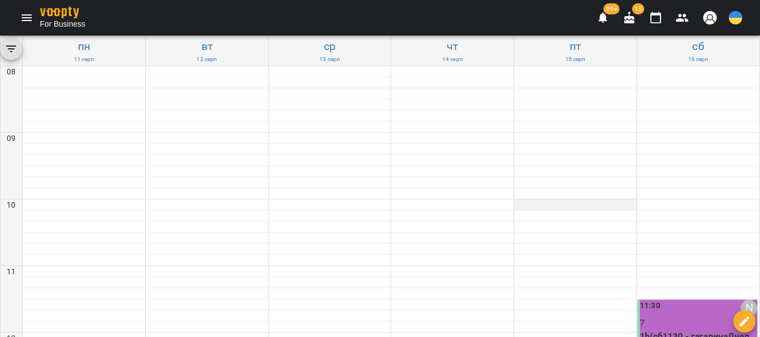
scroll to position [56, 0]
click at [651, 317] on p "7" at bounding box center [697, 323] width 117 height 13
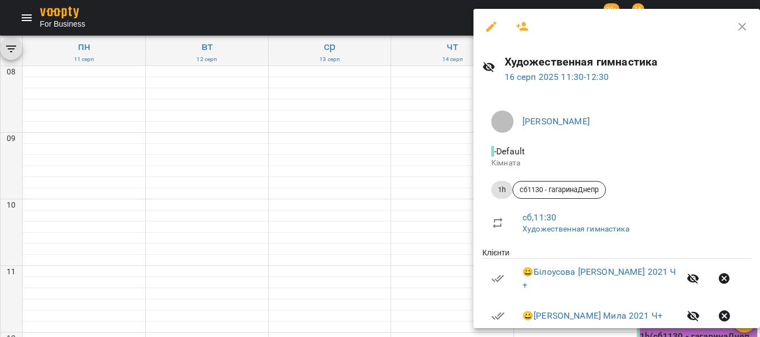
click at [517, 31] on icon "button" at bounding box center [521, 26] width 13 height 13
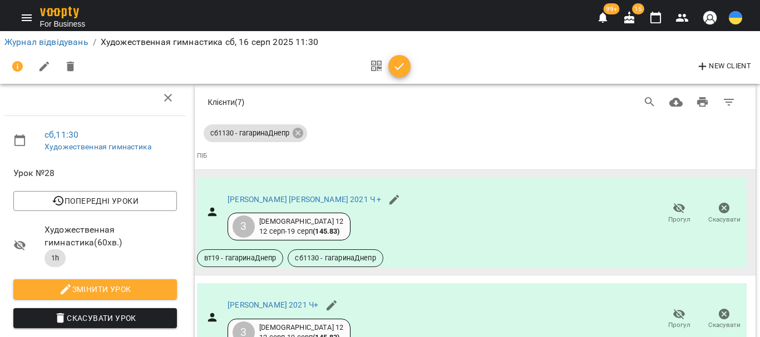
scroll to position [706, 0]
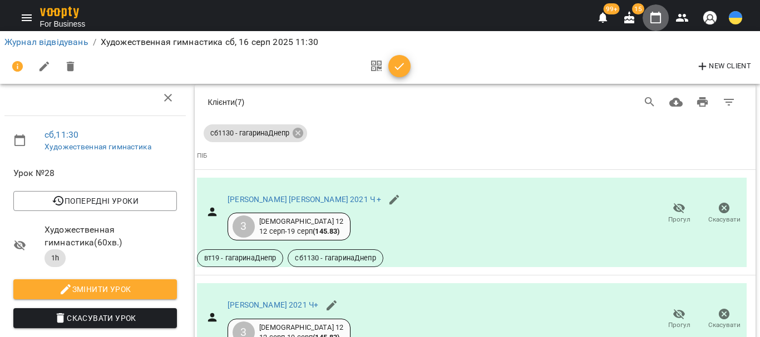
click at [653, 18] on icon "button" at bounding box center [655, 17] width 13 height 13
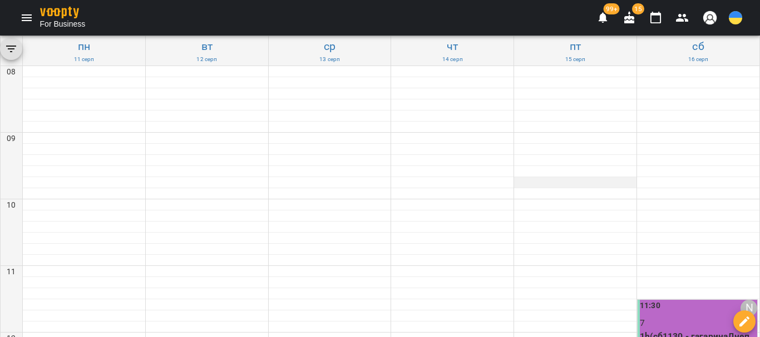
scroll to position [222, 0]
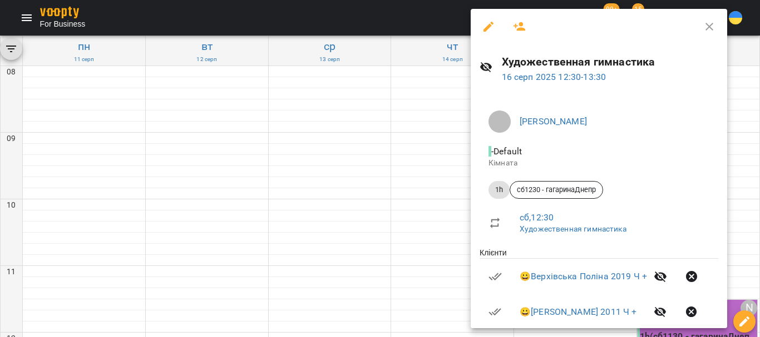
click at [514, 19] on button "button" at bounding box center [519, 26] width 27 height 27
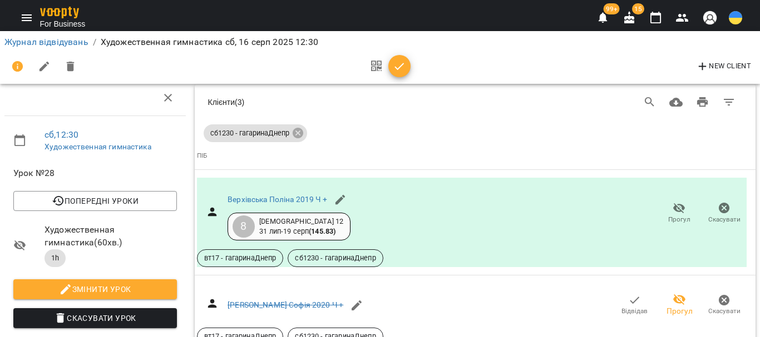
scroll to position [360, 0]
click at [27, 13] on icon "Menu" at bounding box center [26, 17] width 13 height 13
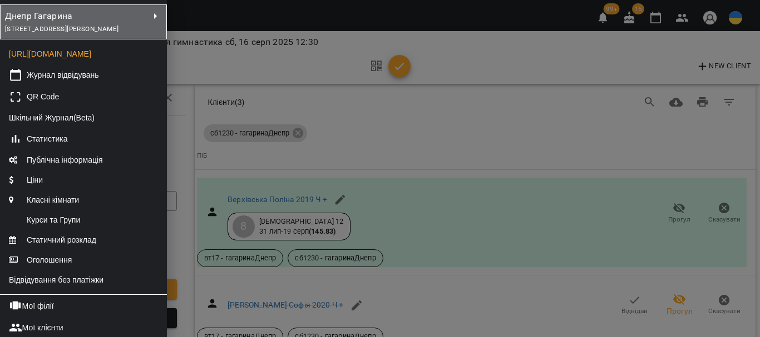
click at [130, 21] on div "Днепр Гагарина" at bounding box center [77, 16] width 148 height 18
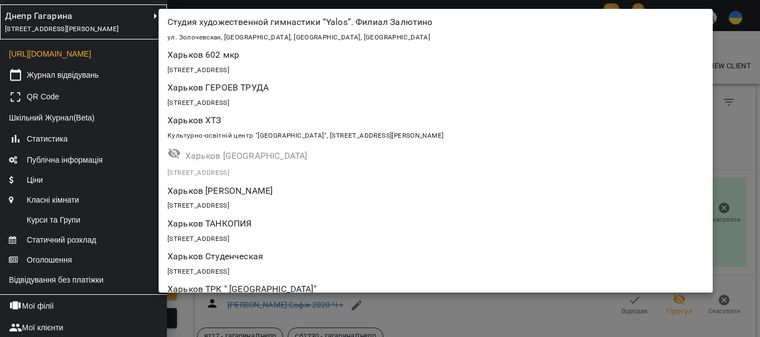
scroll to position [1070, 0]
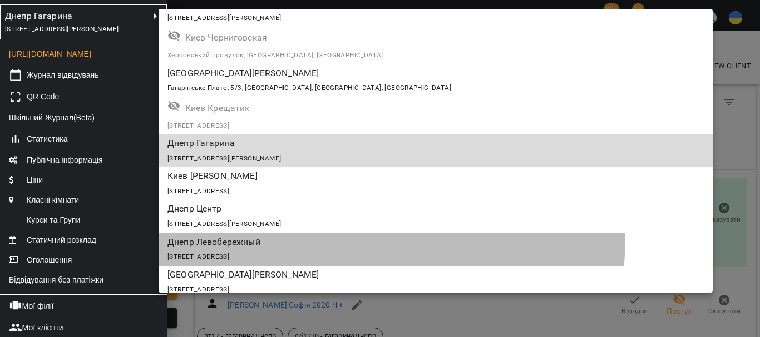
click at [240, 236] on p "Днепр Левобережный" at bounding box center [390, 242] width 446 height 13
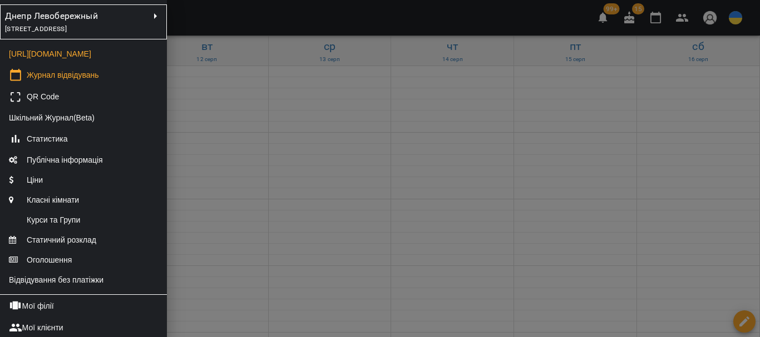
click at [355, 157] on div at bounding box center [380, 168] width 760 height 337
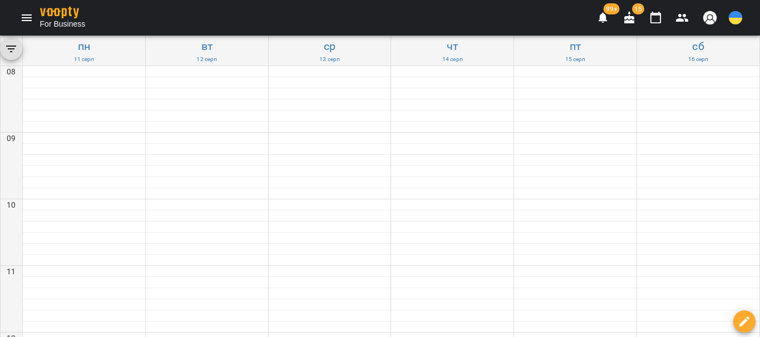
scroll to position [562, 0]
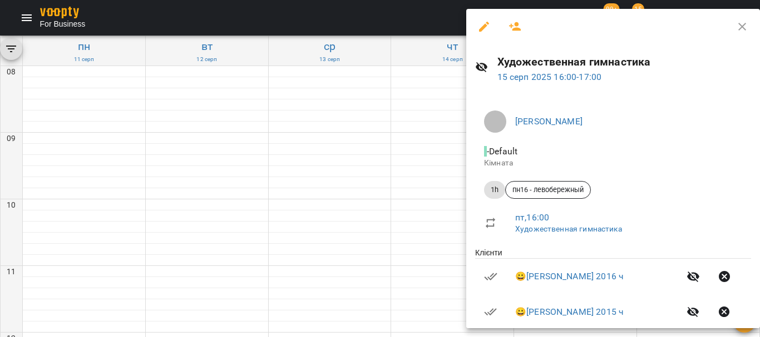
click at [515, 24] on icon "button" at bounding box center [515, 26] width 12 height 9
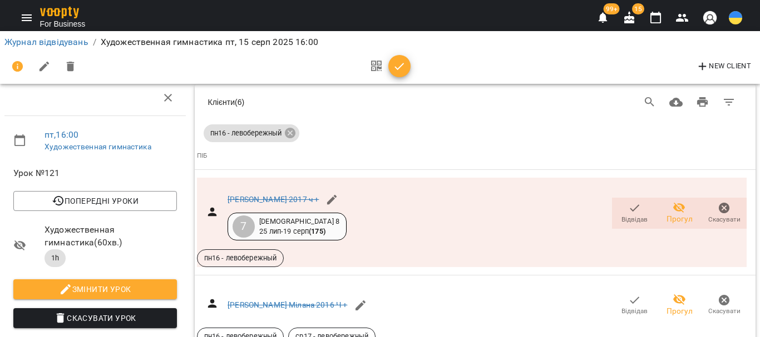
scroll to position [1008, 0]
click at [653, 18] on icon "button" at bounding box center [655, 17] width 13 height 13
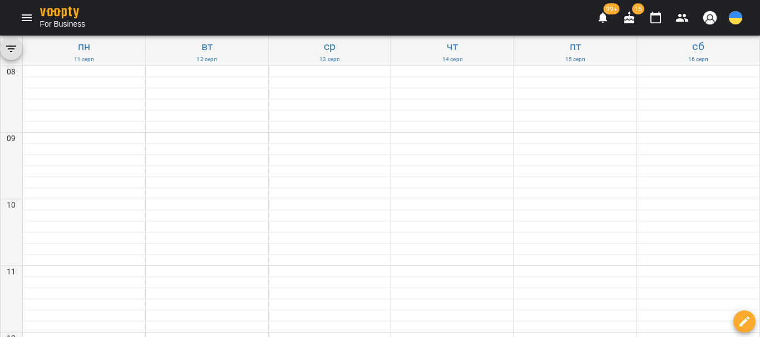
scroll to position [500, 0]
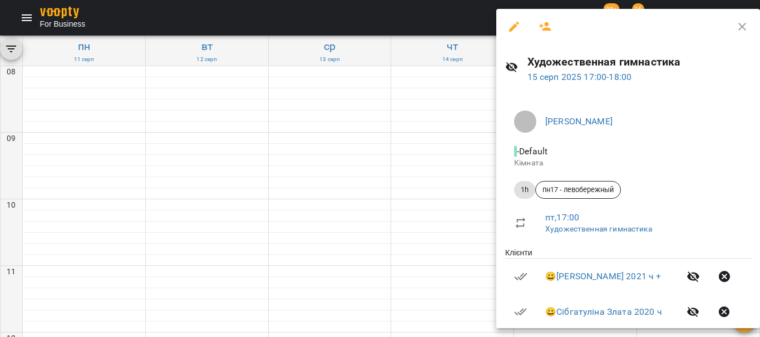
click at [542, 28] on icon "button" at bounding box center [544, 26] width 13 height 13
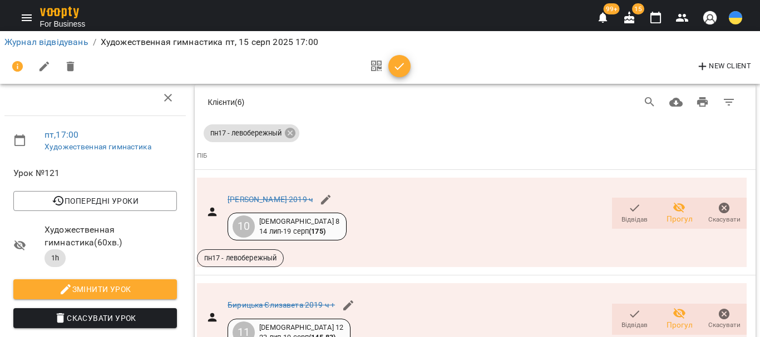
scroll to position [1064, 0]
click at [654, 20] on icon "button" at bounding box center [655, 17] width 13 height 13
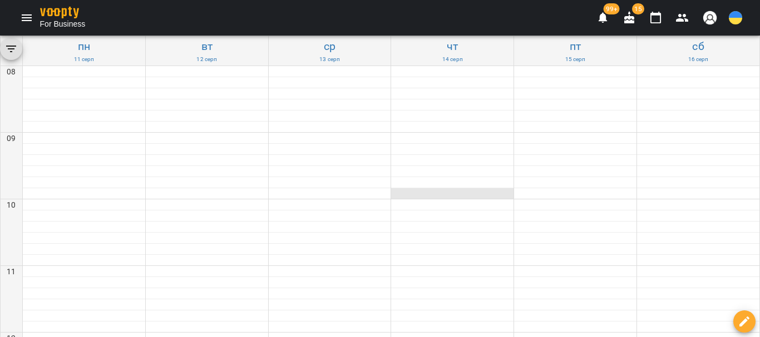
scroll to position [556, 0]
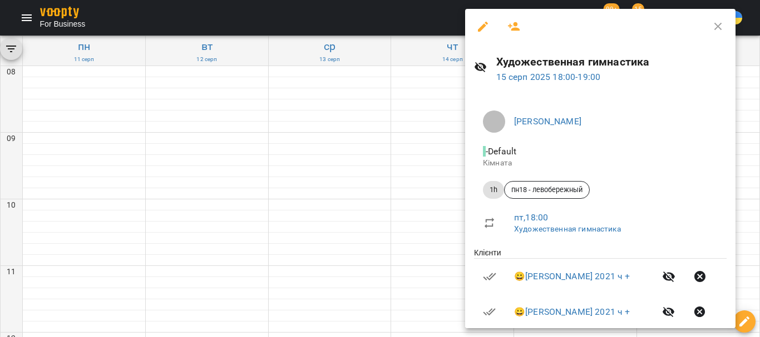
click at [511, 27] on icon "button" at bounding box center [513, 26] width 13 height 13
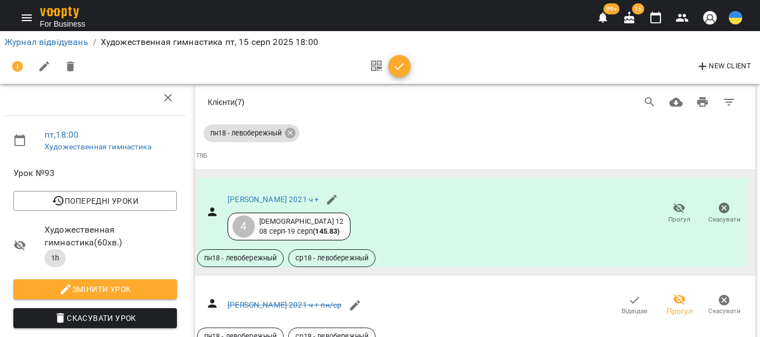
scroll to position [1505, 0]
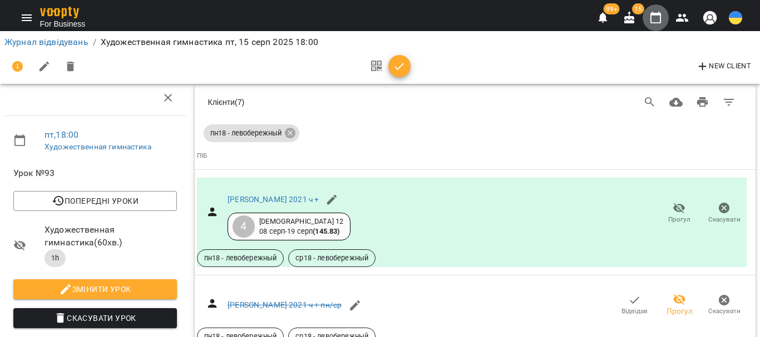
click at [660, 17] on icon "button" at bounding box center [655, 18] width 11 height 12
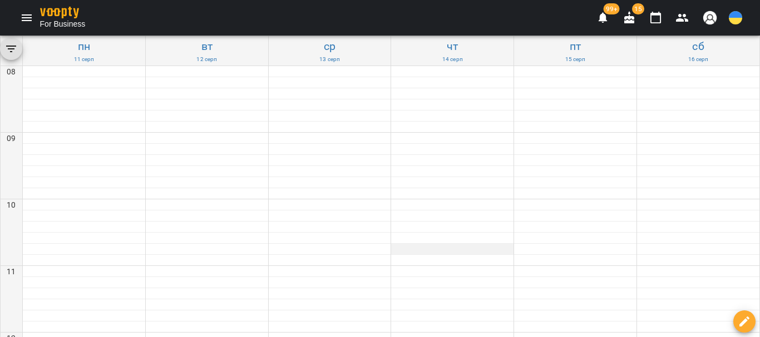
scroll to position [395, 0]
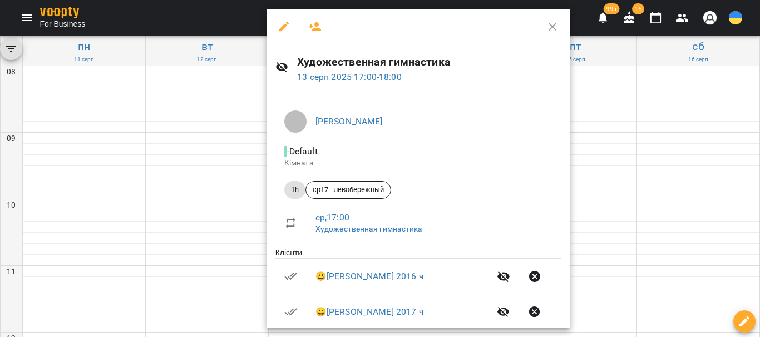
click at [313, 19] on button "button" at bounding box center [314, 26] width 27 height 27
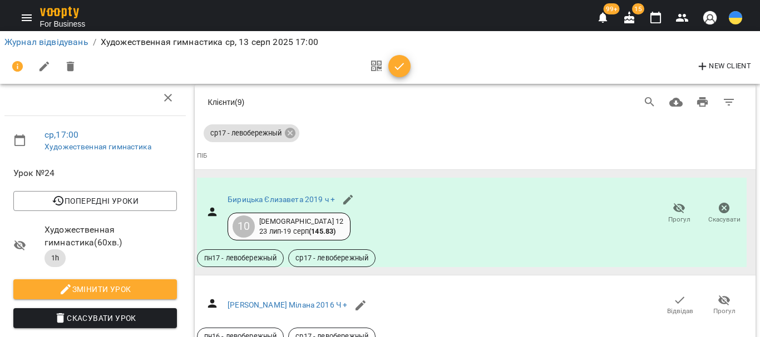
scroll to position [1170, 0]
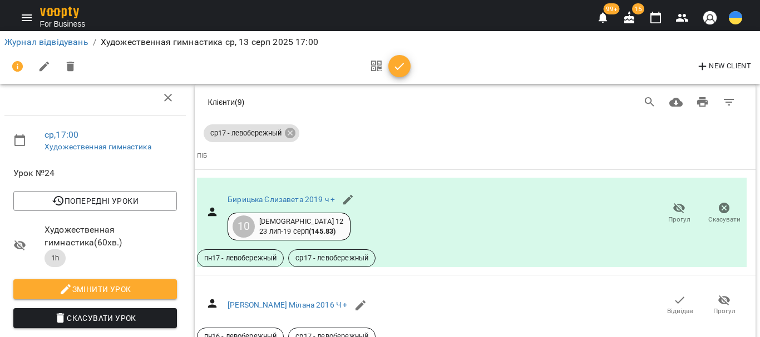
click at [658, 19] on icon "button" at bounding box center [655, 17] width 13 height 13
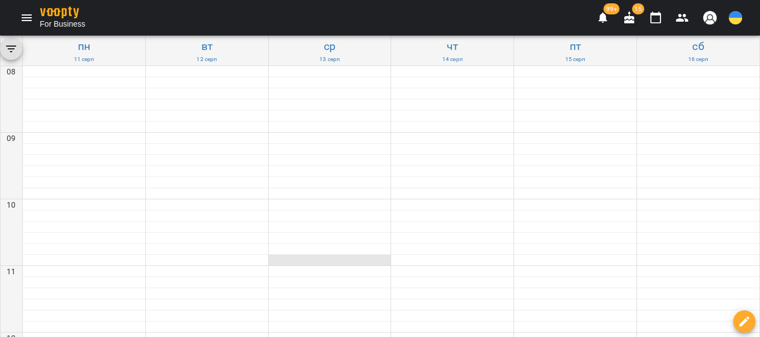
scroll to position [556, 0]
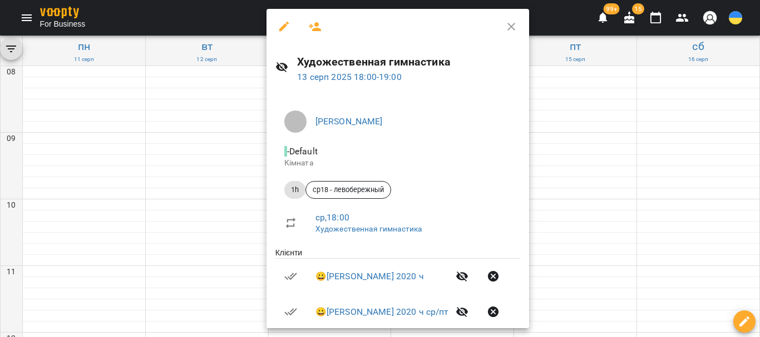
click at [319, 33] on icon "button" at bounding box center [314, 26] width 13 height 13
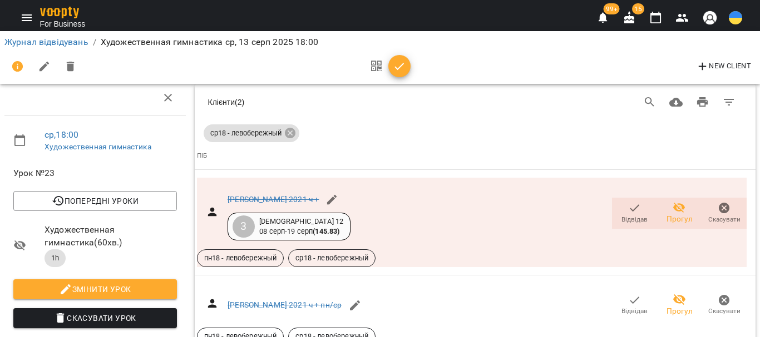
scroll to position [438, 0]
